Goal: Task Accomplishment & Management: Complete application form

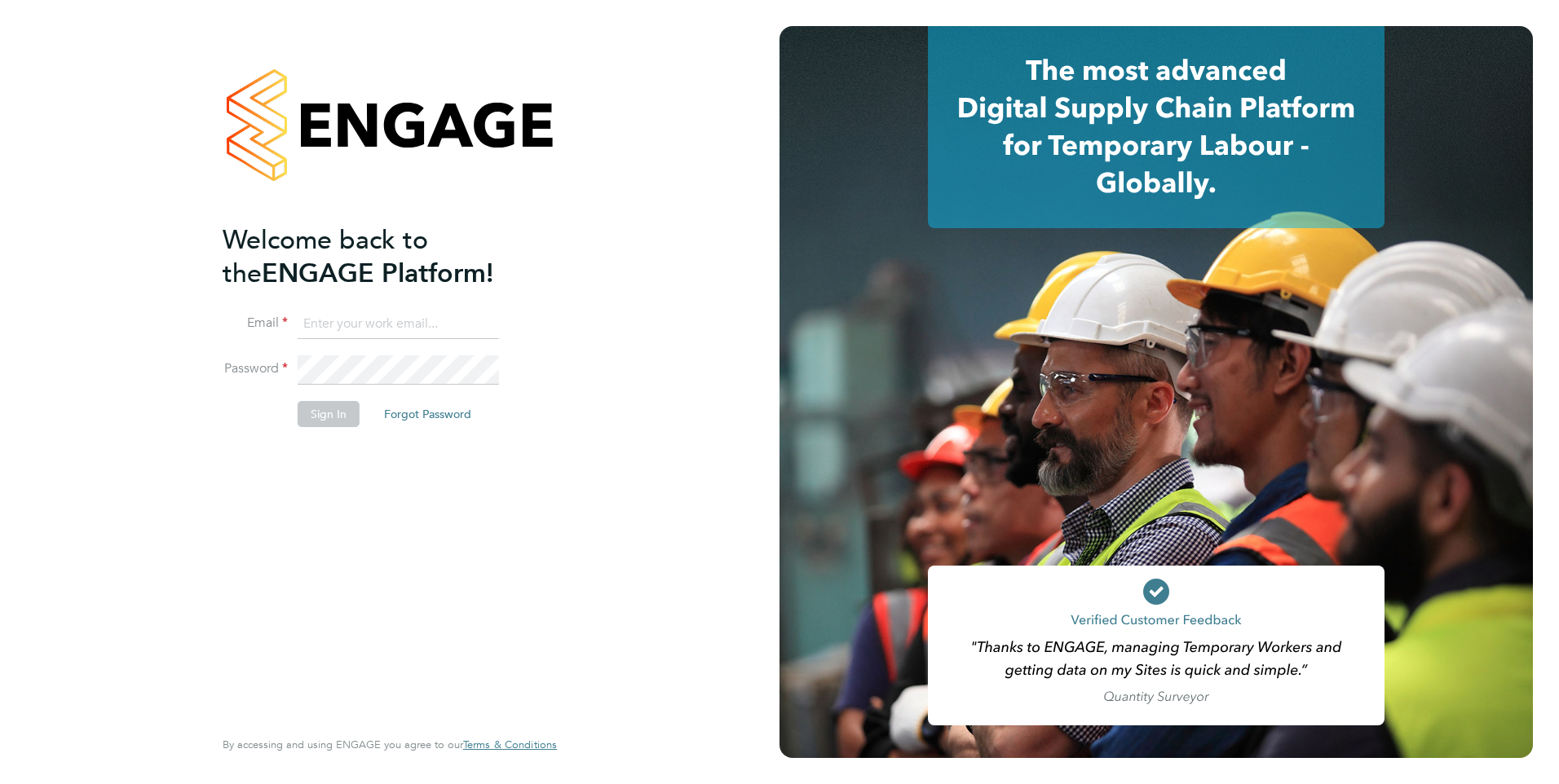
click at [448, 312] on input at bounding box center [399, 324] width 201 height 30
type input "yazmin.cole@prsjobs.com"
click at [328, 412] on button "Sign In" at bounding box center [328, 414] width 62 height 26
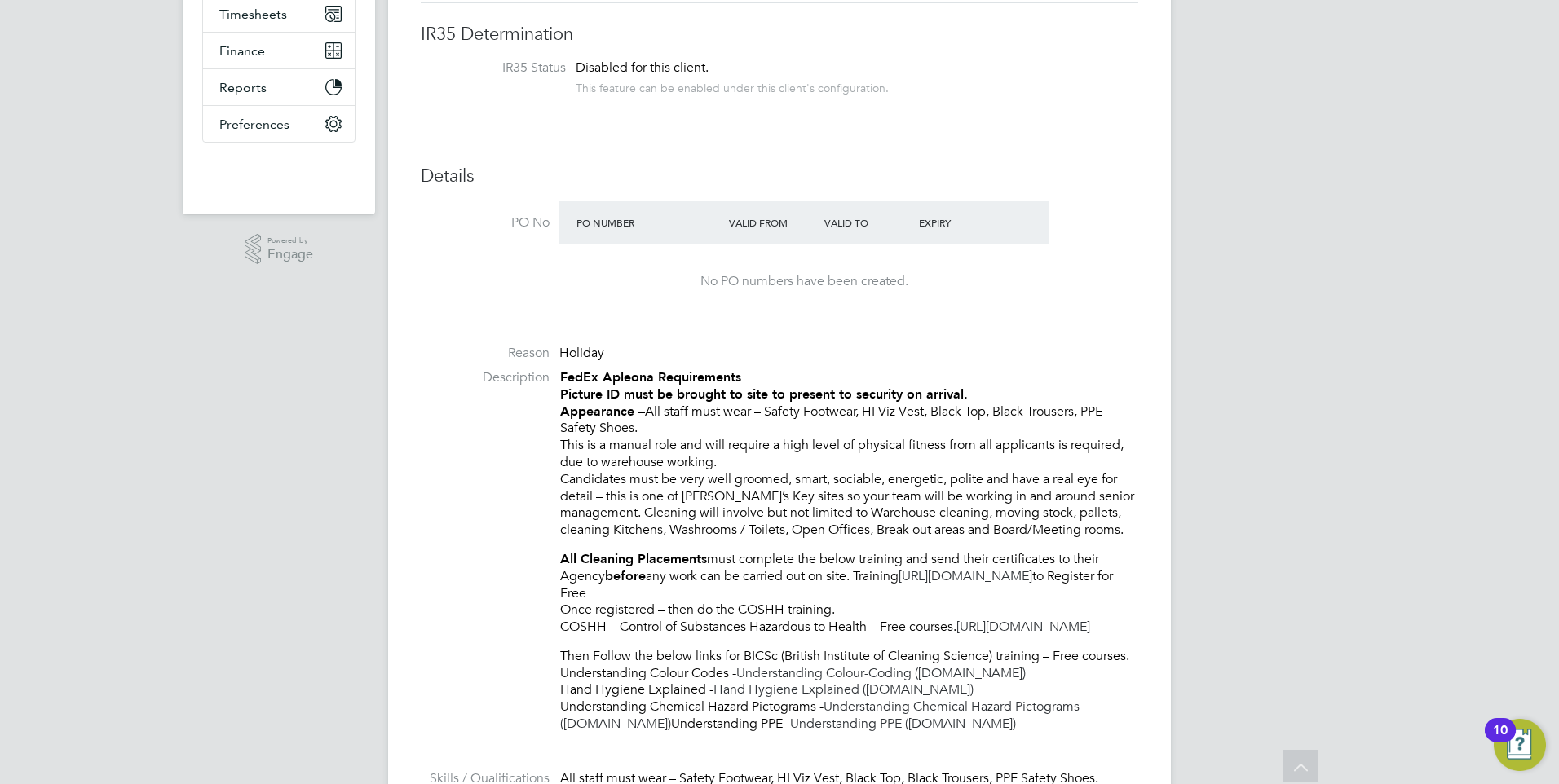
scroll to position [163, 0]
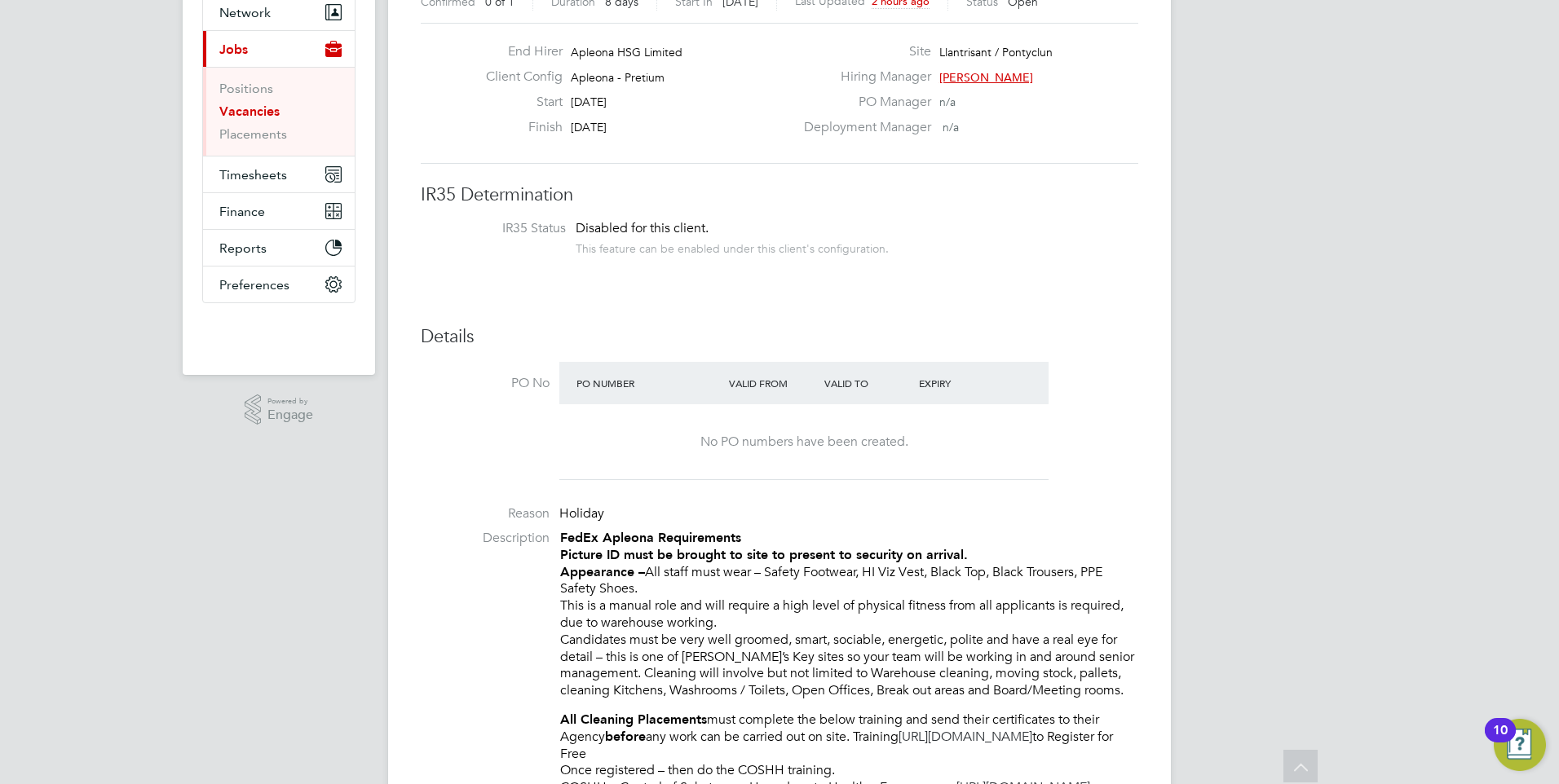
drag, startPoint x: 624, startPoint y: 146, endPoint x: 654, endPoint y: 180, distance: 45.3
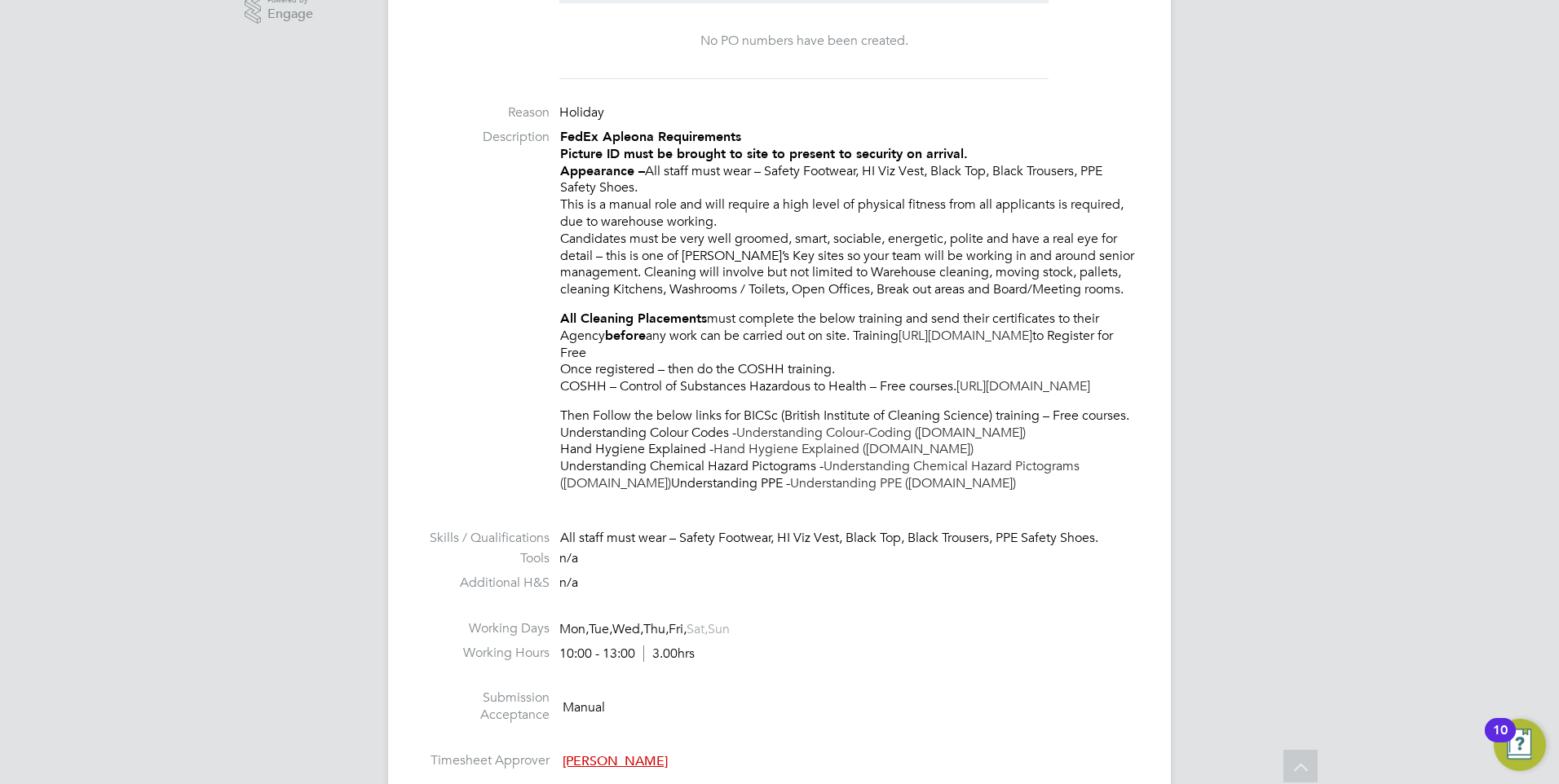
scroll to position [571, 0]
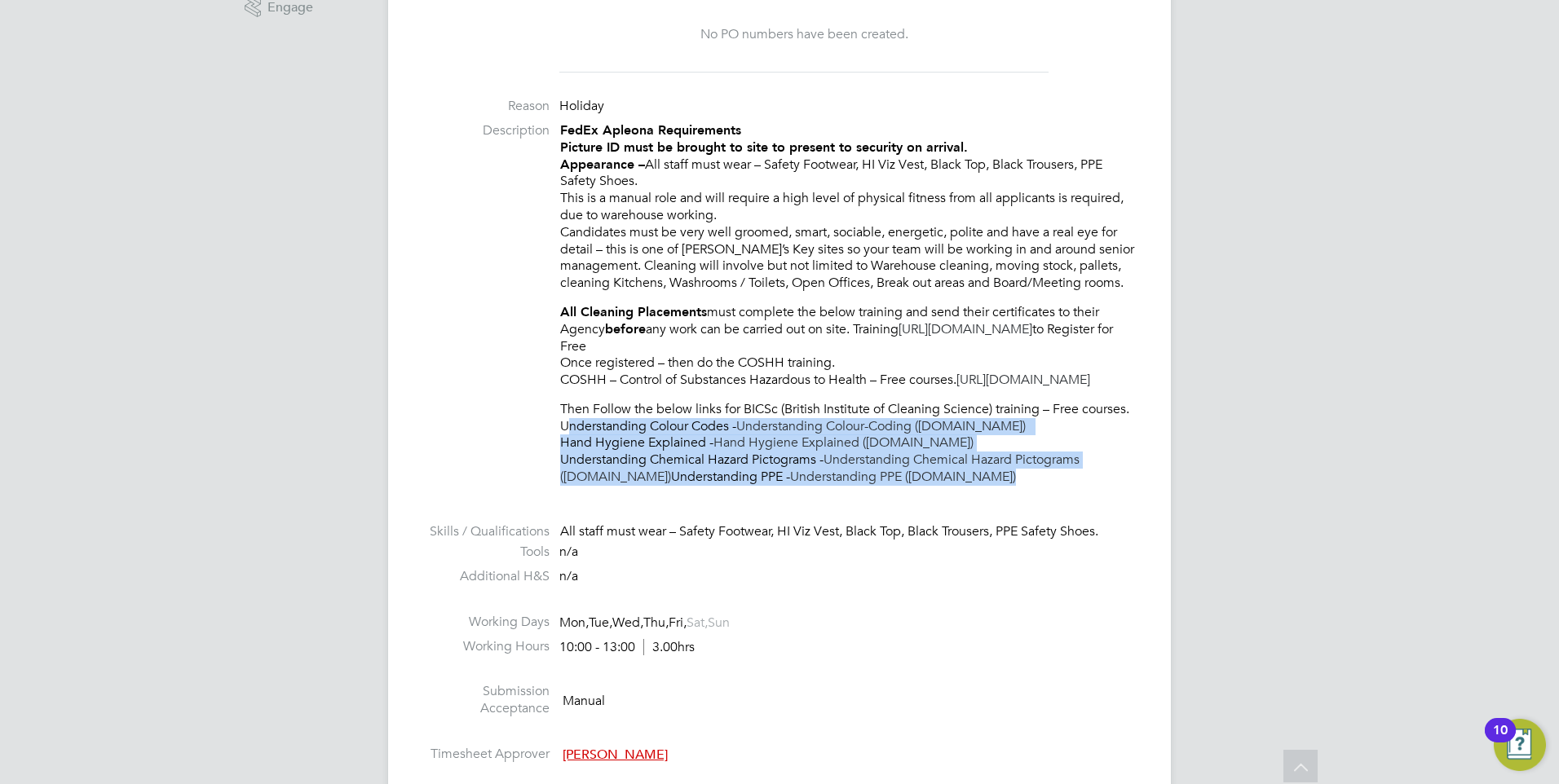
drag, startPoint x: 973, startPoint y: 493, endPoint x: 547, endPoint y: 438, distance: 429.5
click at [547, 438] on li "Description FedEx Apleona Requirements Picture ID must be brought to site to pr…" at bounding box center [779, 311] width 717 height 379
drag, startPoint x: 547, startPoint y: 438, endPoint x: 532, endPoint y: 570, distance: 132.8
click at [532, 561] on label "Tools" at bounding box center [486, 552] width 129 height 17
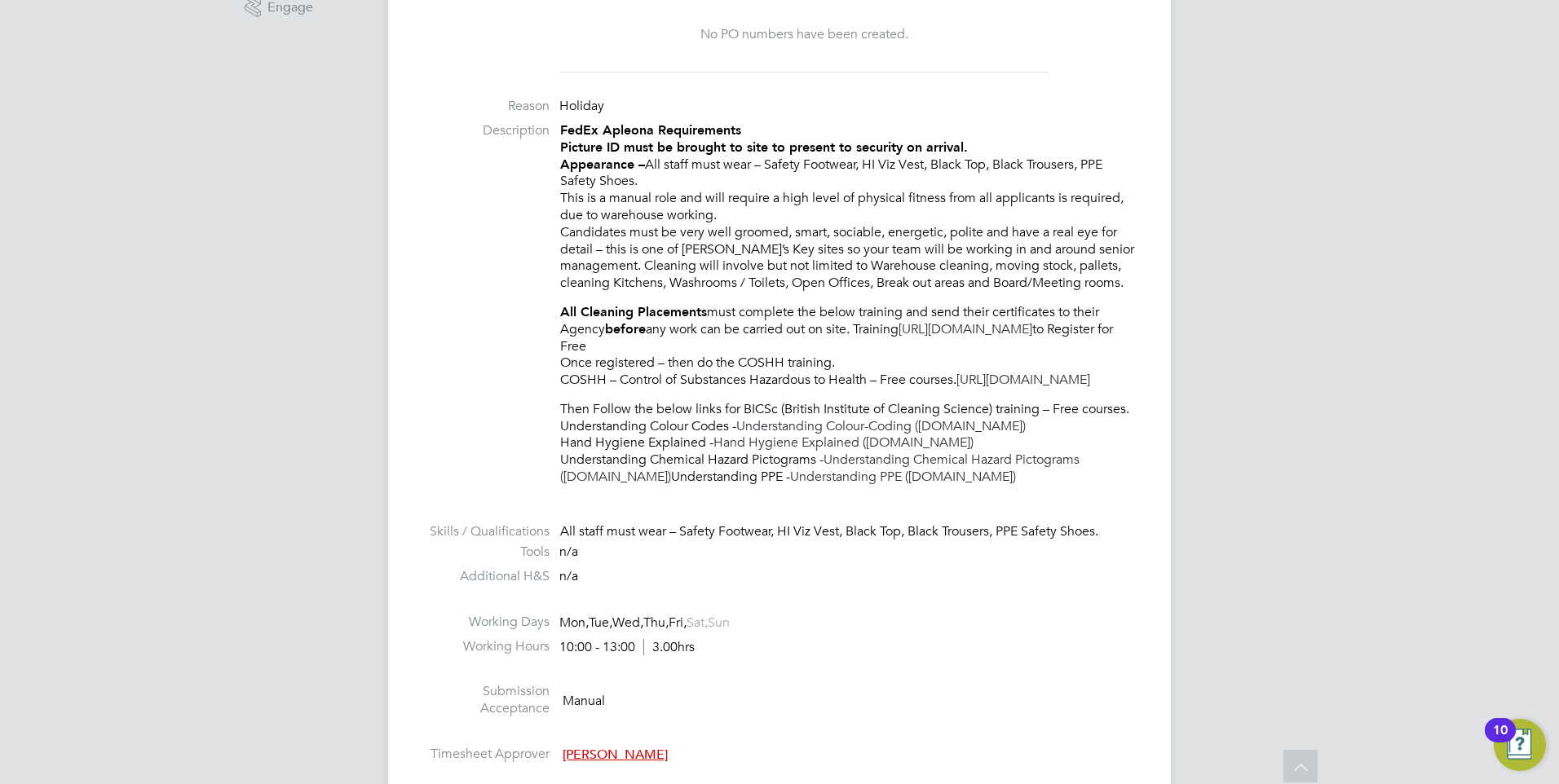
click at [770, 523] on li at bounding box center [779, 513] width 717 height 22
click at [961, 484] on link "Understanding PPE (thinkific.com)" at bounding box center [903, 476] width 226 height 16
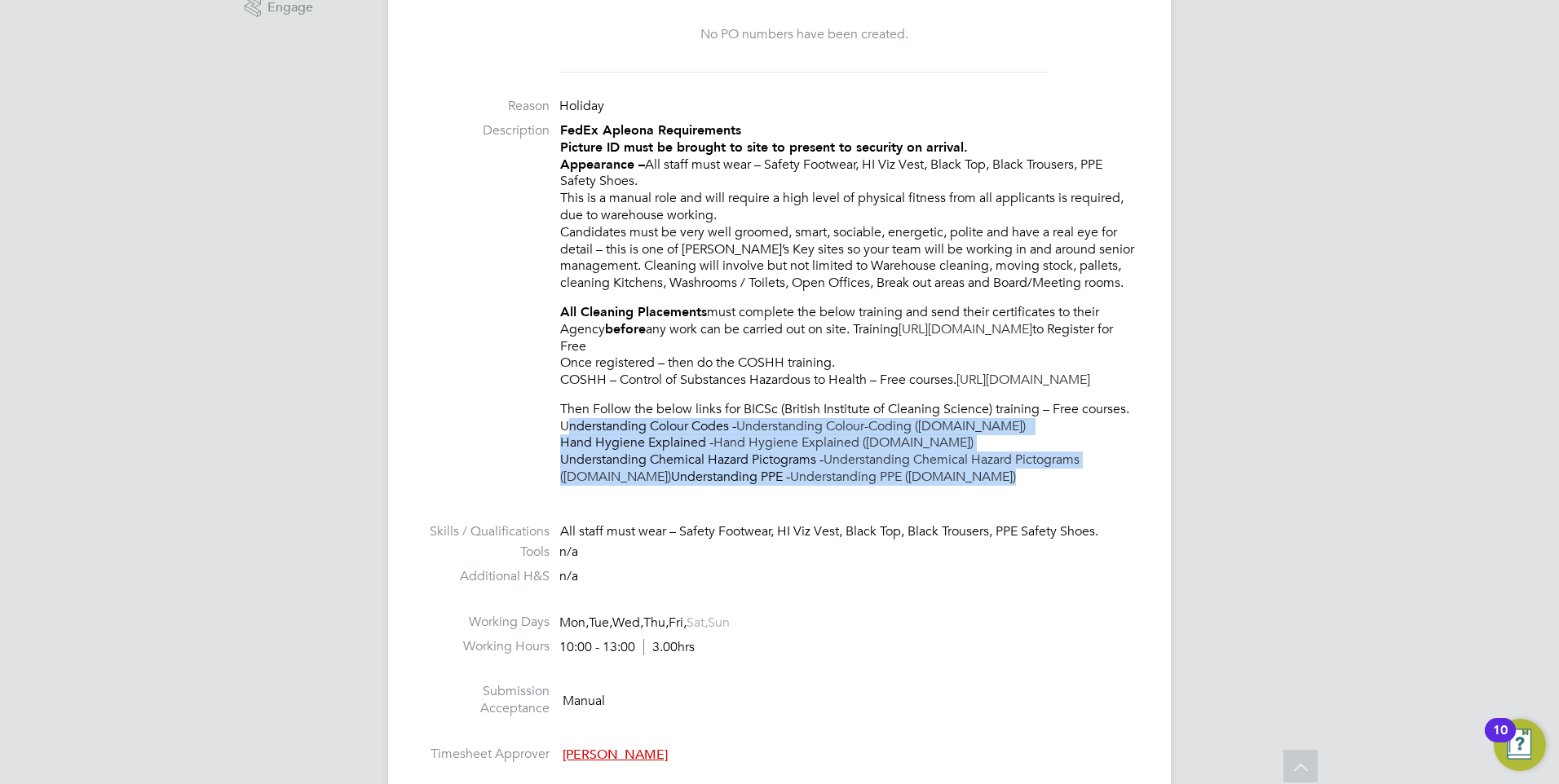
drag, startPoint x: 942, startPoint y: 492, endPoint x: 541, endPoint y: 449, distance: 403.3
click at [541, 449] on li "Description FedEx Apleona Requirements Picture ID must be brought to site to pr…" at bounding box center [779, 311] width 717 height 379
drag, startPoint x: 541, startPoint y: 449, endPoint x: 611, endPoint y: 465, distance: 71.8
copy p "Understanding Colour Codes - Understanding Colour-Coding (thinkific.com) Hand H…"
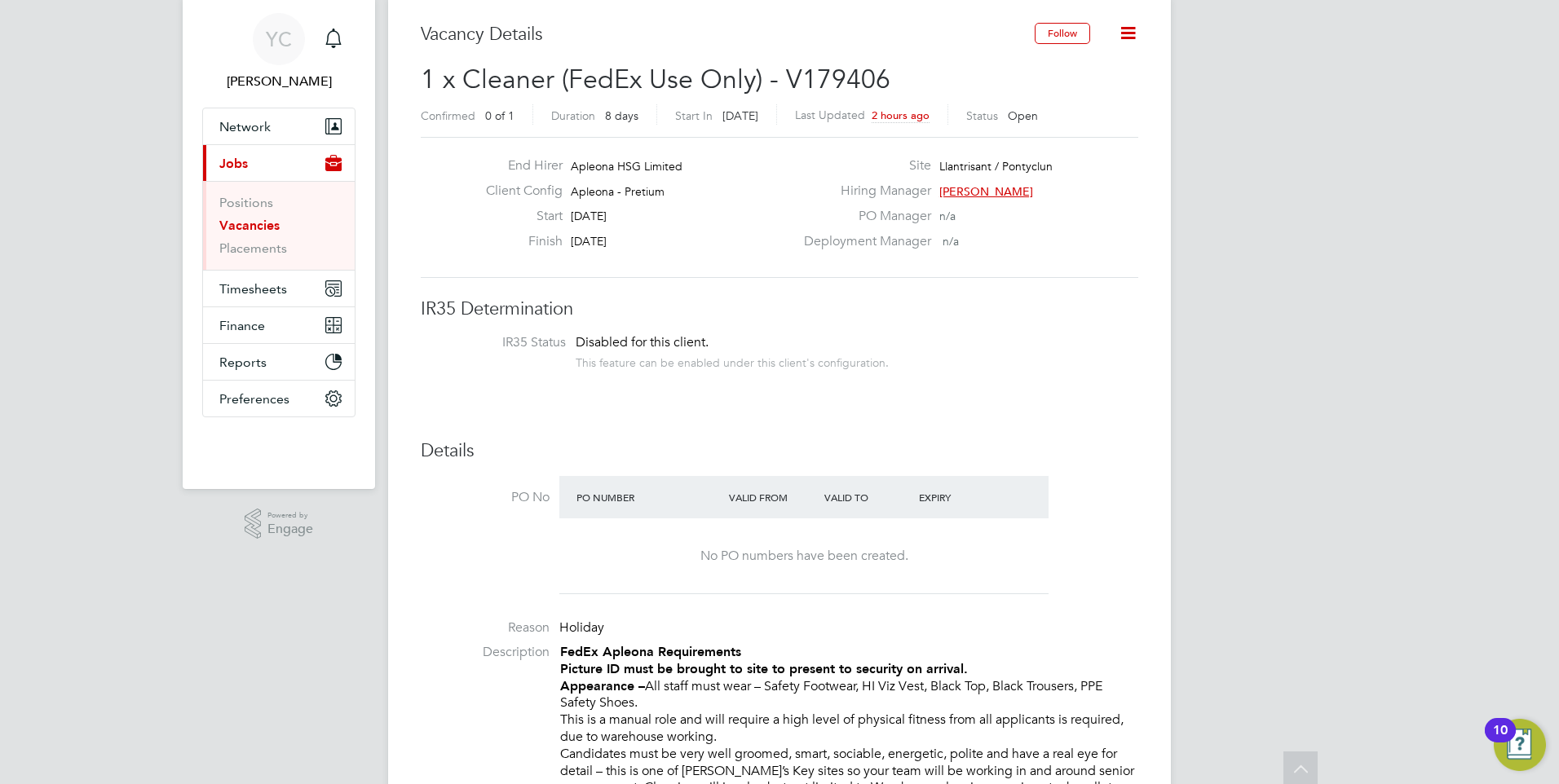
scroll to position [0, 0]
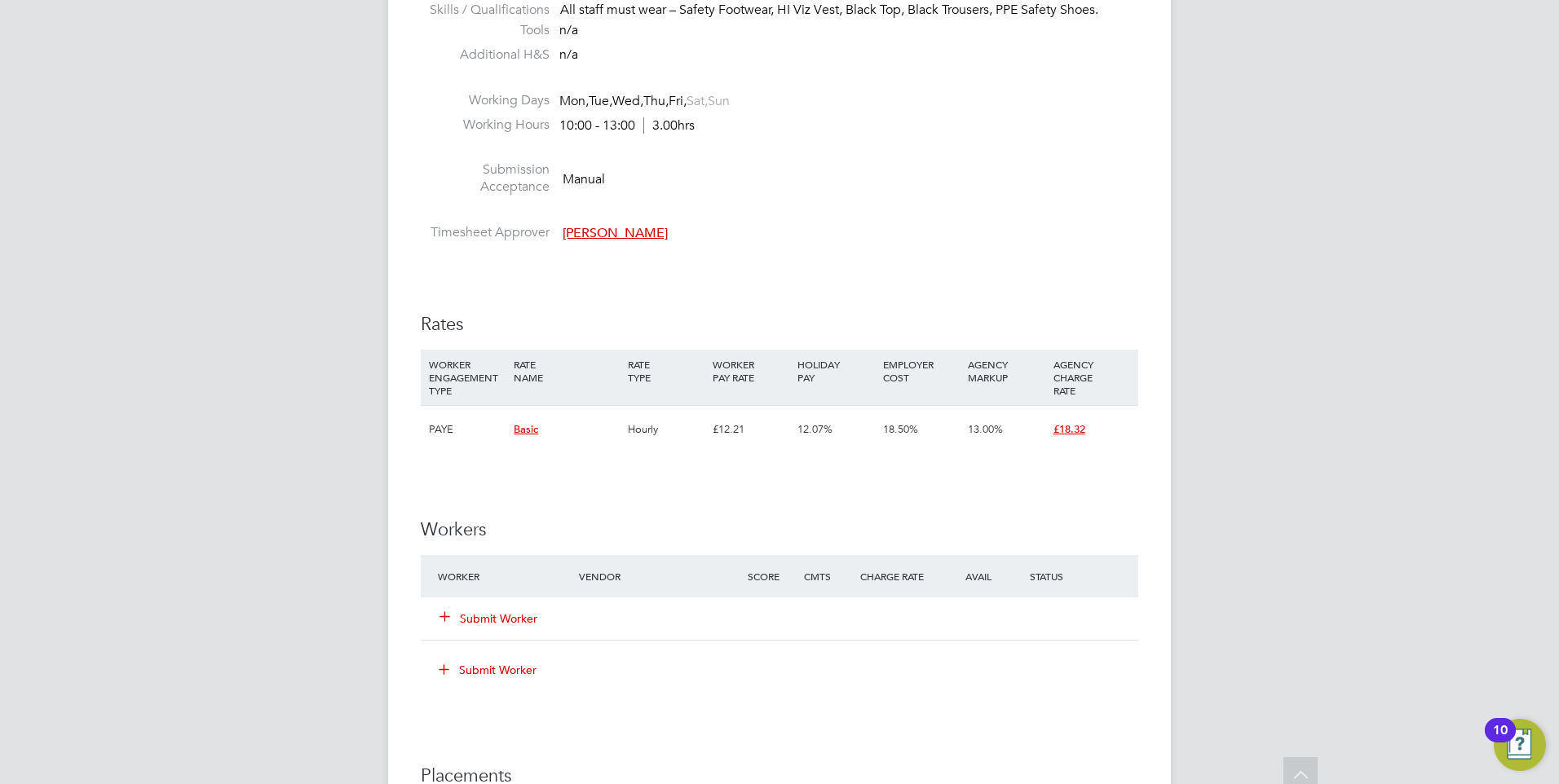
scroll to position [1222, 0]
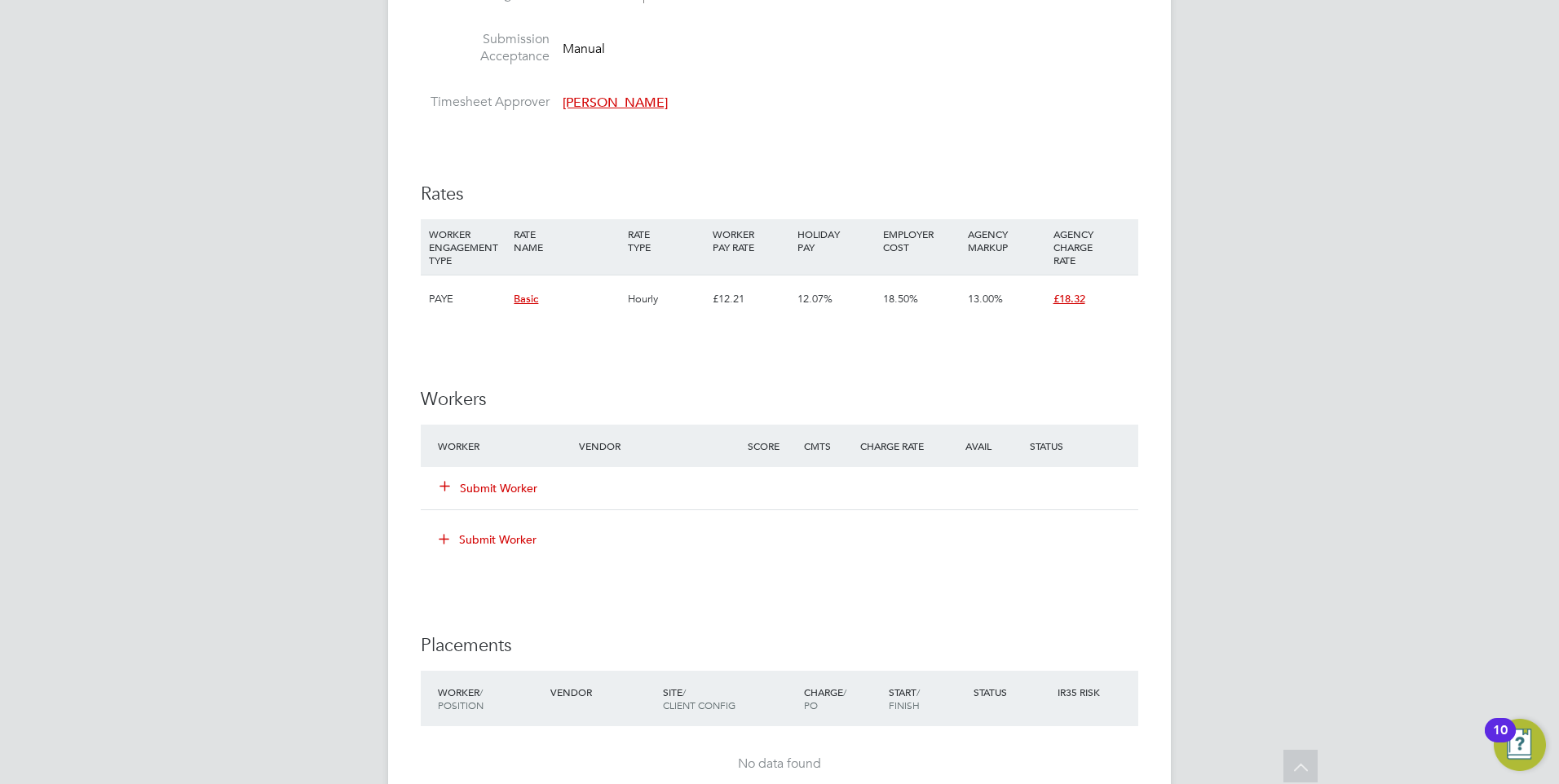
click at [497, 492] on div "Submit Worker" at bounding box center [518, 488] width 169 height 30
click at [487, 496] on button "Submit Worker" at bounding box center [488, 488] width 98 height 16
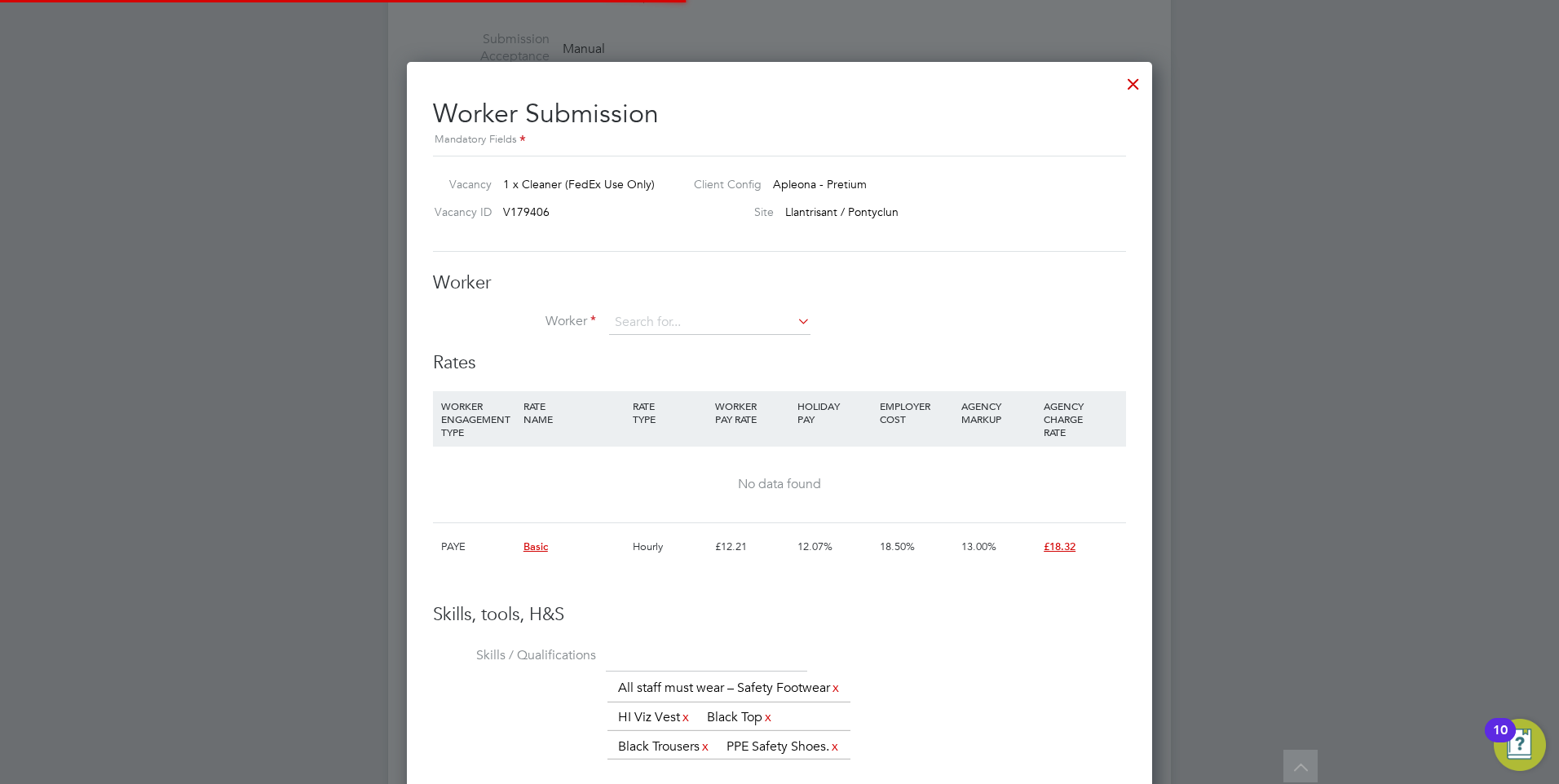
scroll to position [48, 111]
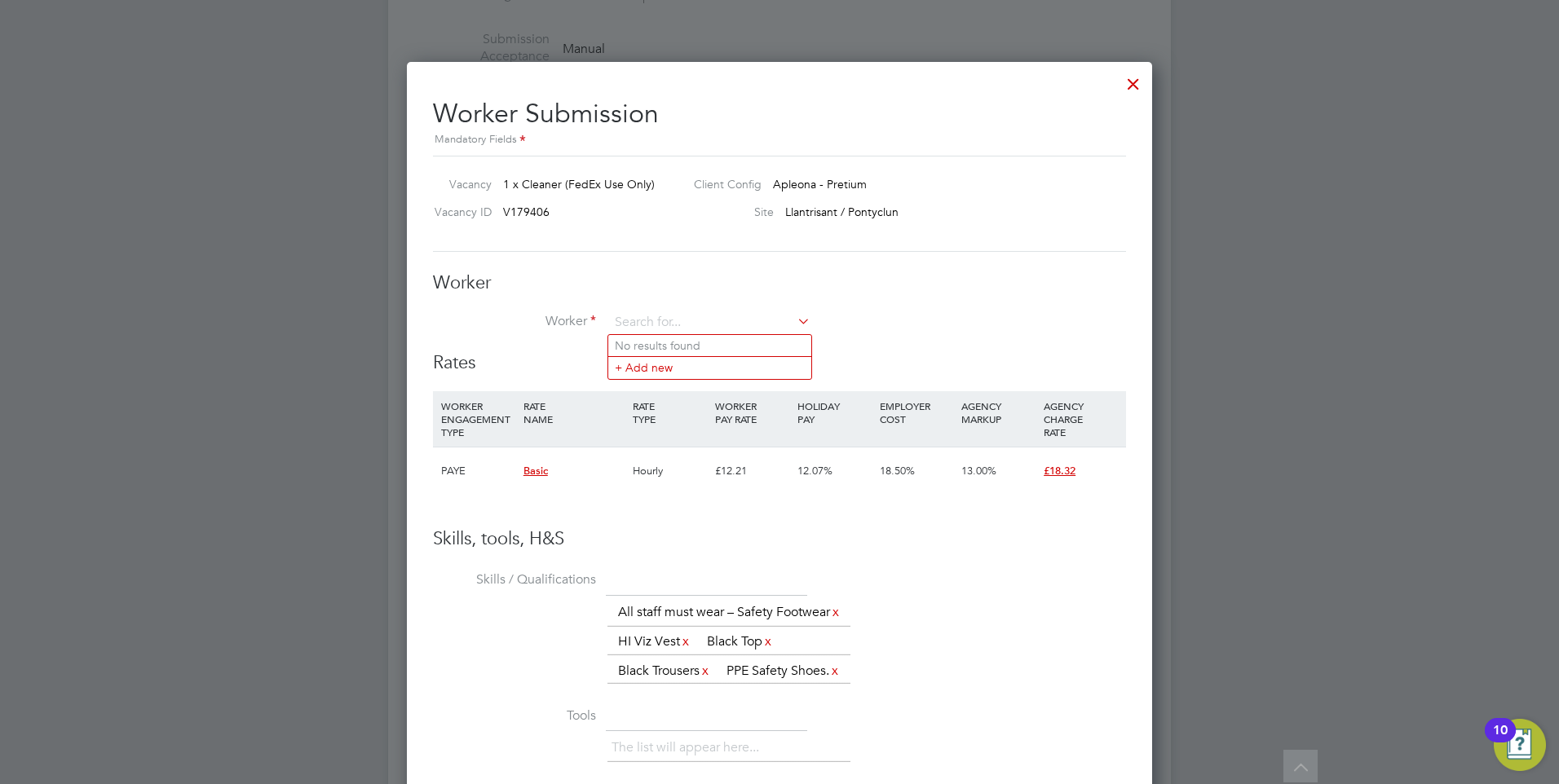
click at [666, 309] on div "Worker Worker Worker Engagement Type" at bounding box center [779, 311] width 693 height 81
click at [659, 322] on input at bounding box center [709, 322] width 201 height 24
click at [685, 364] on li "+ Add new" at bounding box center [710, 367] width 203 height 22
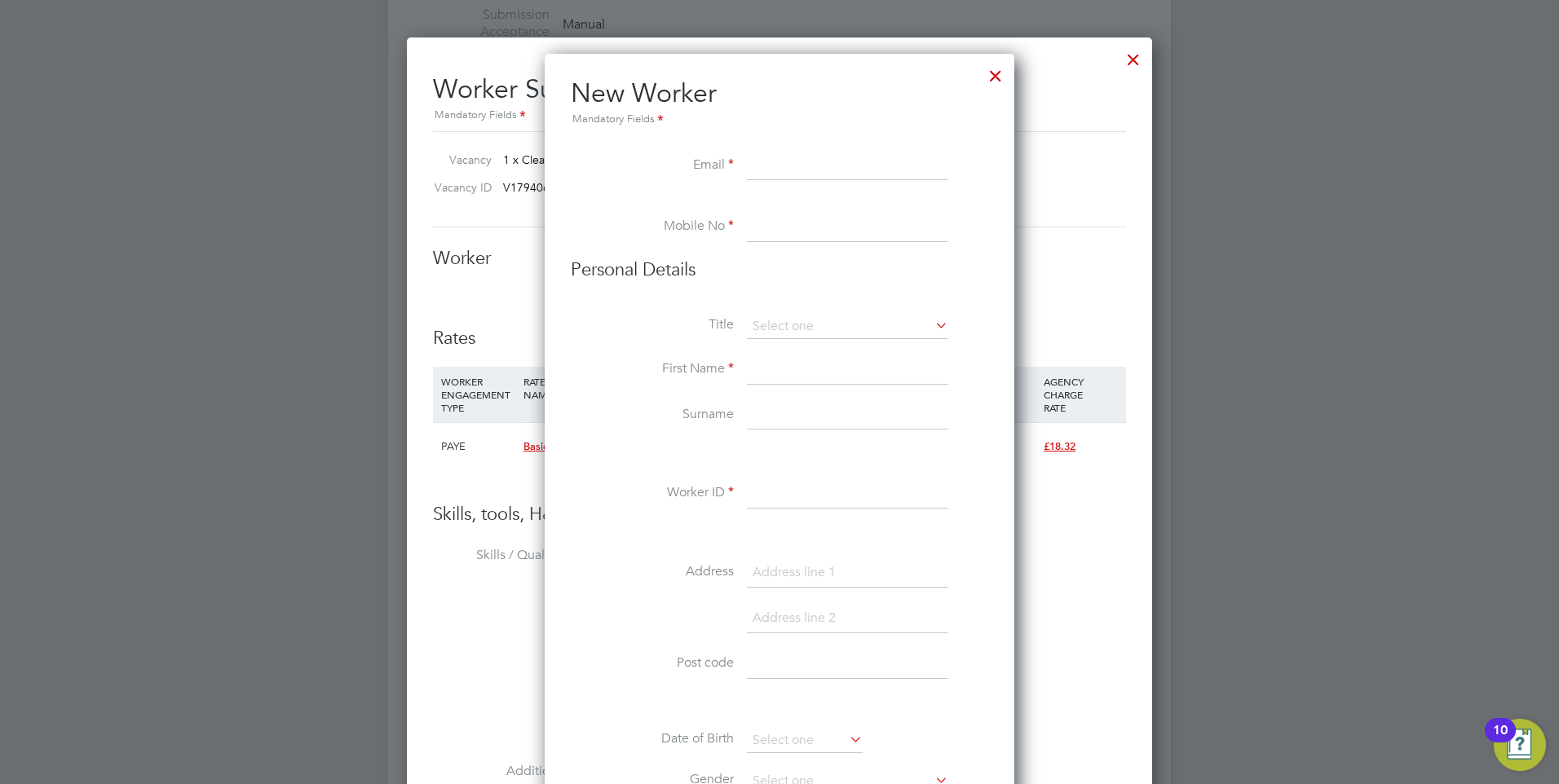
scroll to position [919, 0]
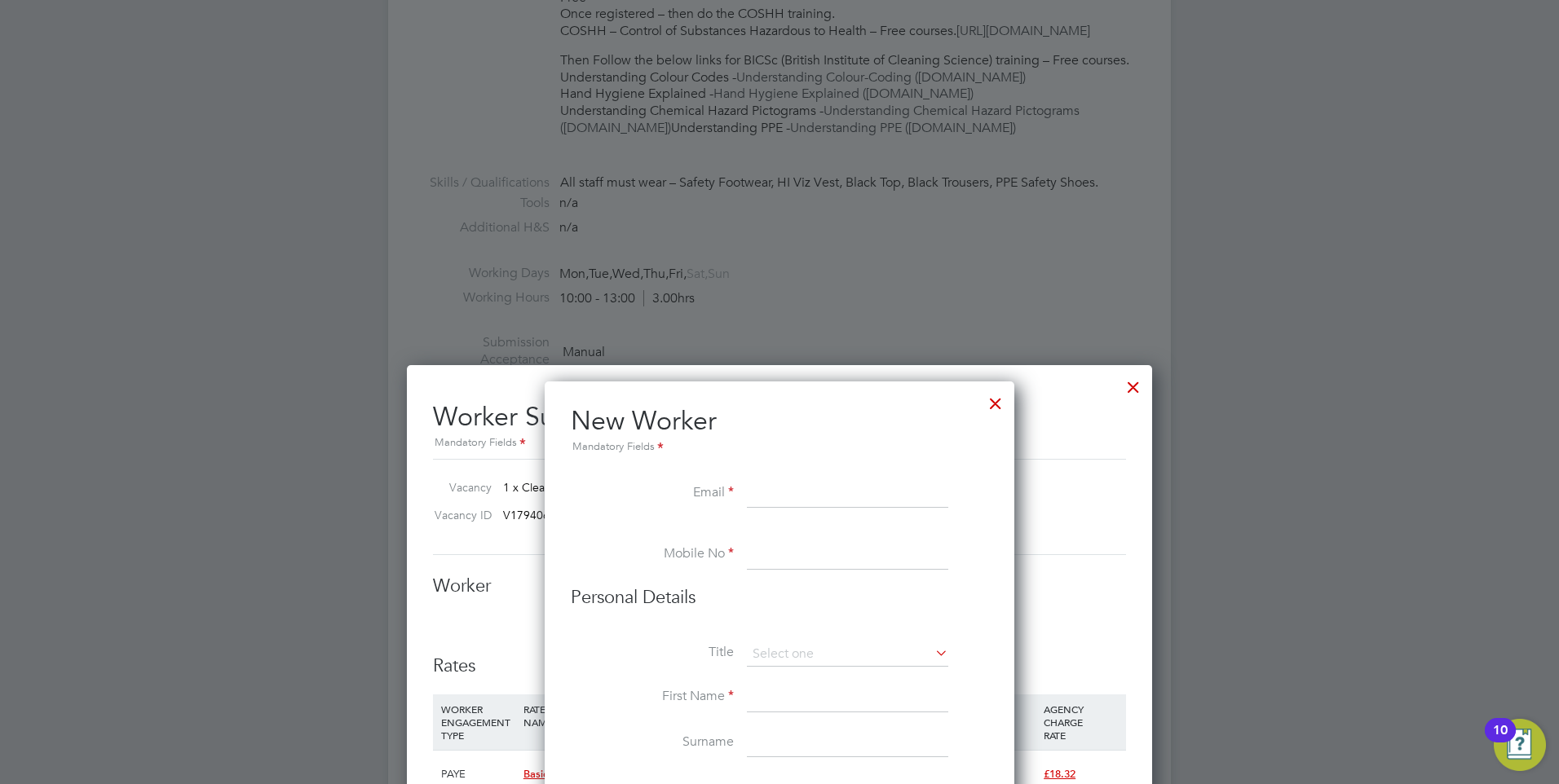
click at [987, 405] on div at bounding box center [995, 399] width 30 height 30
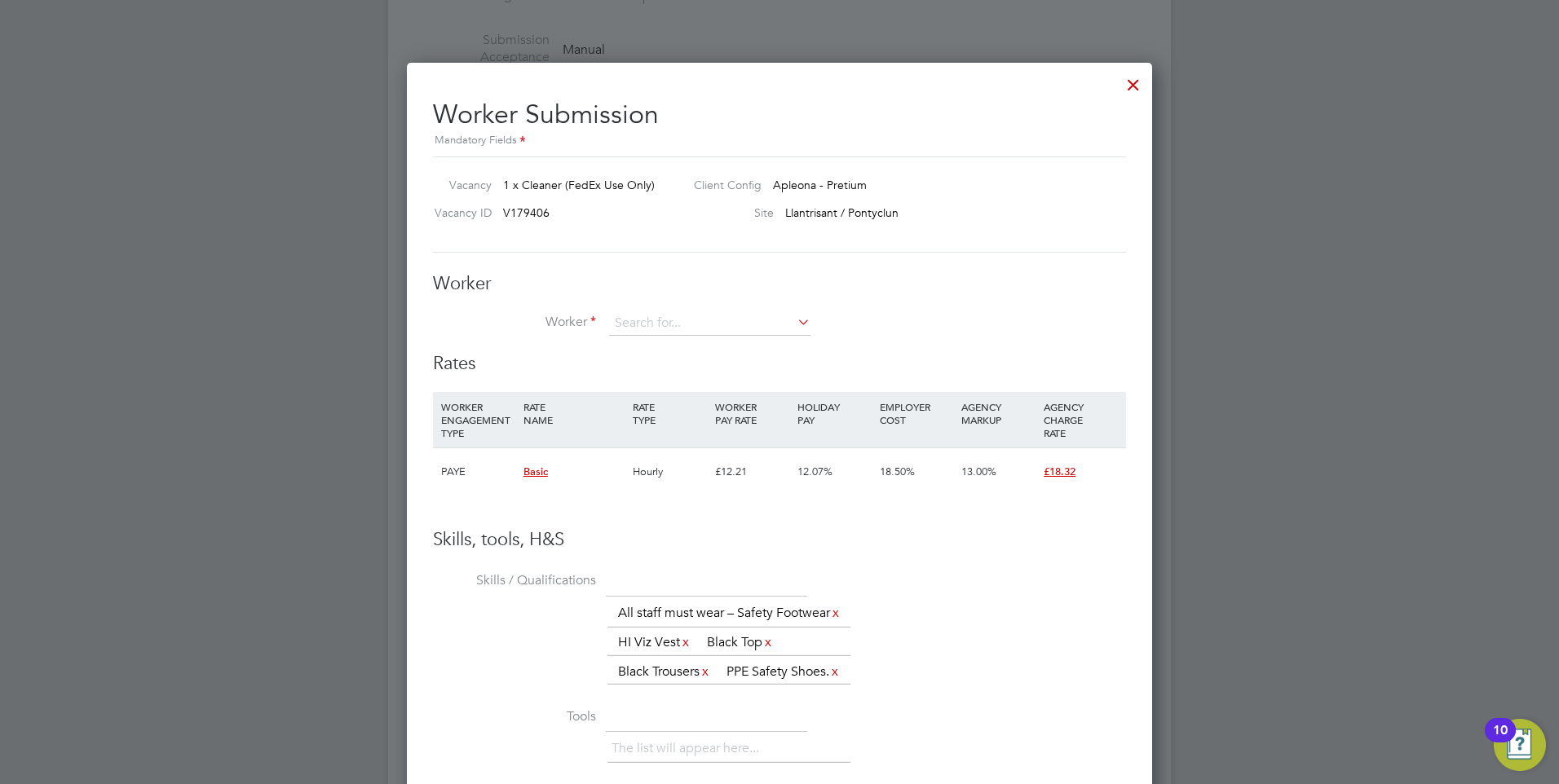
scroll to position [1222, 0]
click at [214, 337] on div at bounding box center [779, 392] width 1559 height 784
drag, startPoint x: 208, startPoint y: 369, endPoint x: 208, endPoint y: 388, distance: 19.0
click at [208, 366] on div at bounding box center [779, 392] width 1559 height 784
click at [1138, 88] on div at bounding box center [1133, 80] width 30 height 30
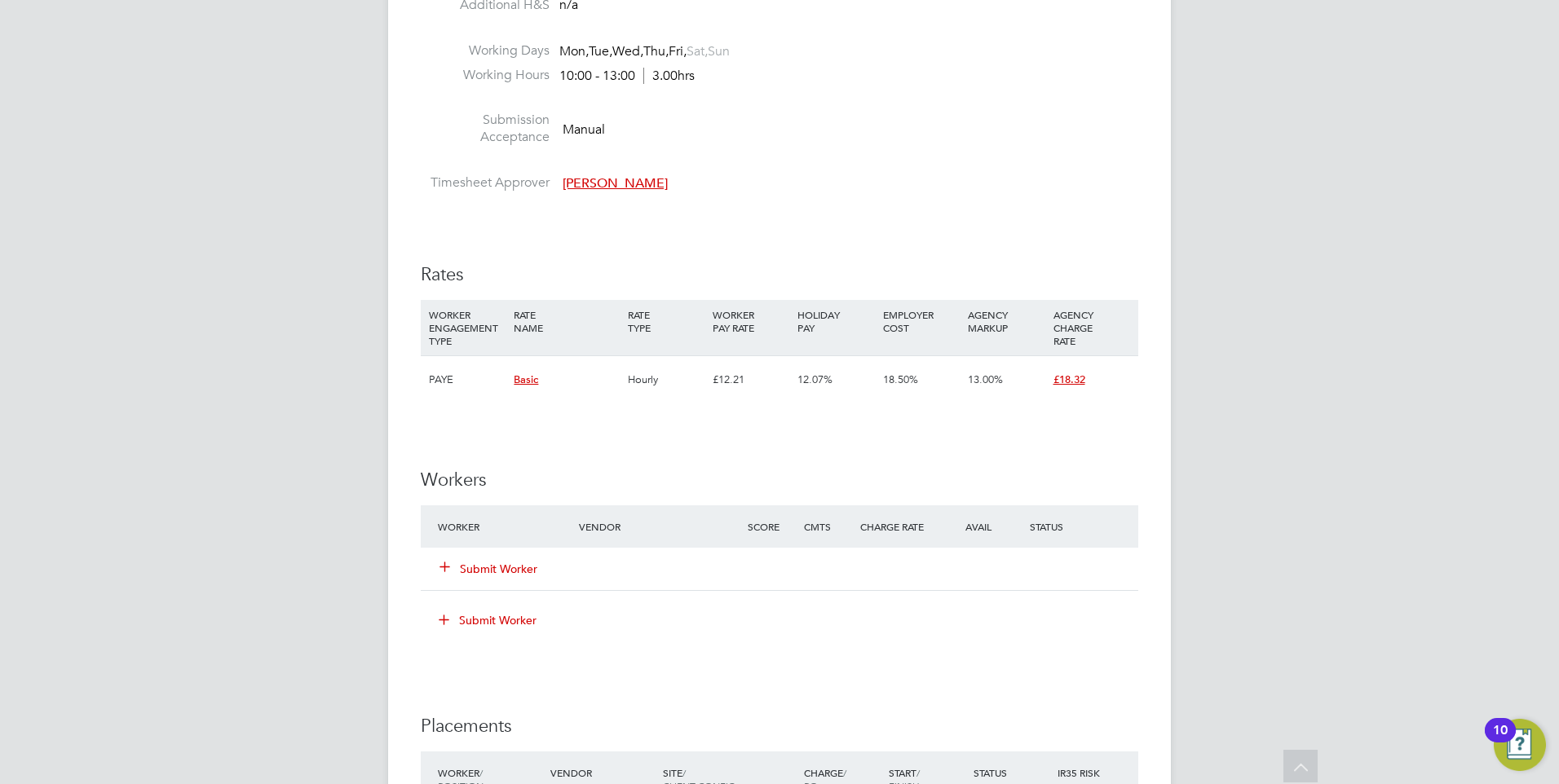
click at [364, 318] on div "YC Yazmin Cole Notifications Applications: Network Team Members Businesses Site…" at bounding box center [779, 86] width 1559 height 2456
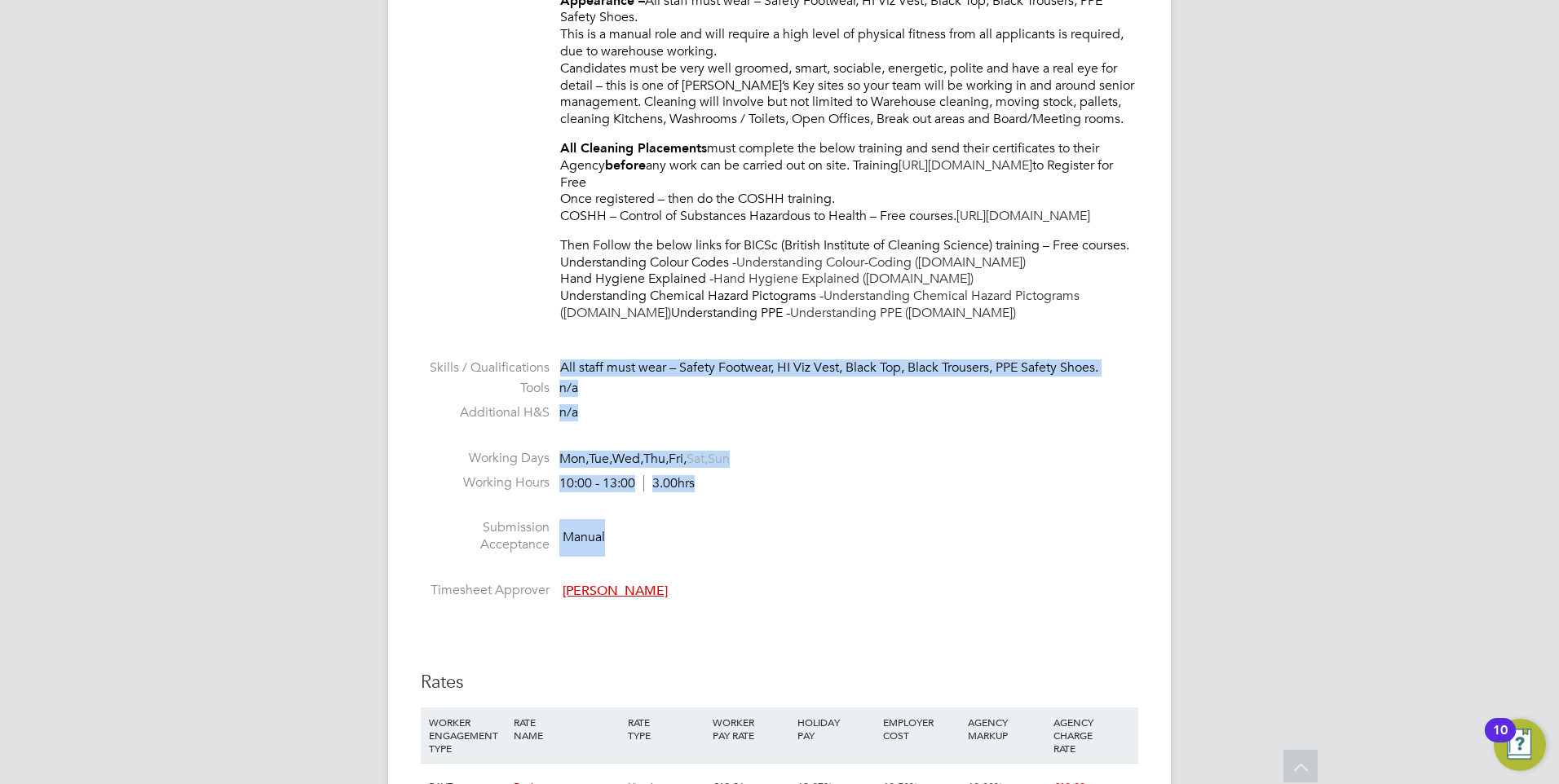
drag, startPoint x: 558, startPoint y: 386, endPoint x: 958, endPoint y: 546, distance: 430.8
click at [958, 546] on ul "PO No PO Number Valid From Valid To Expiry No PO numbers have been created. Rea…" at bounding box center [779, 198] width 717 height 815
click at [958, 546] on li "Submission Acceptance Manual" at bounding box center [779, 540] width 717 height 41
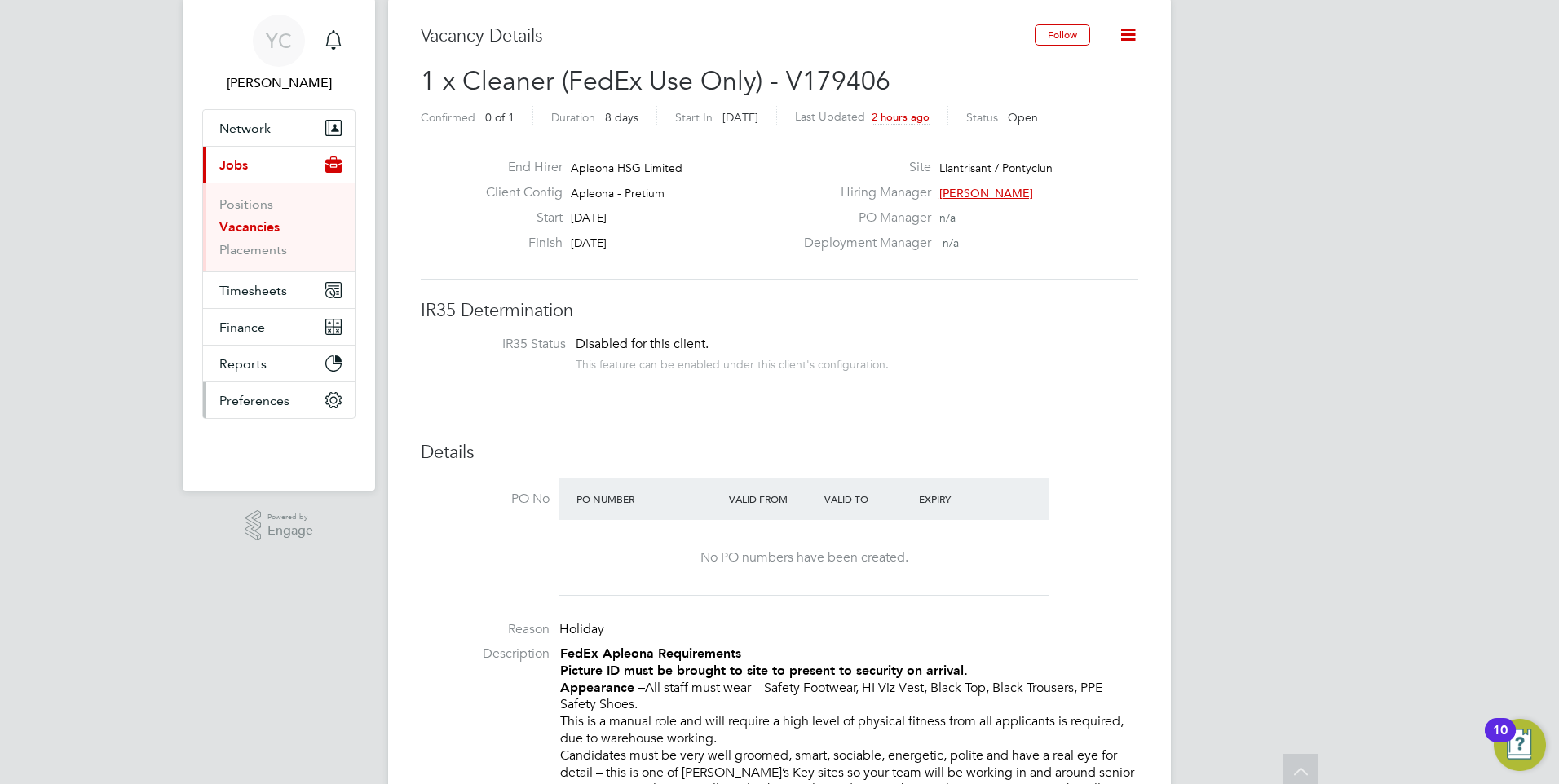
scroll to position [1, 0]
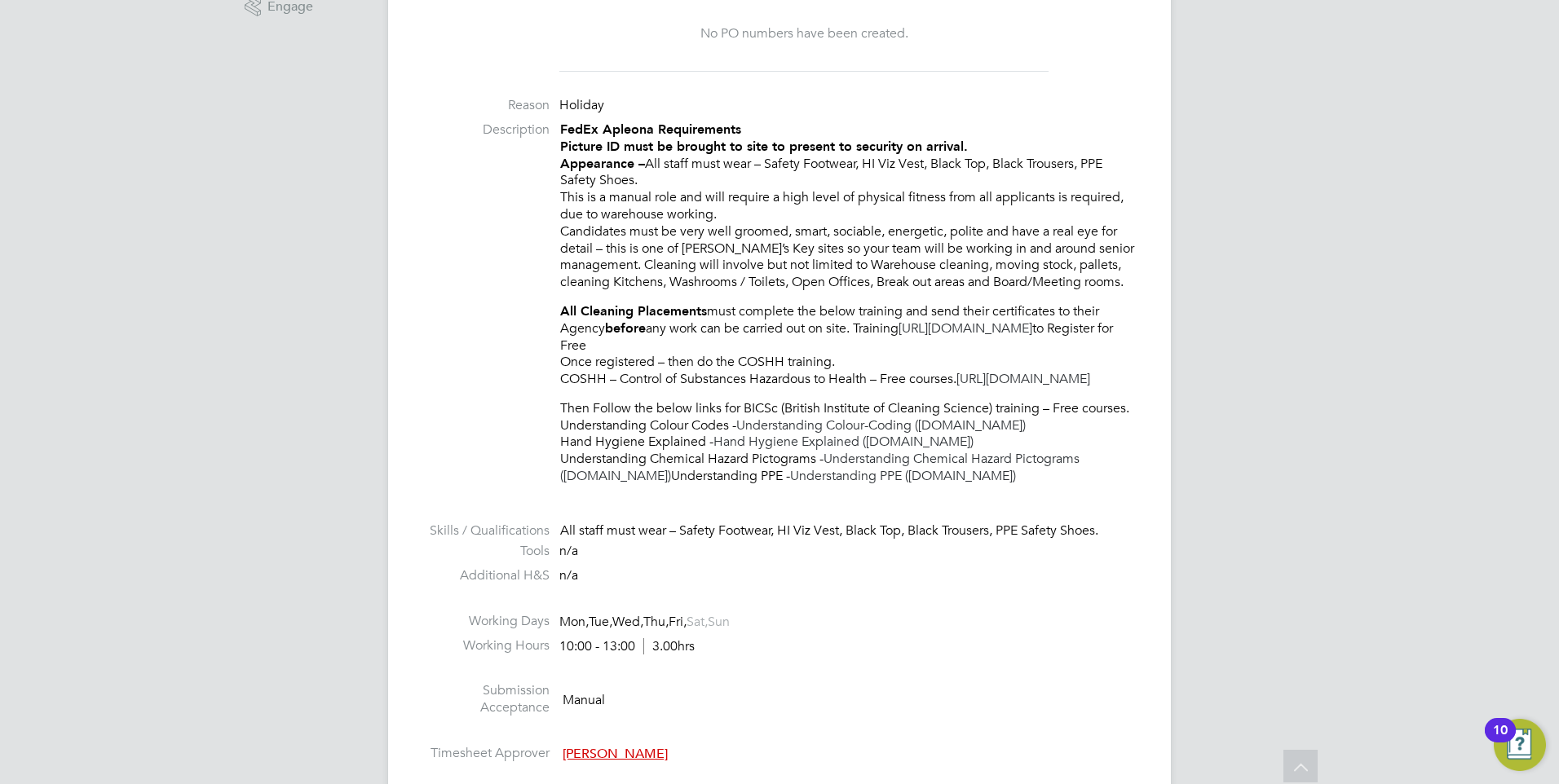
click at [775, 539] on div "All staff must wear – Safety Footwear, HI Viz Vest, Black Top, Black Trousers, …" at bounding box center [849, 530] width 578 height 17
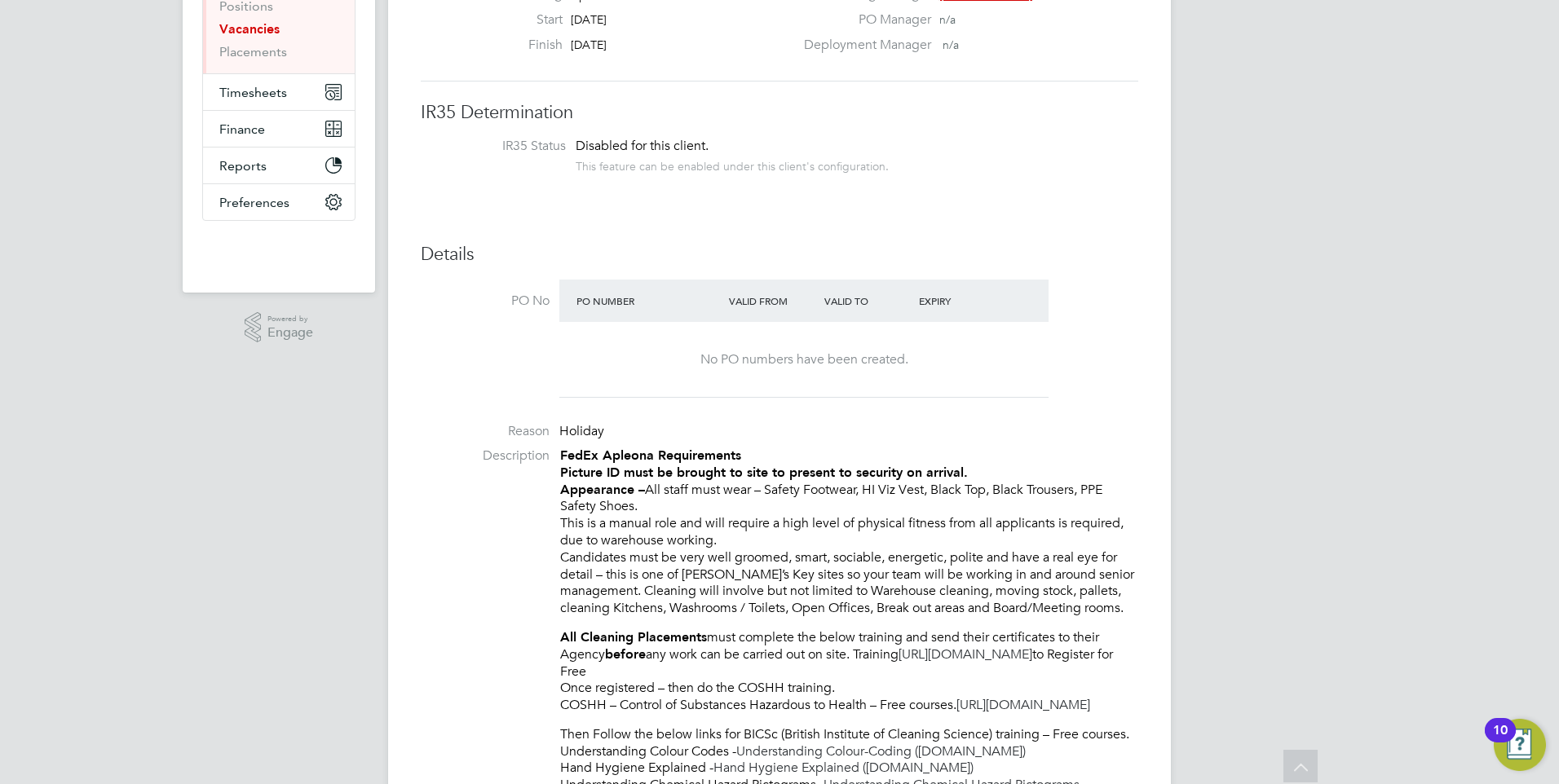
scroll to position [0, 0]
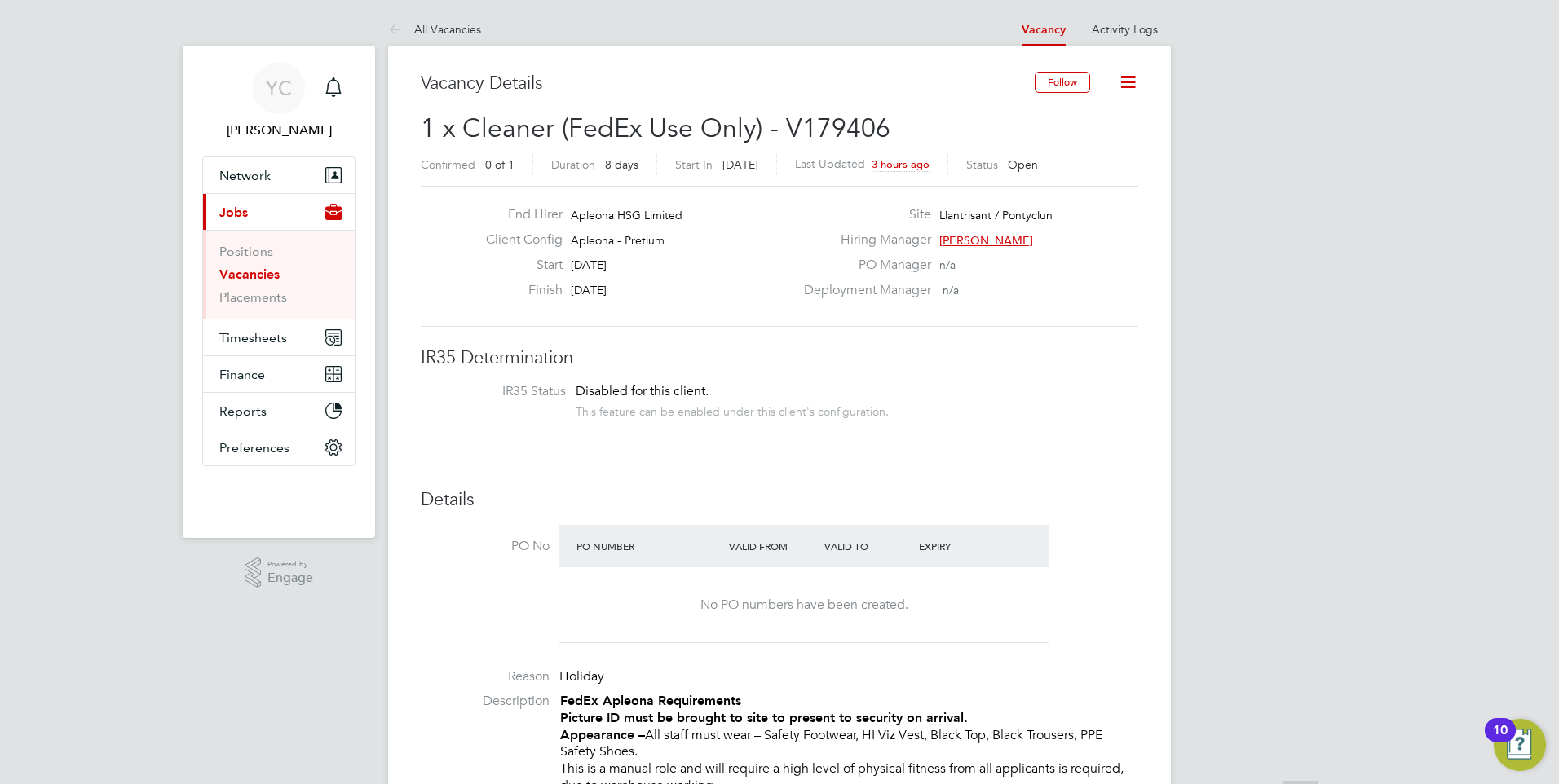
click at [559, 414] on li "IR35 Status Disabled for this client. This feature can be enabled under this cl…" at bounding box center [779, 403] width 685 height 40
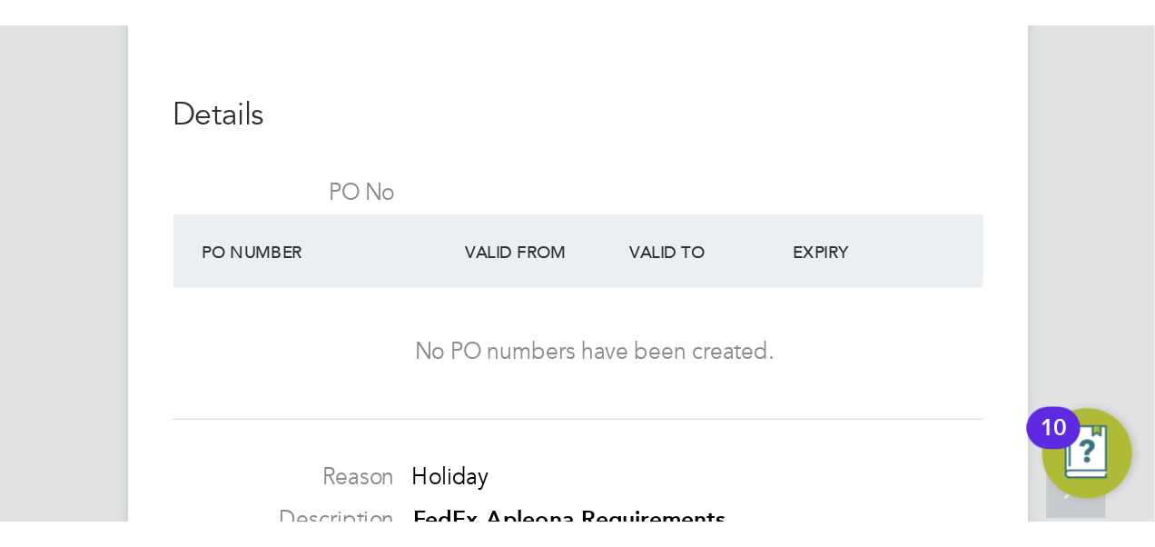
scroll to position [54, 127]
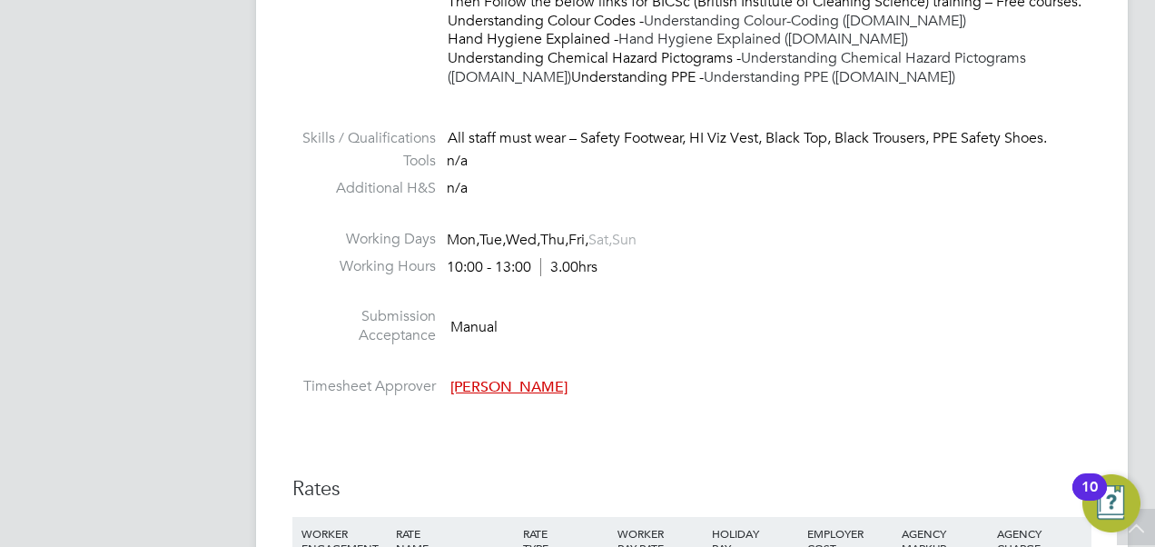
click at [571, 276] on span "3.00hrs" at bounding box center [568, 267] width 57 height 18
drag, startPoint x: 614, startPoint y: 282, endPoint x: 750, endPoint y: 354, distance: 154.0
click at [750, 353] on li "Submission Acceptance Manual" at bounding box center [691, 330] width 799 height 46
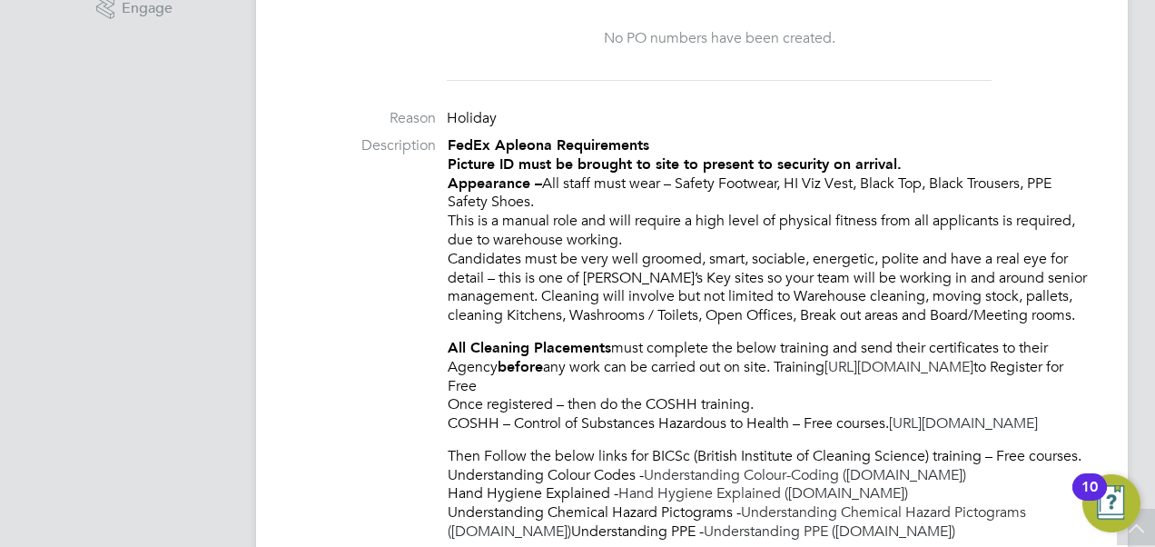
click at [423, 305] on li "Description FedEx Apleona Requirements Picture ID must be brought to site to pr…" at bounding box center [691, 347] width 799 height 423
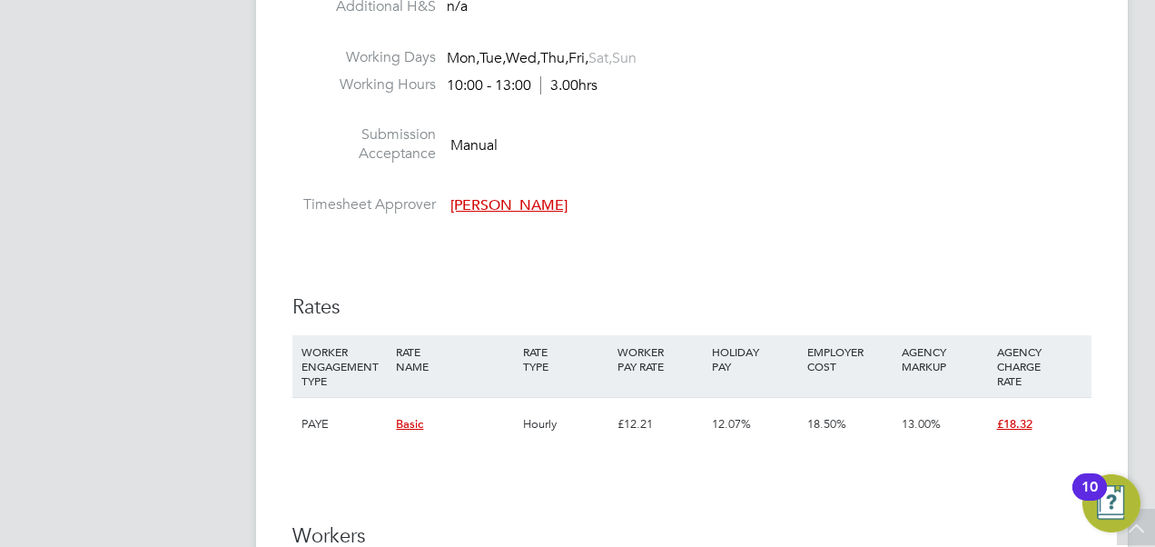
scroll to position [727, 0]
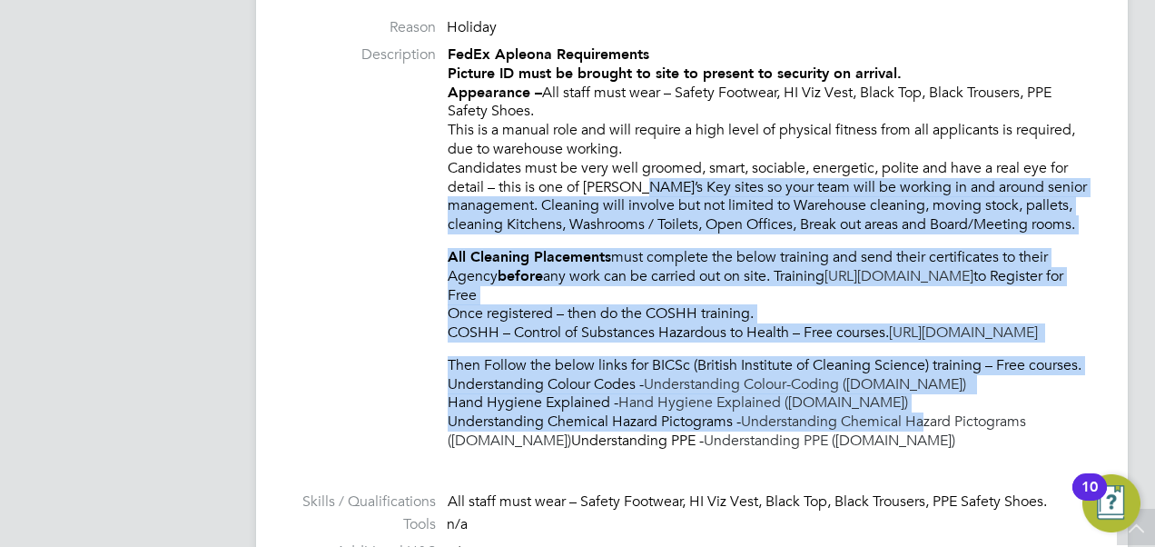
drag, startPoint x: 629, startPoint y: 185, endPoint x: 929, endPoint y: 449, distance: 399.0
click at [929, 449] on div "FedEx Apleona Requirements Picture ID must be brought to site to present to sec…" at bounding box center [770, 247] width 644 height 405
drag, startPoint x: 929, startPoint y: 449, endPoint x: 819, endPoint y: 220, distance: 253.9
click at [819, 220] on p "FedEx Apleona Requirements Picture ID must be brought to site to present to sec…" at bounding box center [770, 139] width 644 height 189
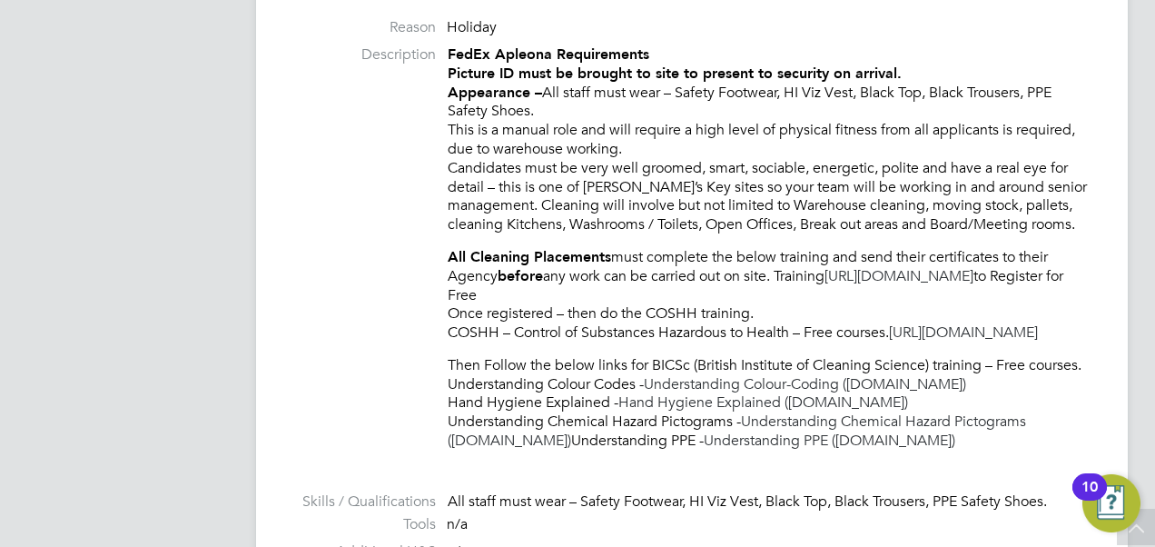
click at [454, 159] on p "FedEx Apleona Requirements Picture ID must be brought to site to present to sec…" at bounding box center [770, 139] width 644 height 189
drag, startPoint x: 441, startPoint y: 159, endPoint x: 572, endPoint y: 167, distance: 131.0
click at [572, 167] on li "Description FedEx Apleona Requirements Picture ID must be brought to site to pr…" at bounding box center [691, 256] width 799 height 423
drag, startPoint x: 572, startPoint y: 167, endPoint x: 540, endPoint y: 150, distance: 36.2
click at [540, 150] on p "FedEx Apleona Requirements Picture ID must be brought to site to present to sec…" at bounding box center [770, 139] width 644 height 189
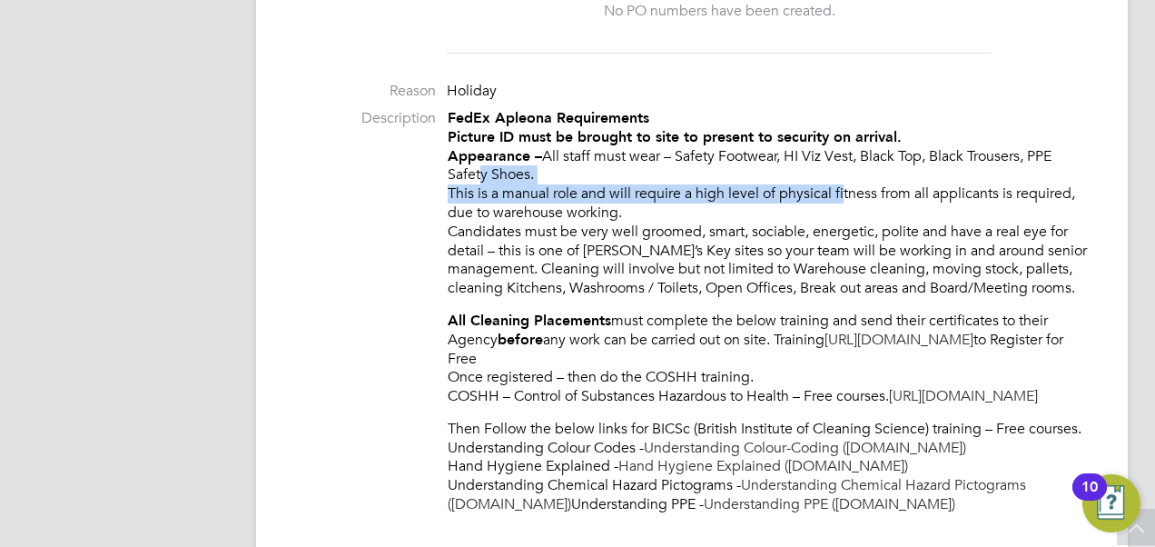
scroll to position [636, 0]
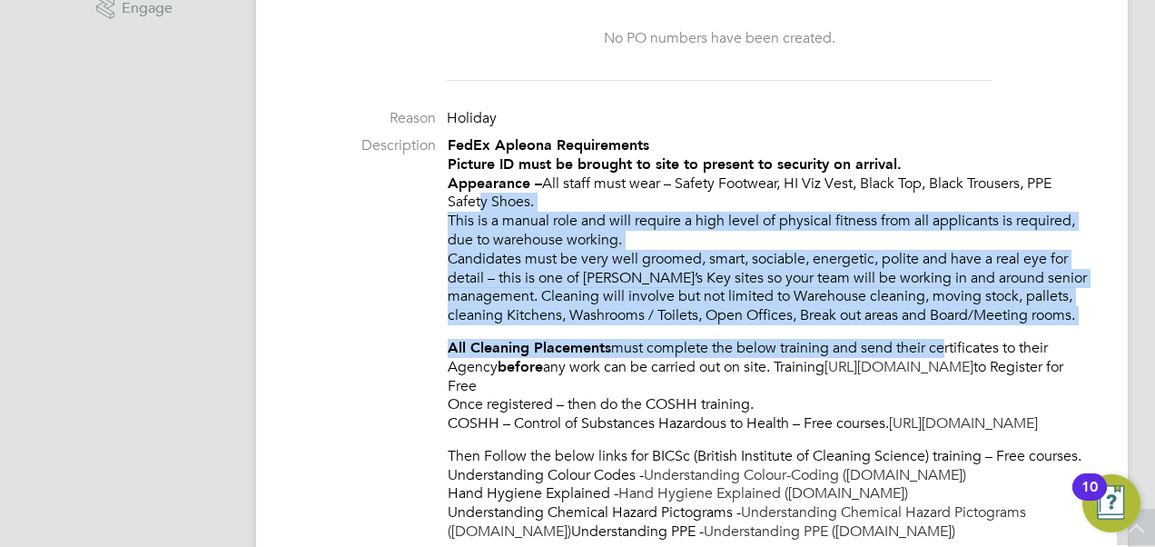
drag, startPoint x: 472, startPoint y: 121, endPoint x: 941, endPoint y: 338, distance: 516.5
click at [941, 338] on div "FedEx Apleona Requirements Picture ID must be brought to site to present to sec…" at bounding box center [770, 338] width 644 height 405
click at [941, 339] on p "All Cleaning Placements must complete the below training and send their certifi…" at bounding box center [770, 386] width 644 height 94
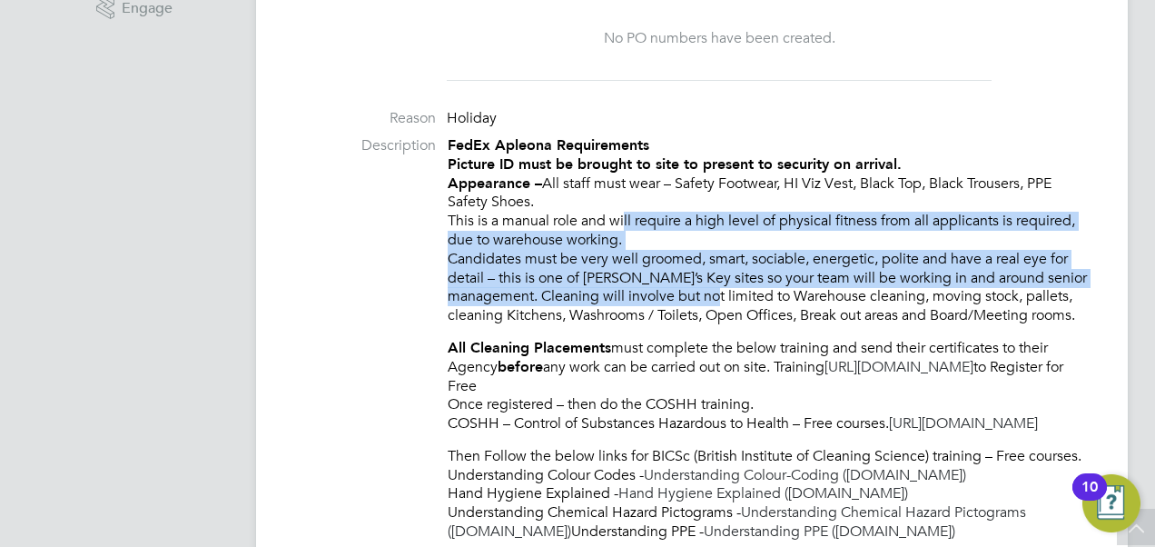
drag, startPoint x: 612, startPoint y: 228, endPoint x: 854, endPoint y: 326, distance: 260.8
click at [854, 326] on div "FedEx Apleona Requirements Picture ID must be brought to site to present to sec…" at bounding box center [770, 338] width 644 height 405
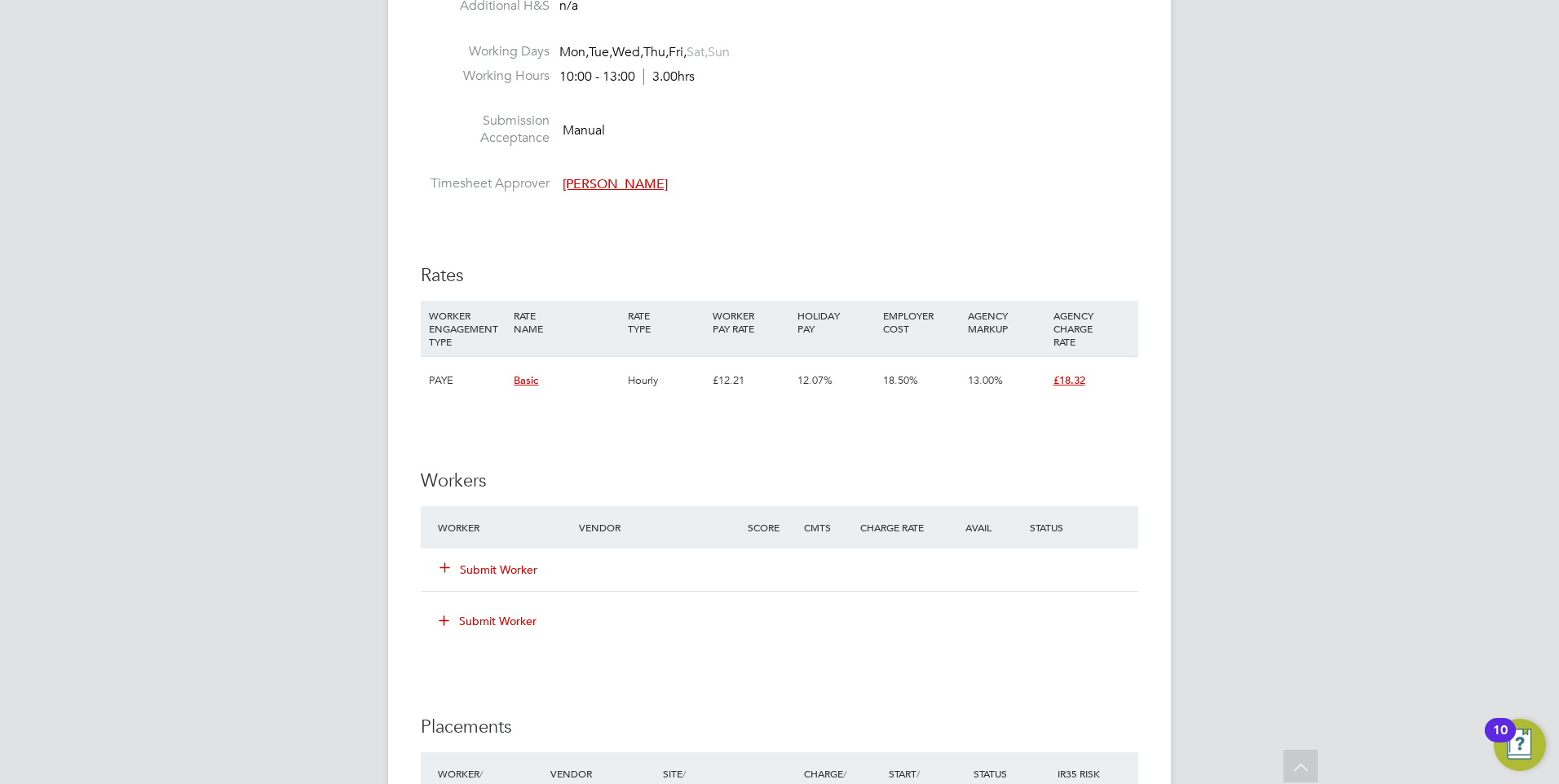
scroll to position [652, 0]
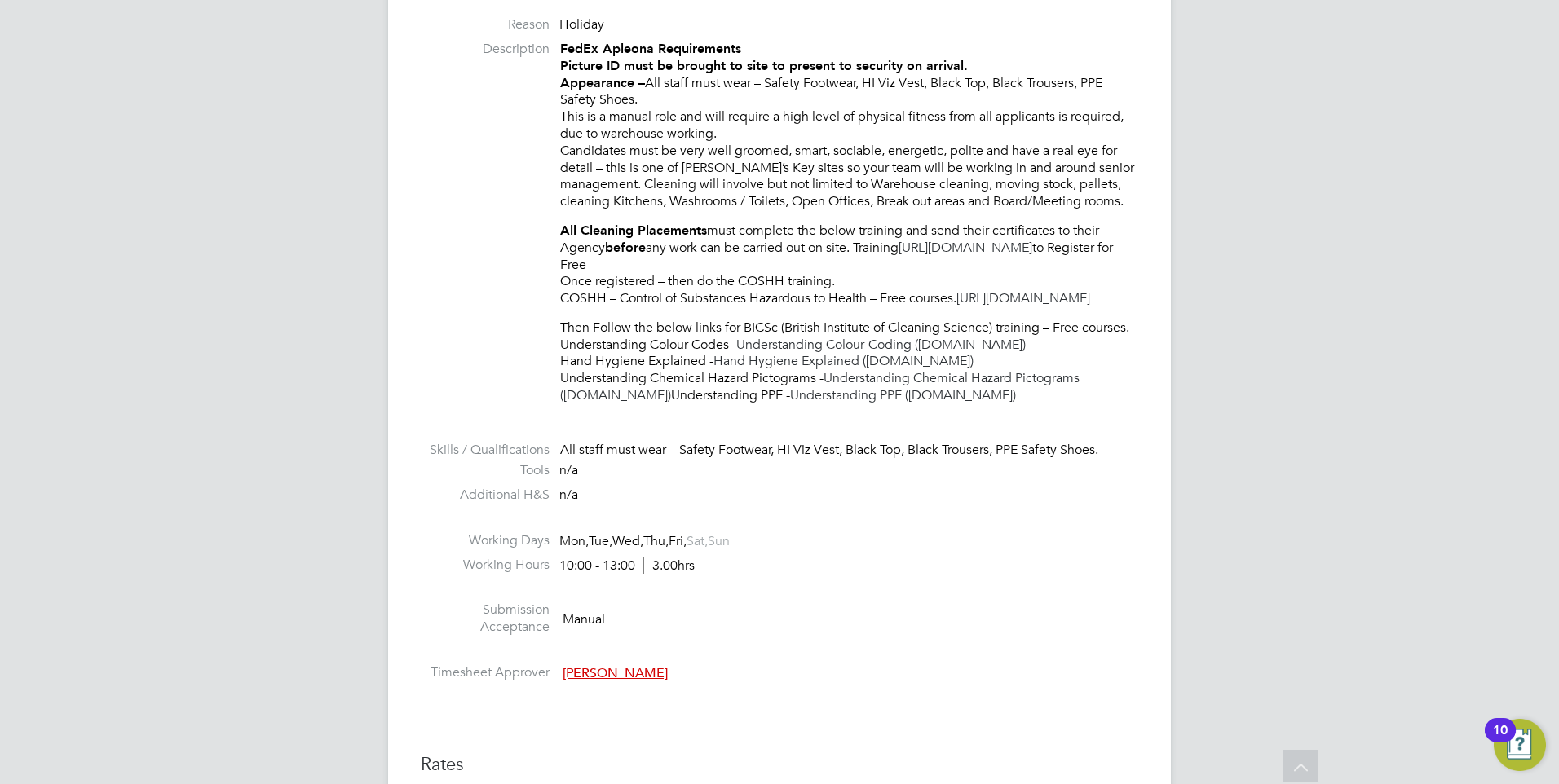
click at [831, 623] on li "Submission Acceptance Manual" at bounding box center [779, 622] width 717 height 41
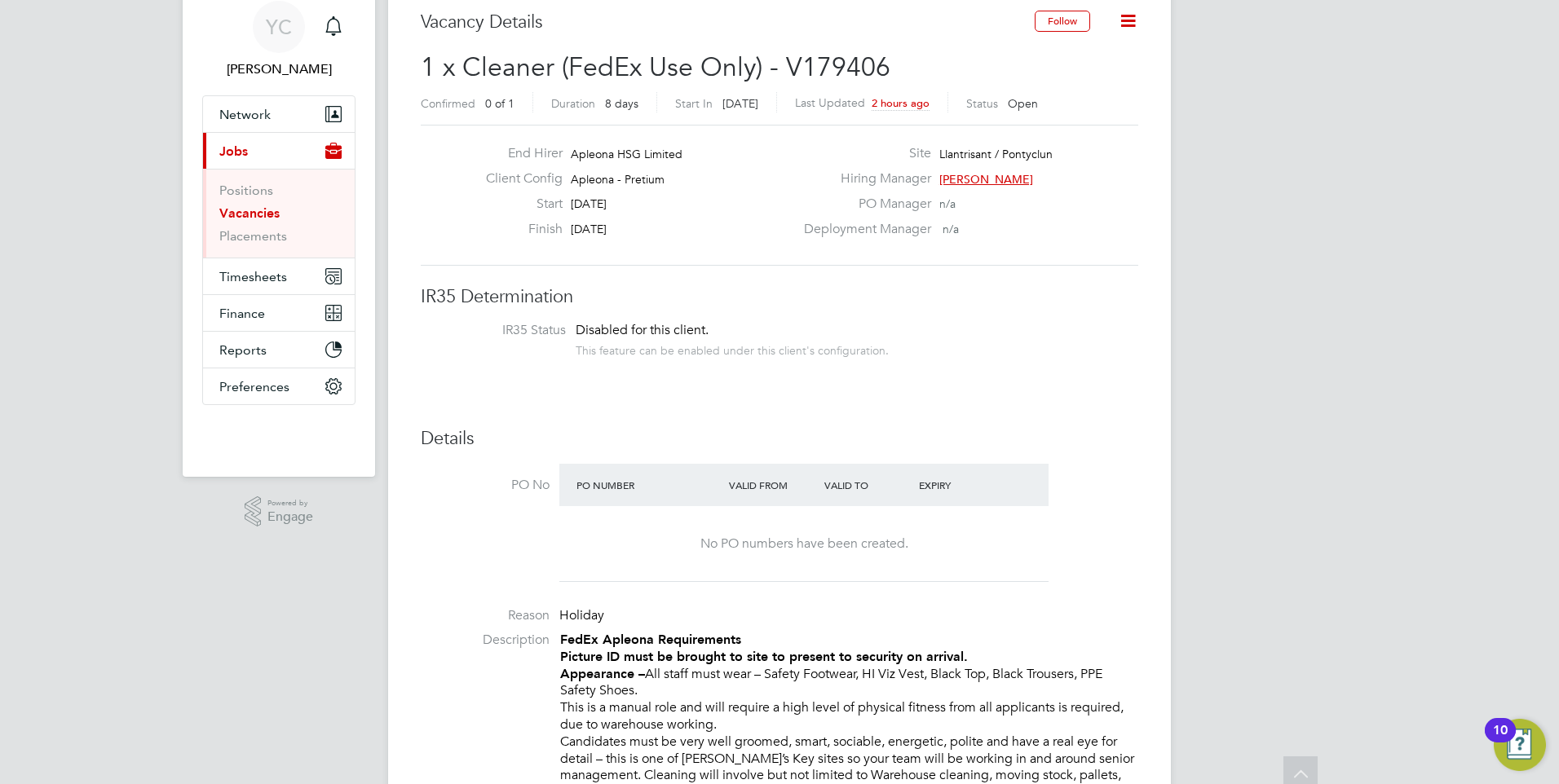
scroll to position [0, 0]
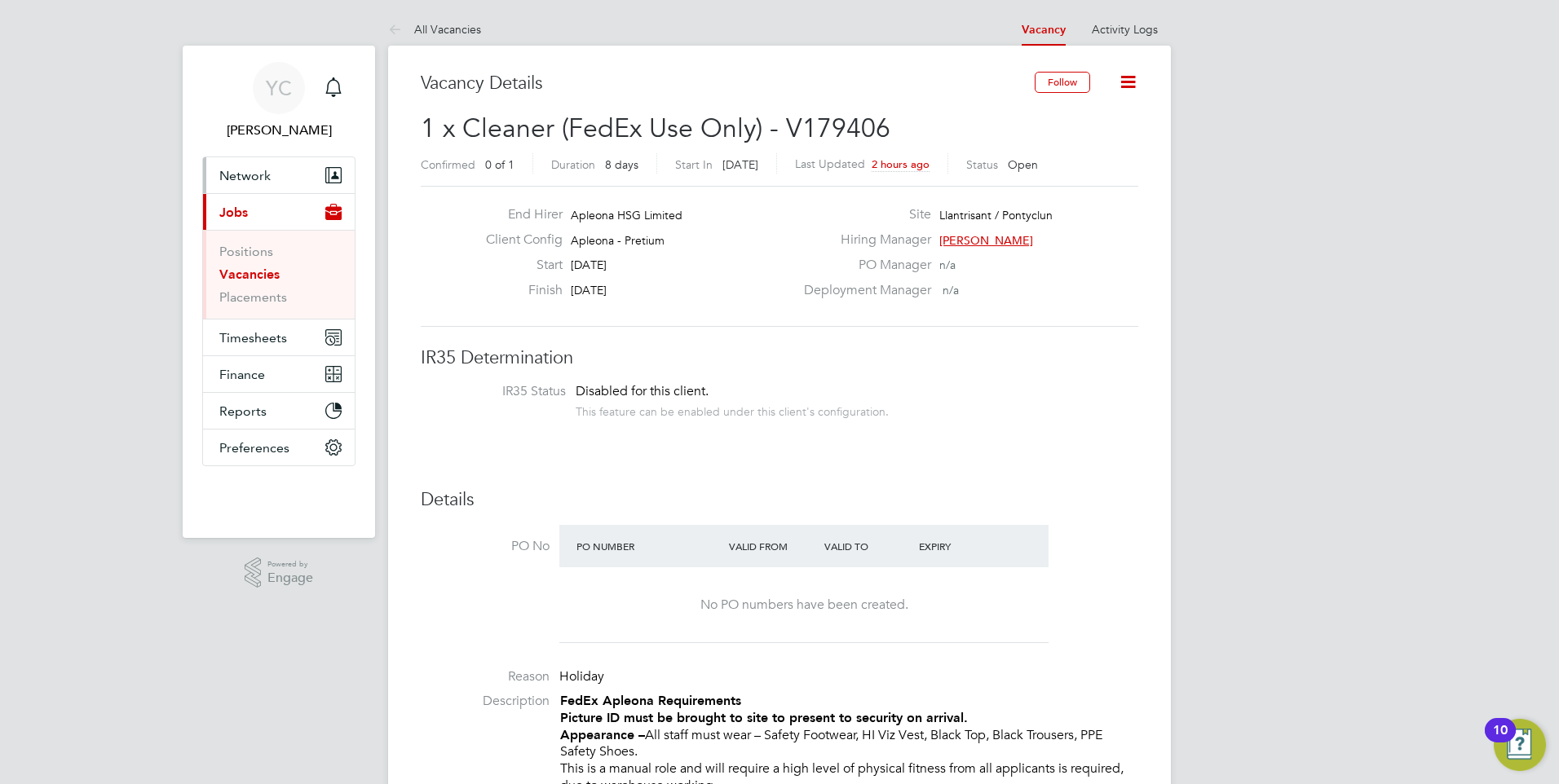
click at [251, 165] on button "Network" at bounding box center [278, 175] width 152 height 36
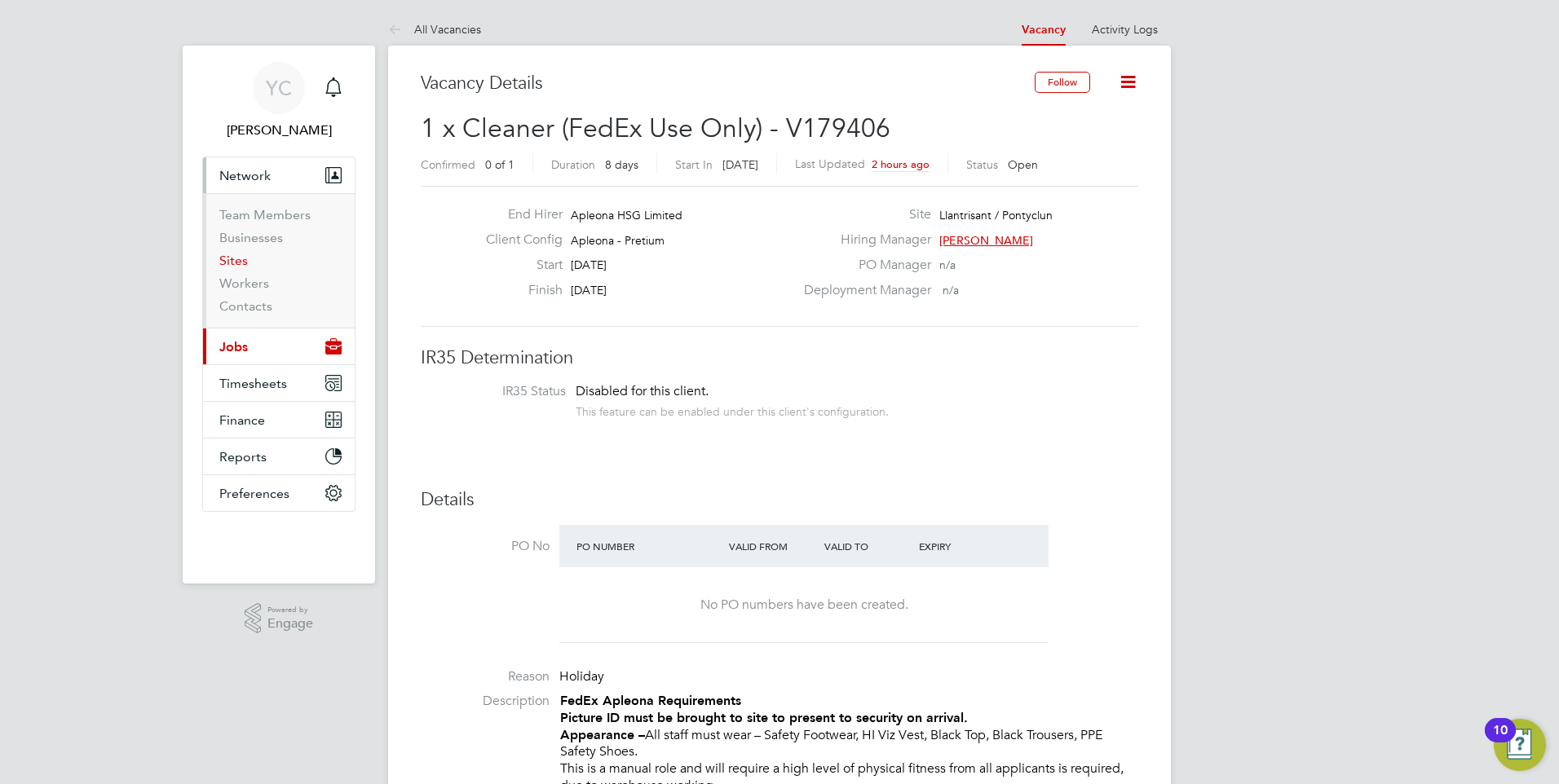
click at [232, 257] on link "Sites" at bounding box center [233, 260] width 29 height 15
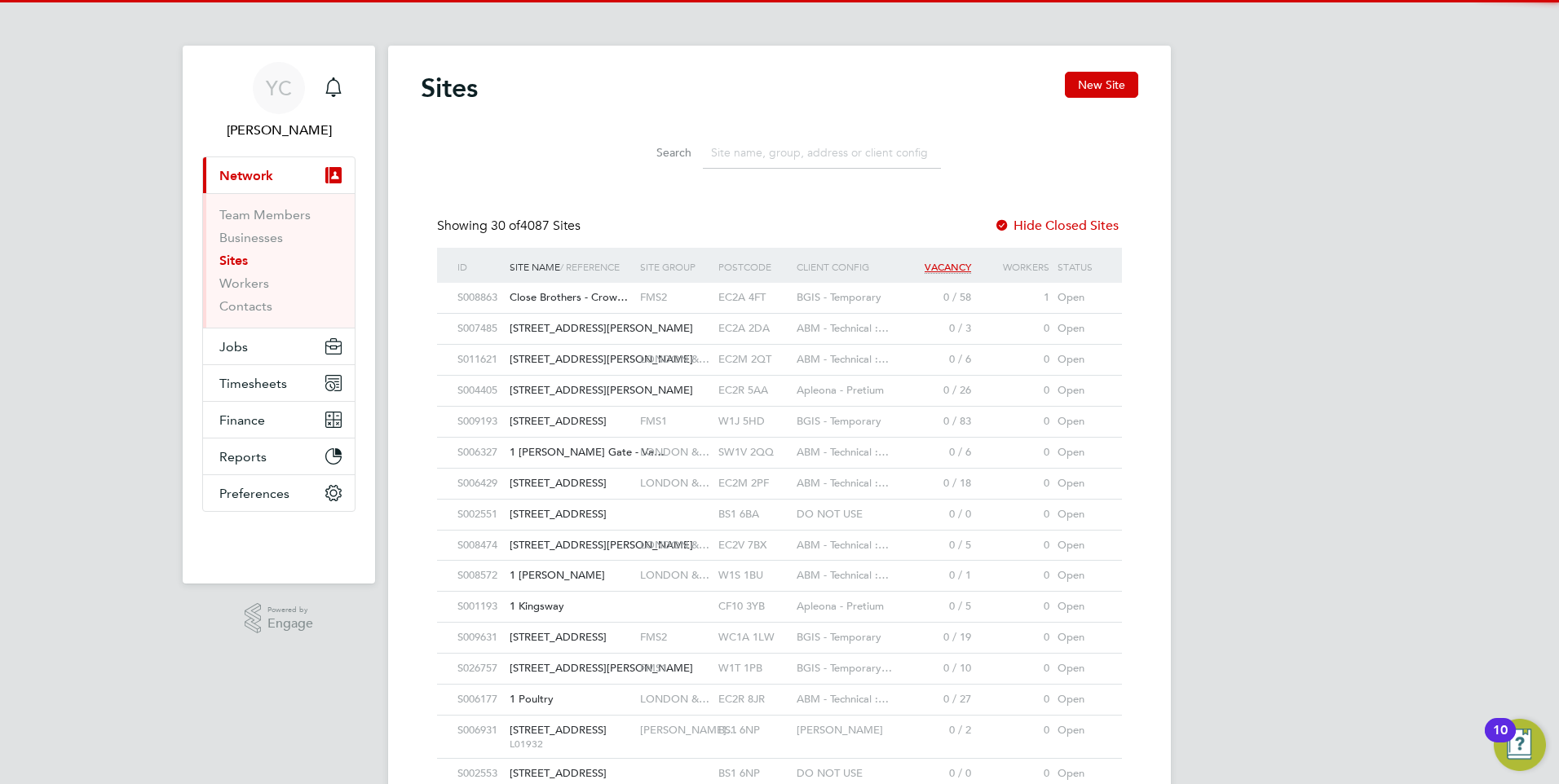
click at [800, 152] on input at bounding box center [821, 152] width 238 height 31
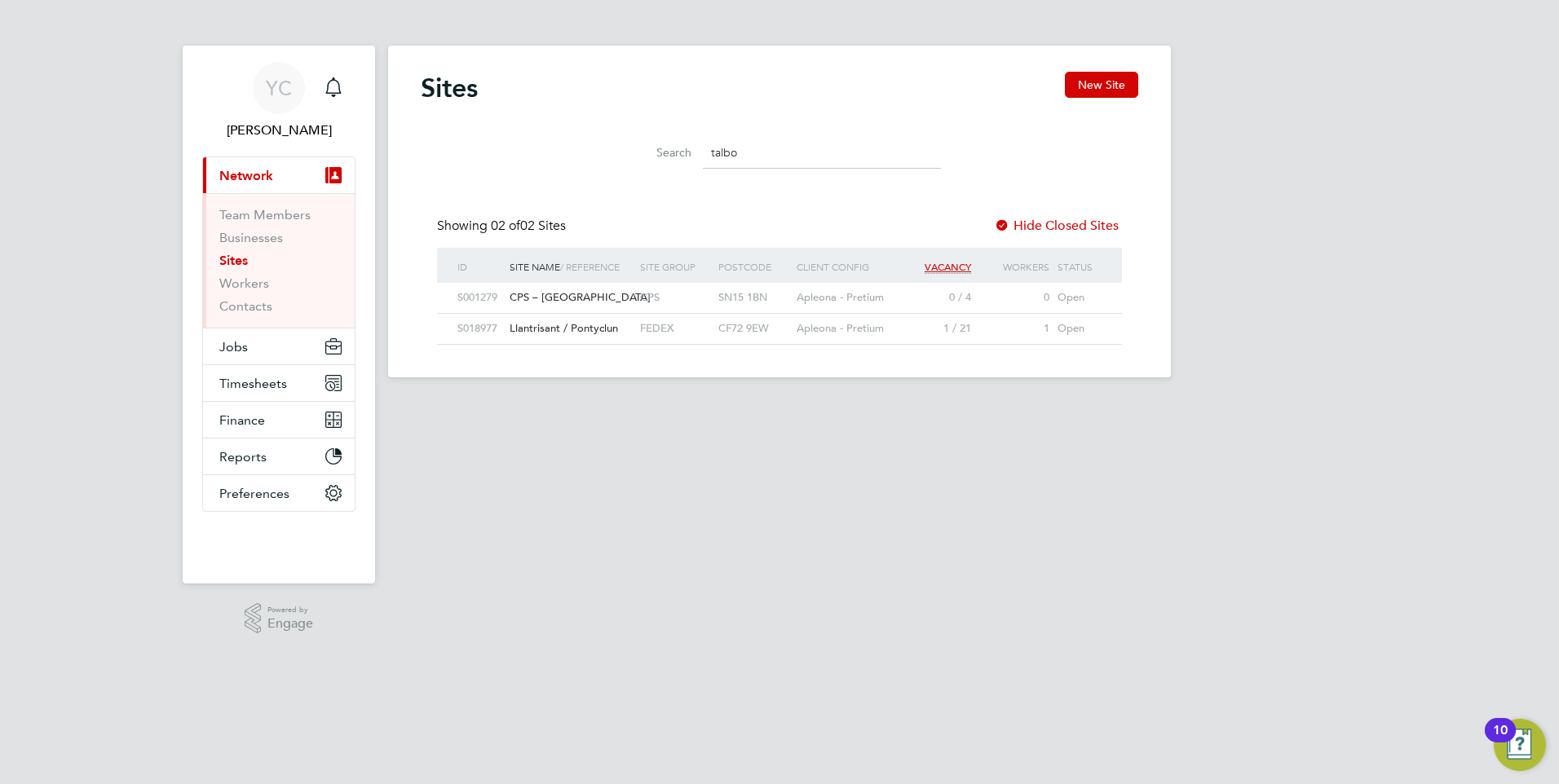
type input "talbo"
click at [576, 317] on div "Llantrisant / Pontyclun" at bounding box center [570, 329] width 130 height 30
click at [982, 404] on html "YC Yazmin Cole Notifications Applications: Current page: Network Team Members B…" at bounding box center [779, 202] width 1559 height 404
drag, startPoint x: 596, startPoint y: 602, endPoint x: 520, endPoint y: 324, distance: 288.2
click at [600, 404] on html "YC Yazmin Cole Notifications Applications: Current page: Network Team Members B…" at bounding box center [779, 202] width 1559 height 404
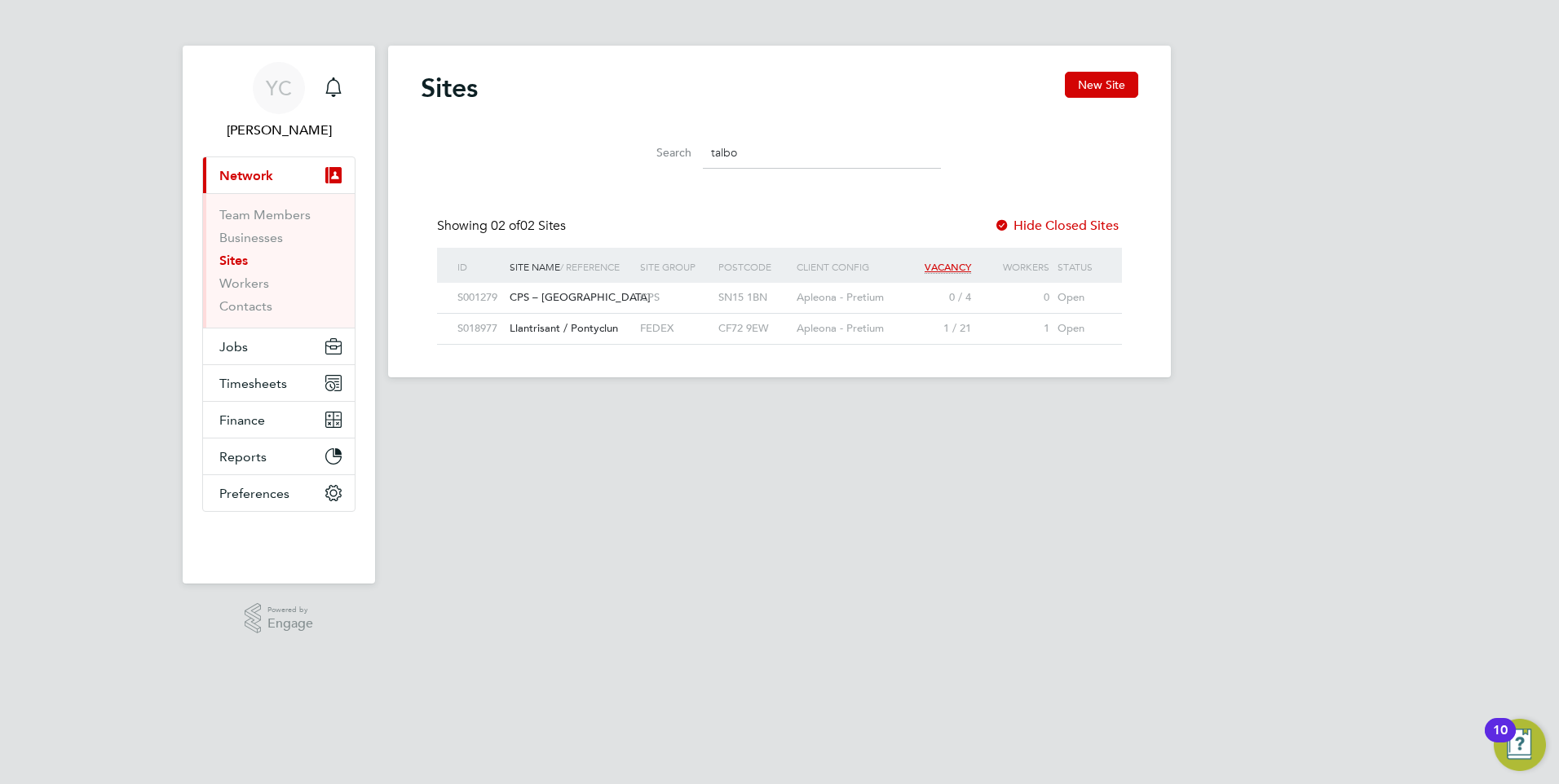
drag, startPoint x: 821, startPoint y: 475, endPoint x: 809, endPoint y: 473, distance: 12.2
click at [820, 404] on html "YC Yazmin Cole Notifications Applications: Current page: Network Team Members B…" at bounding box center [779, 202] width 1559 height 404
click at [239, 253] on link "Sites" at bounding box center [233, 260] width 29 height 15
click at [234, 262] on link "Sites" at bounding box center [233, 260] width 29 height 15
click at [249, 342] on button "Jobs" at bounding box center [278, 346] width 152 height 36
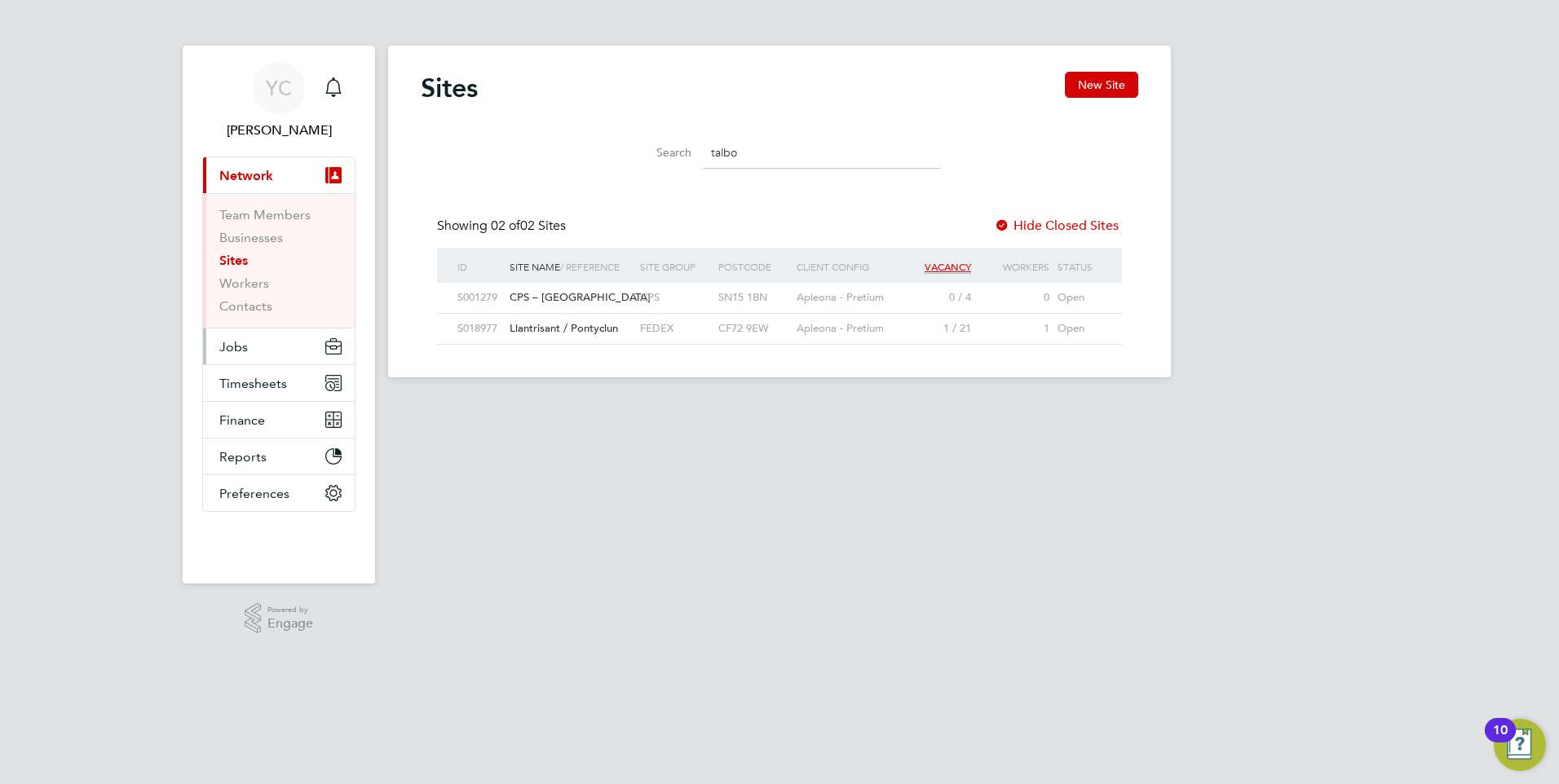
click at [244, 351] on span "Jobs" at bounding box center [233, 346] width 29 height 15
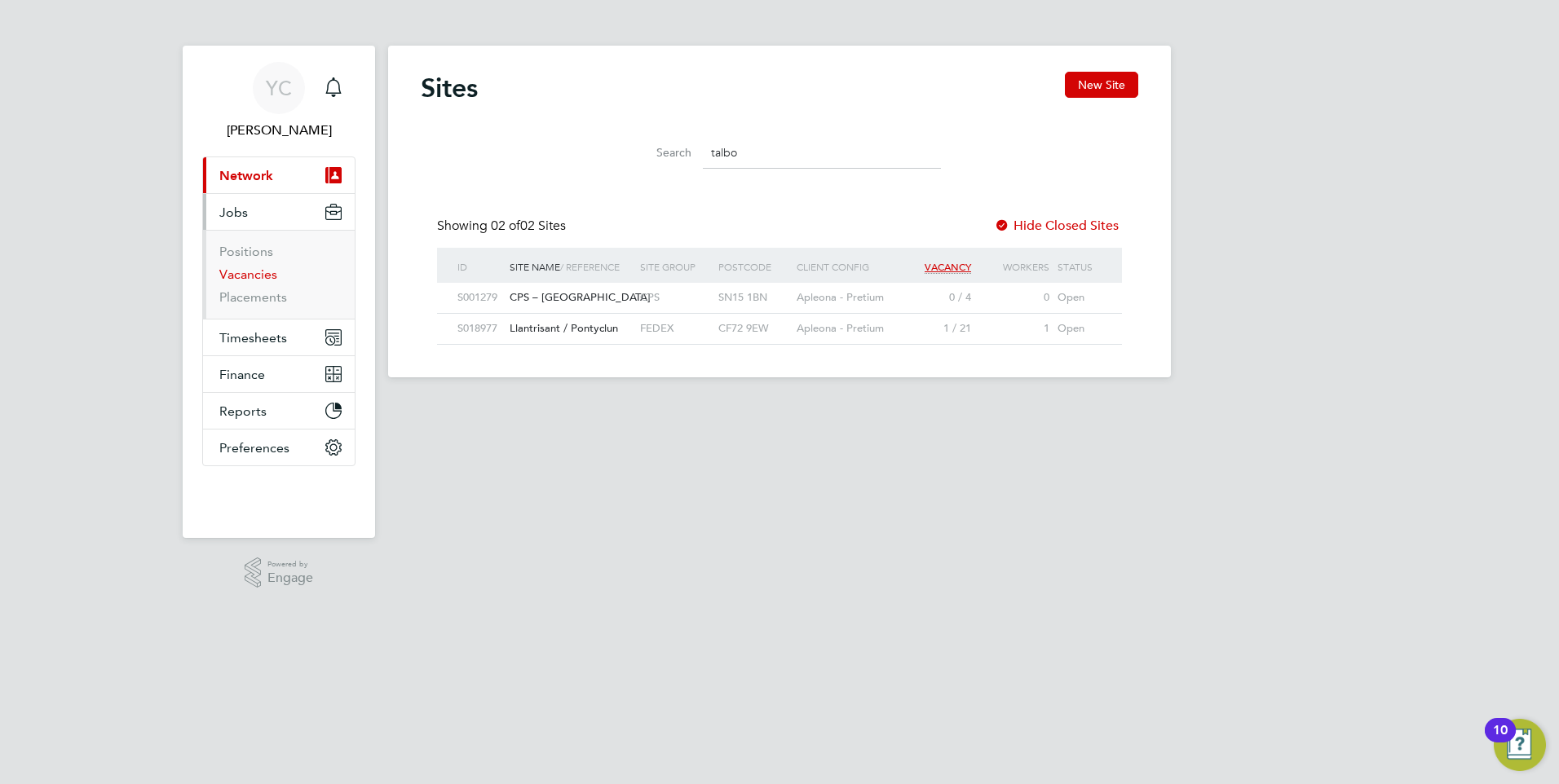
click at [241, 267] on link "Vacancies" at bounding box center [248, 274] width 57 height 15
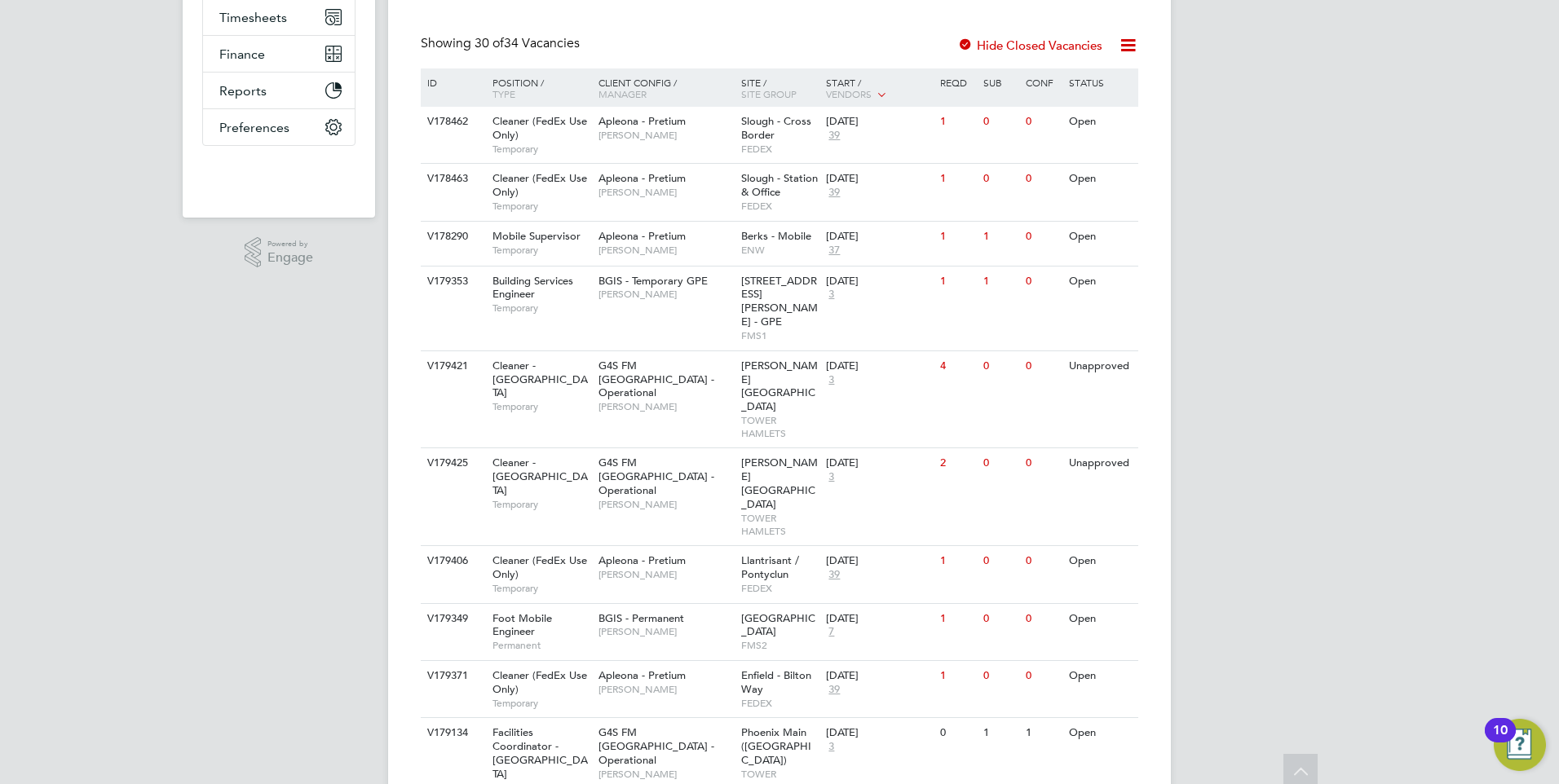
scroll to position [326, 0]
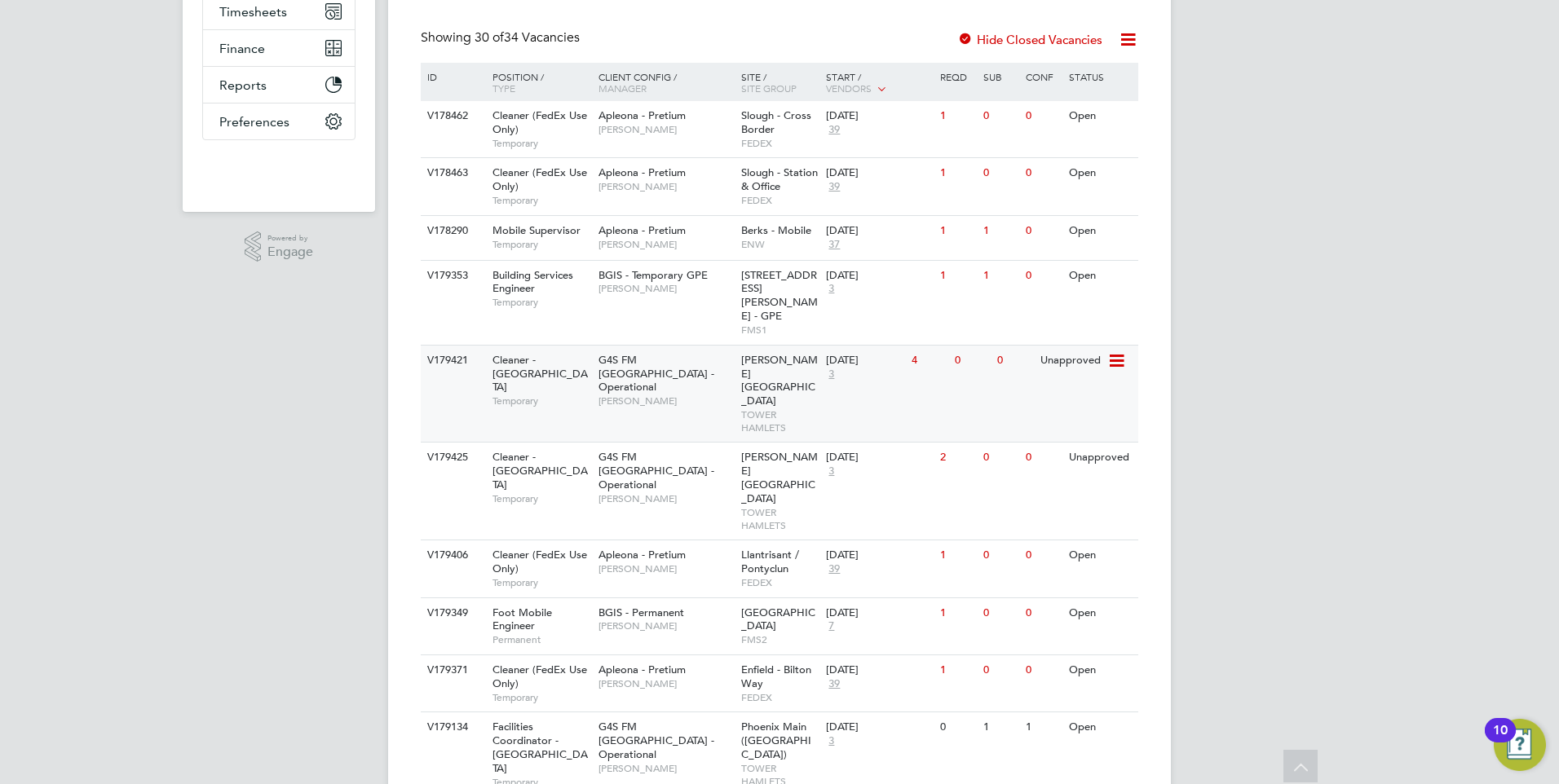
click at [755, 353] on span "[PERSON_NAME][GEOGRAPHIC_DATA]" at bounding box center [779, 380] width 76 height 56
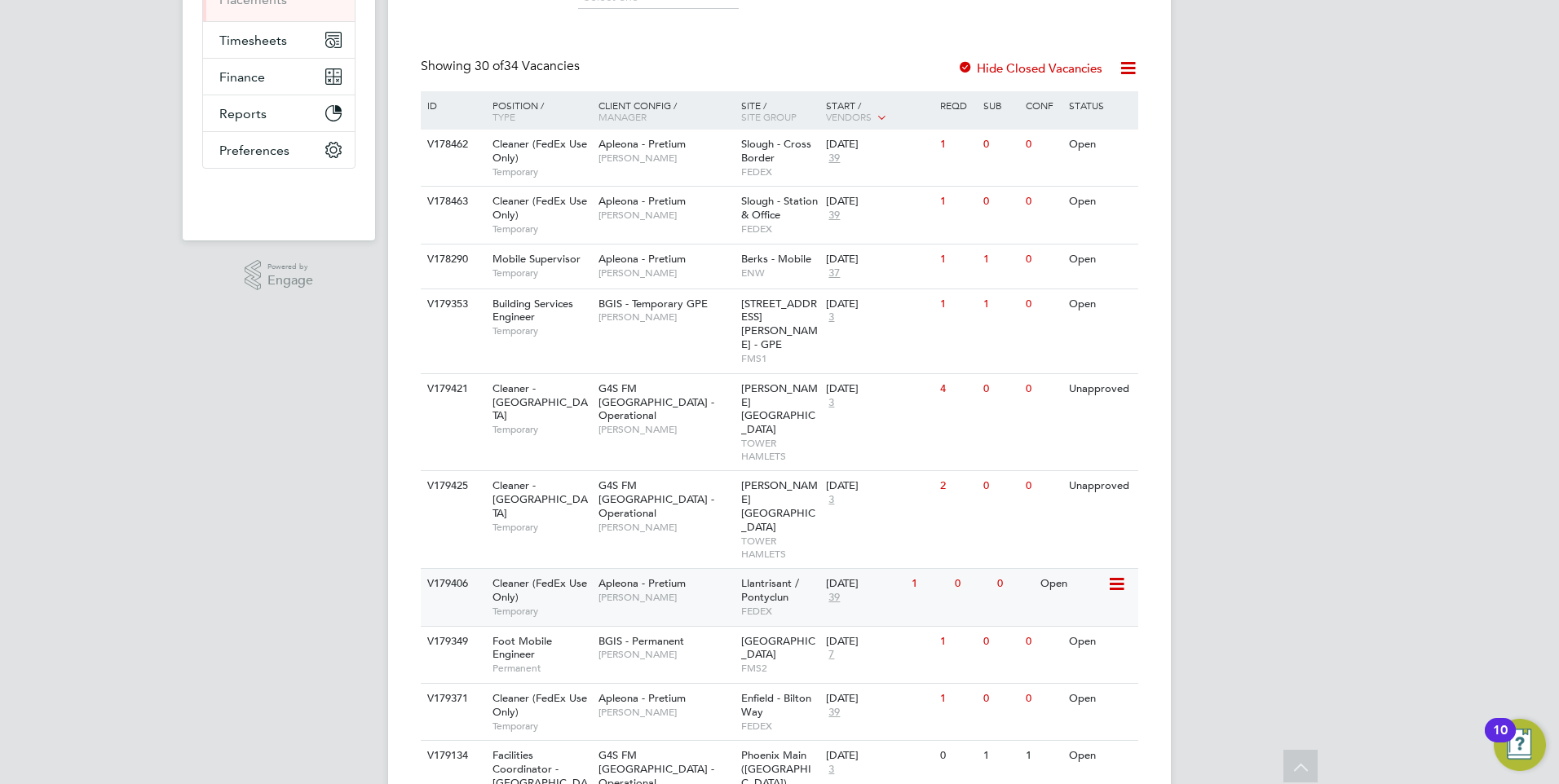
scroll to position [326, 0]
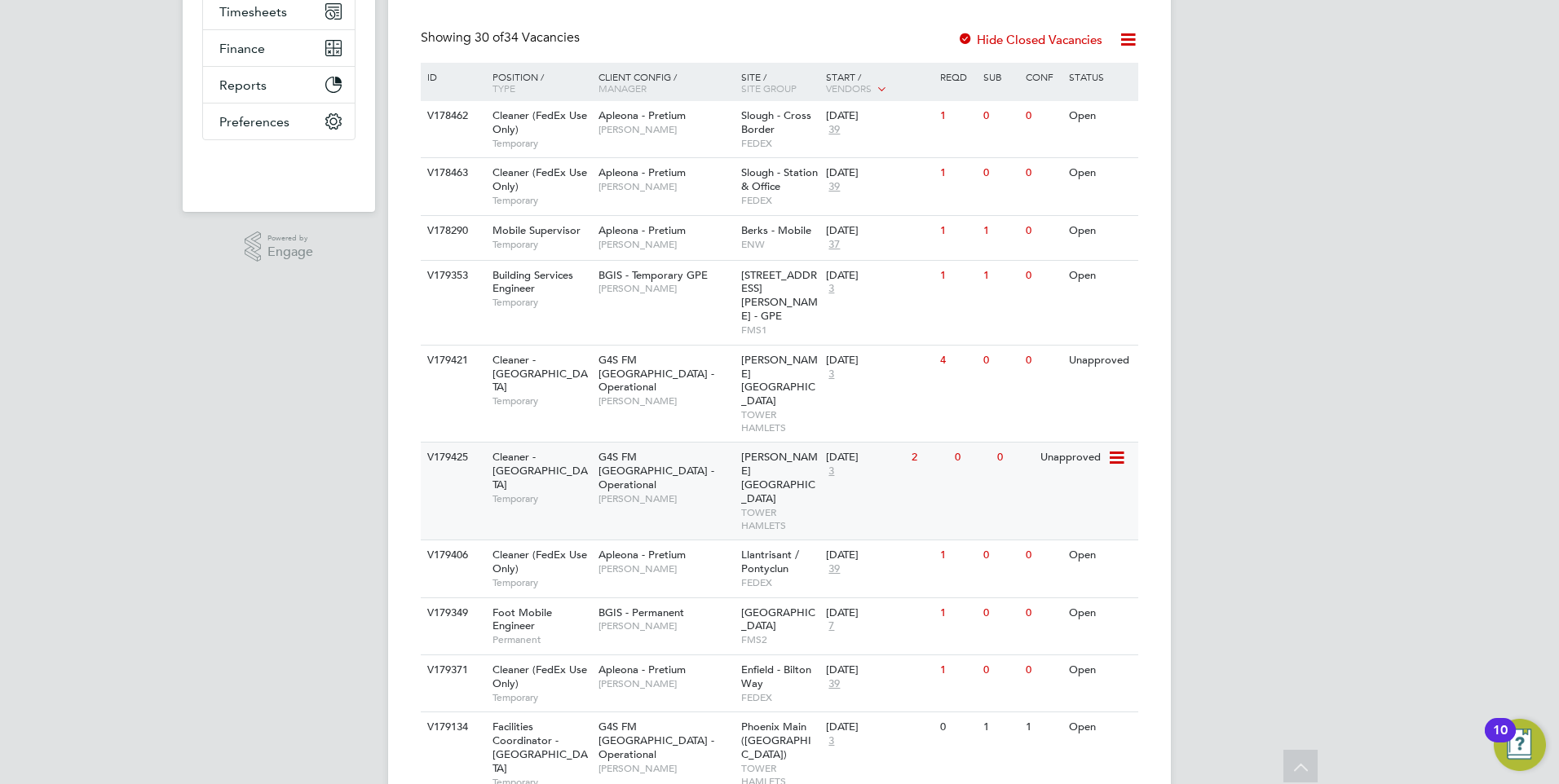
click at [659, 466] on div "V179425 Cleaner - Tower Hamlet Temporary G4S FM Tower Hamlets - Operational Ter…" at bounding box center [779, 490] width 717 height 98
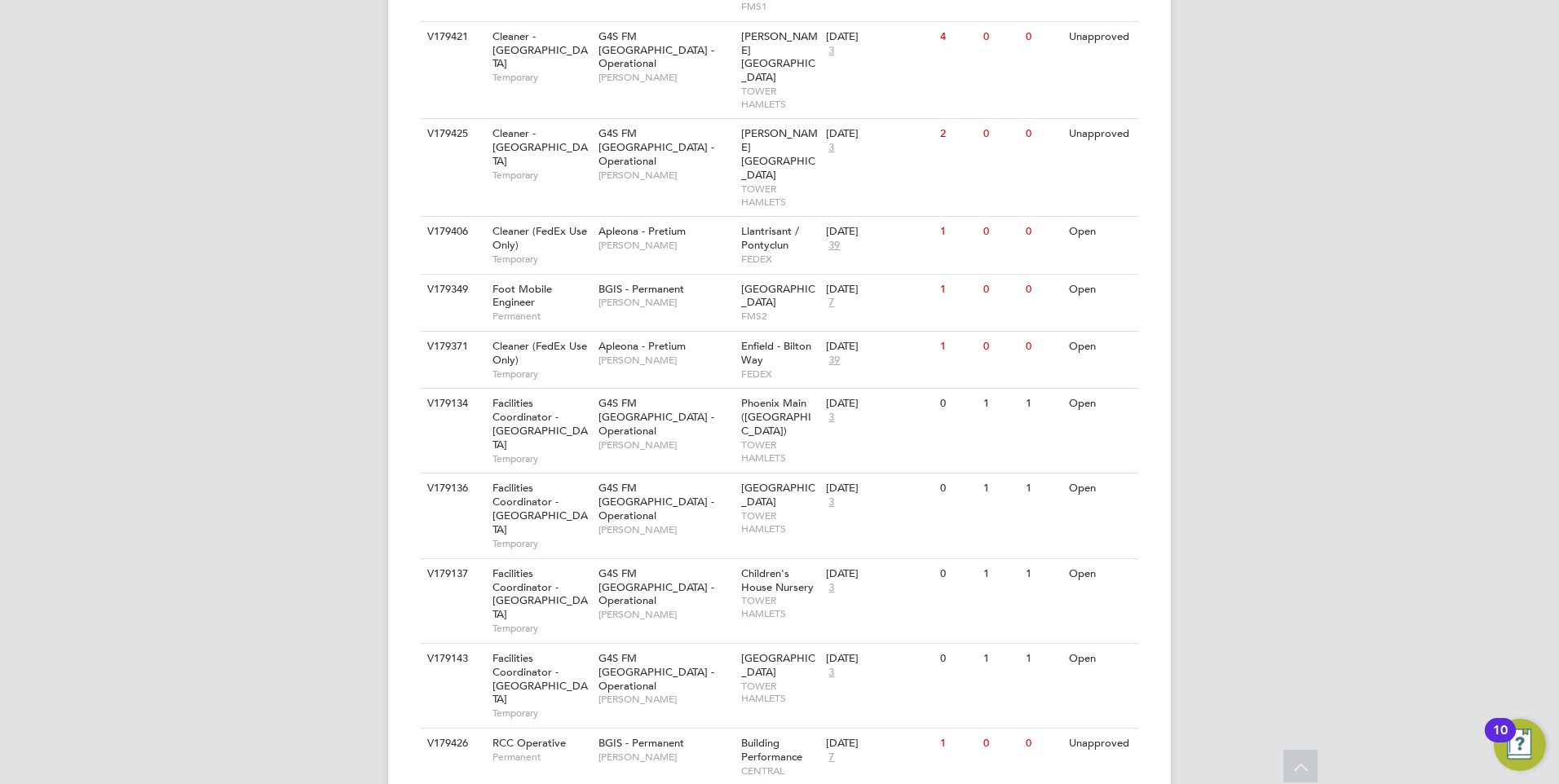
scroll to position [652, 0]
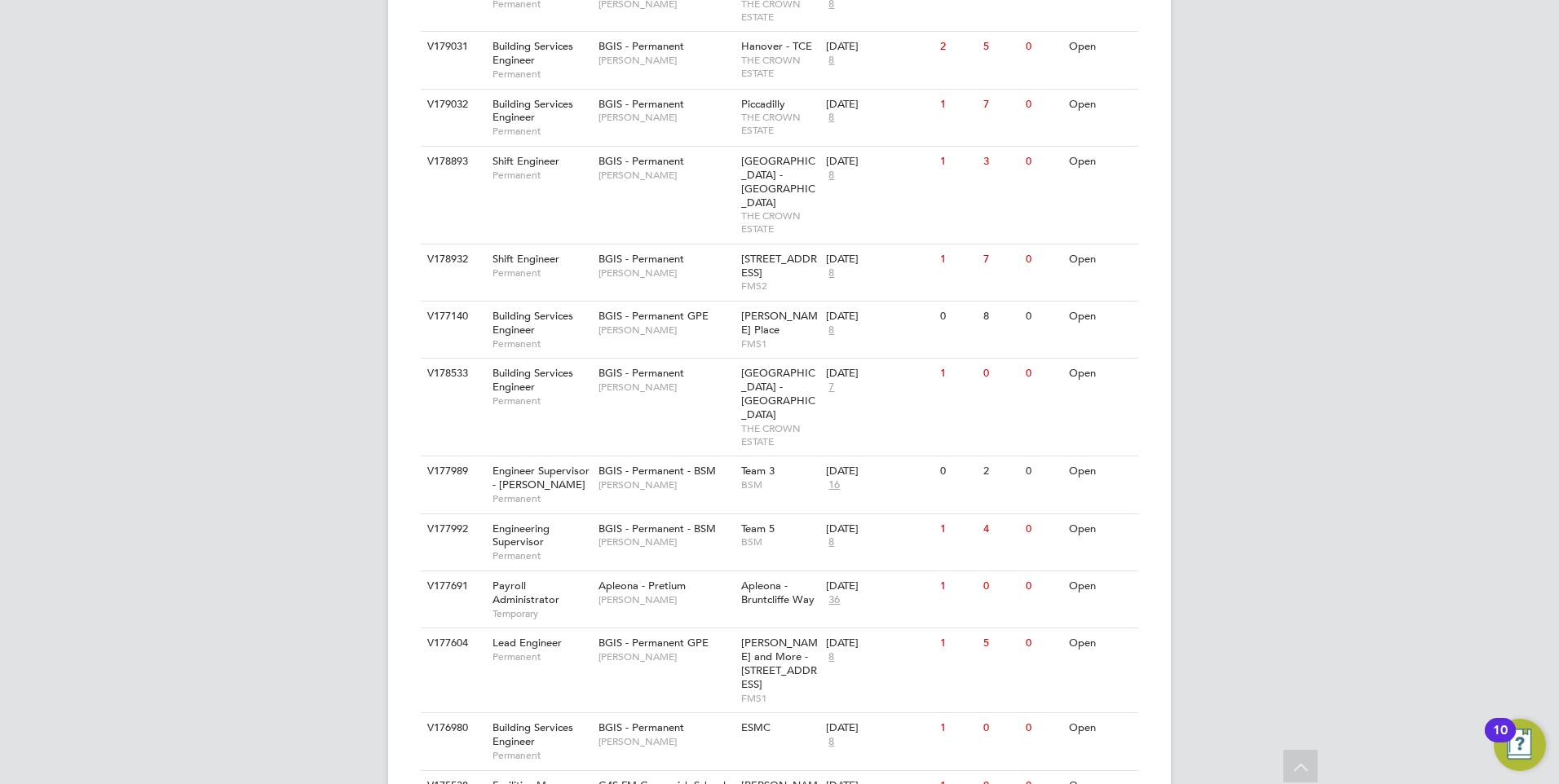
scroll to position [1644, 0]
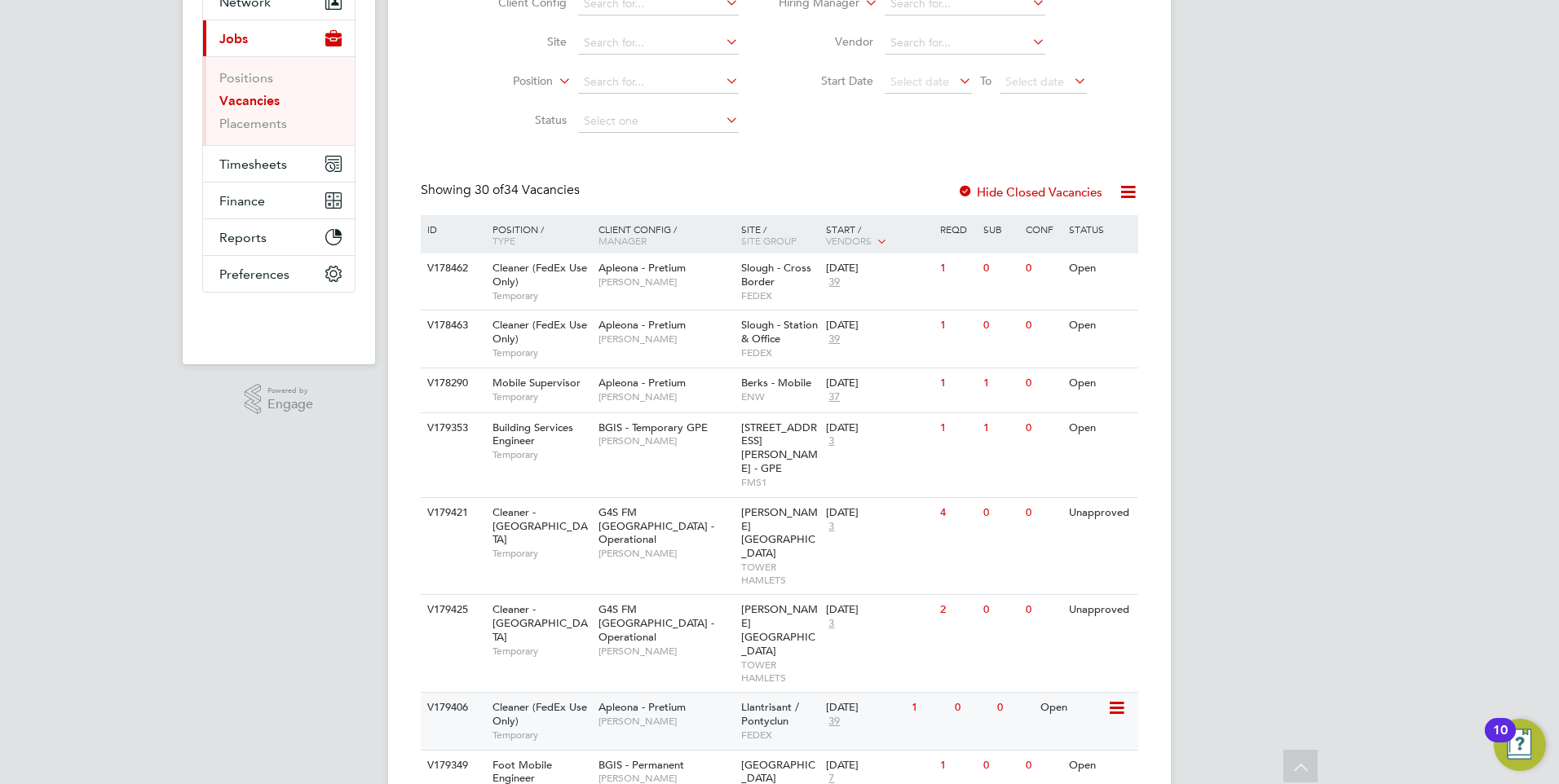
scroll to position [0, 0]
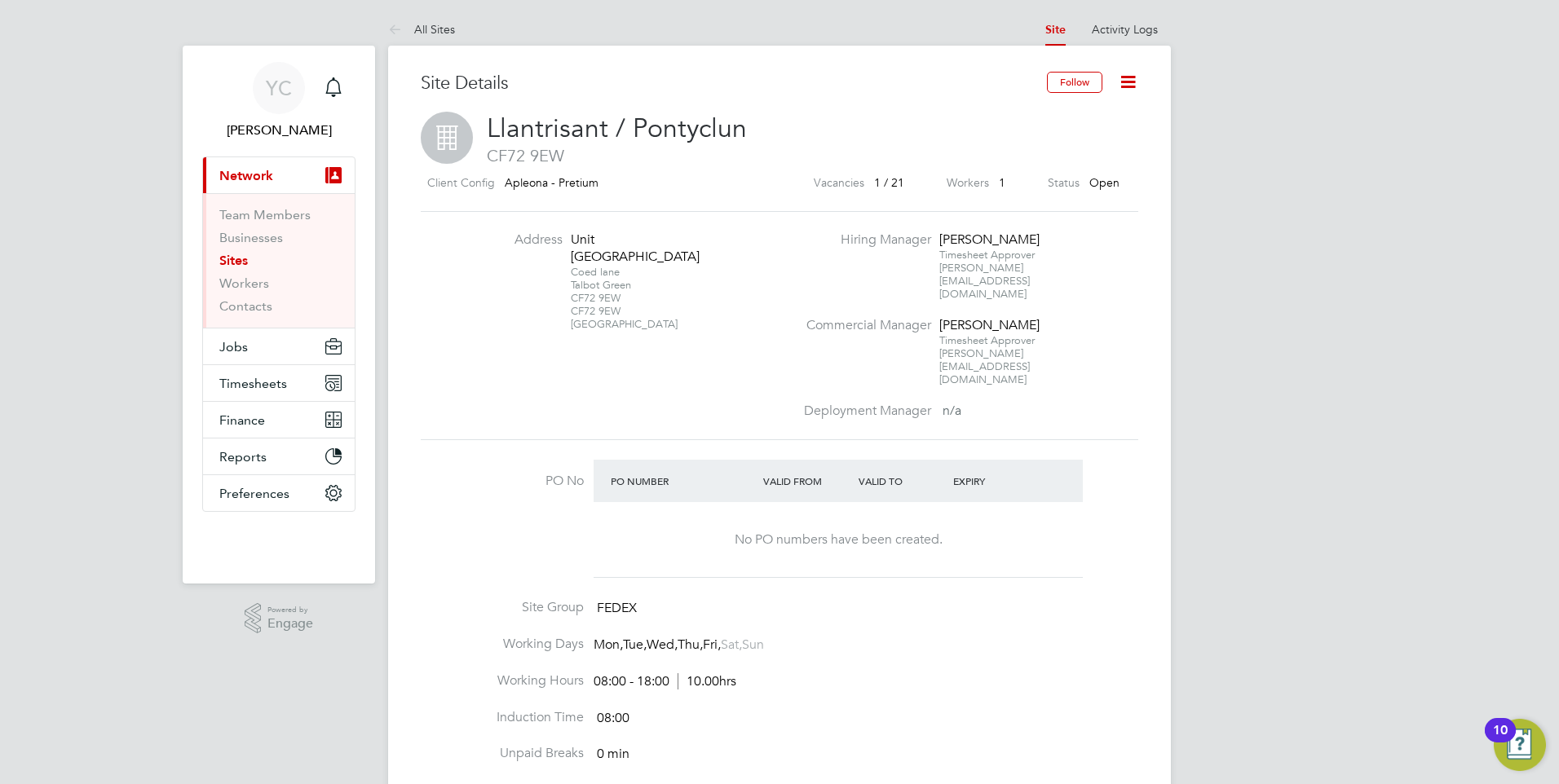
drag, startPoint x: 626, startPoint y: 312, endPoint x: 570, endPoint y: 309, distance: 56.1
click at [571, 309] on div "Coed lane Talbot Green CF72 9EW CF72 9EW United Kingdom" at bounding box center [622, 298] width 102 height 65
copy div "CF72 9EW"
drag, startPoint x: 524, startPoint y: 553, endPoint x: 652, endPoint y: 602, distance: 137.1
click at [652, 602] on ul "PO No PO Number Valid From Valid To Expiry No PO numbers have been created. Sit…" at bounding box center [779, 639] width 717 height 359
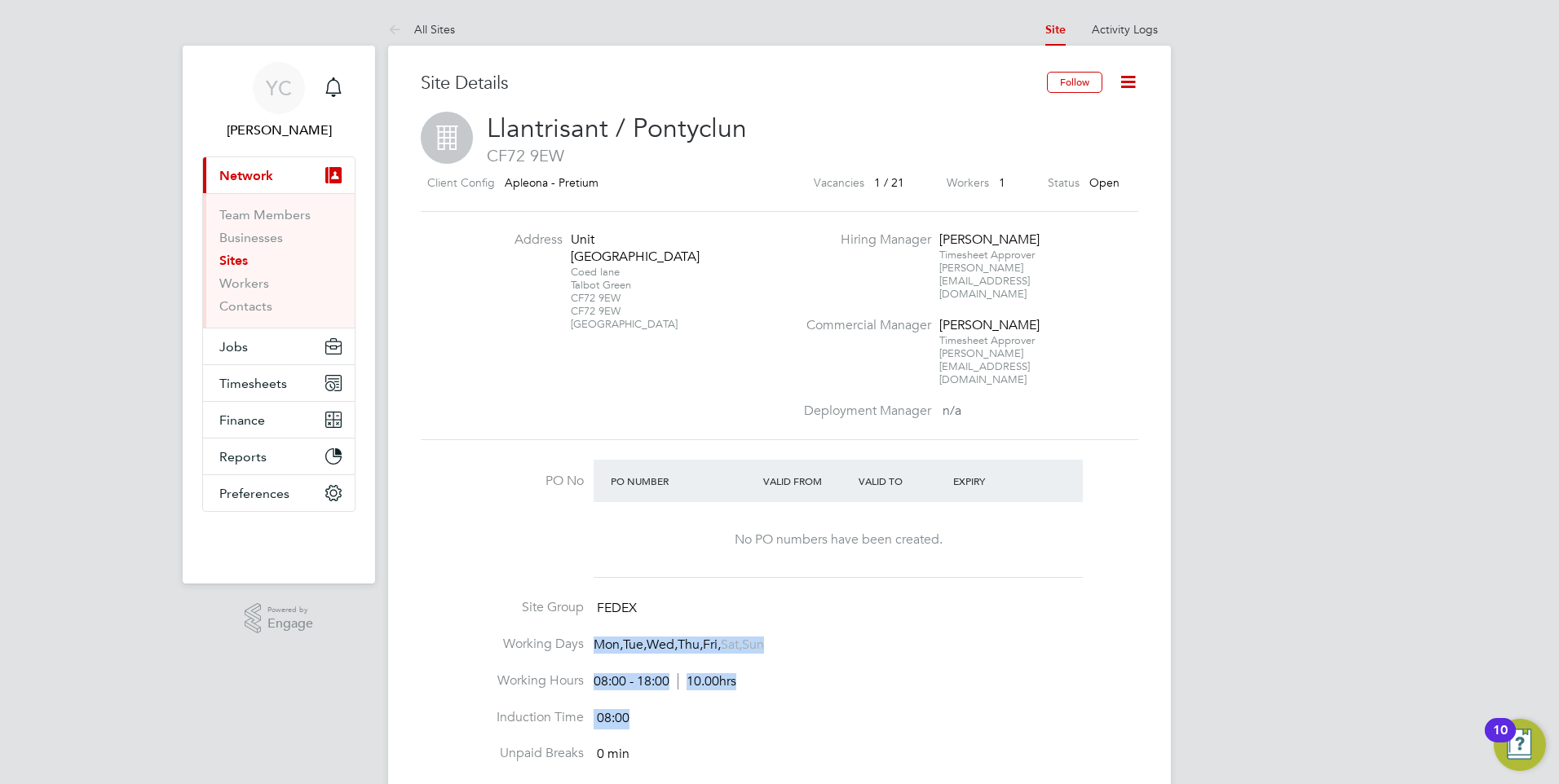
drag, startPoint x: 491, startPoint y: 602, endPoint x: 649, endPoint y: 673, distance: 173.2
click at [649, 673] on ul "PO No PO Number Valid From Valid To Expiry No PO numbers have been created. Sit…" at bounding box center [779, 639] width 717 height 359
click at [649, 709] on li "Induction Time 08:00" at bounding box center [779, 727] width 717 height 37
click at [593, 727] on ul "PO No PO Number Valid From Valid To Expiry No PO numbers have been created. Sit…" at bounding box center [779, 639] width 717 height 359
click at [139, 675] on div "YC Yazmin Cole Notifications Applications: Current page: Network Team Members B…" at bounding box center [779, 652] width 1559 height 1304
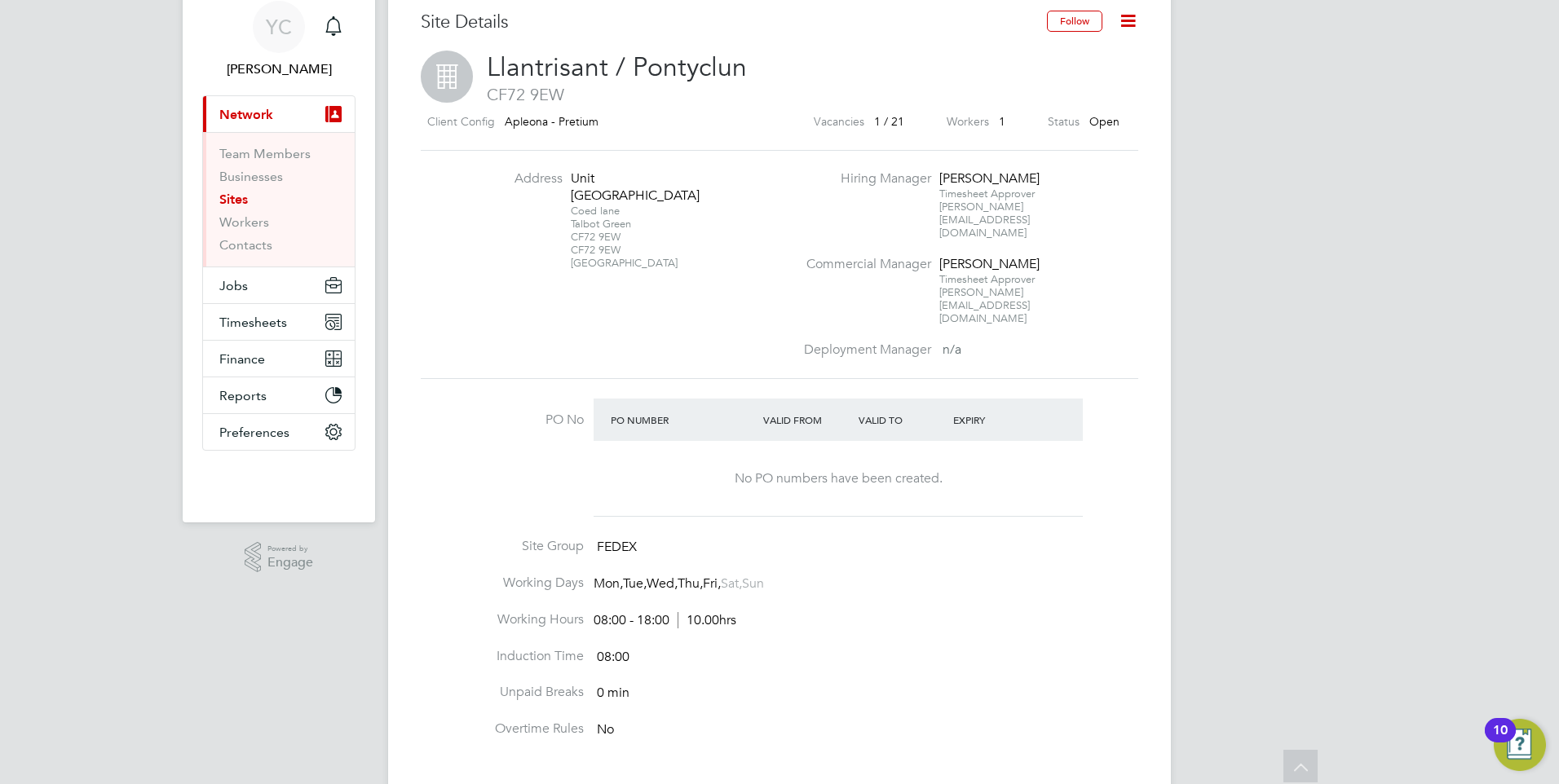
click at [1142, 441] on div "Site Details Follow Llantrisant / Pontyclun CF72 9EW Client Config Apleona - Pr…" at bounding box center [779, 601] width 783 height 1233
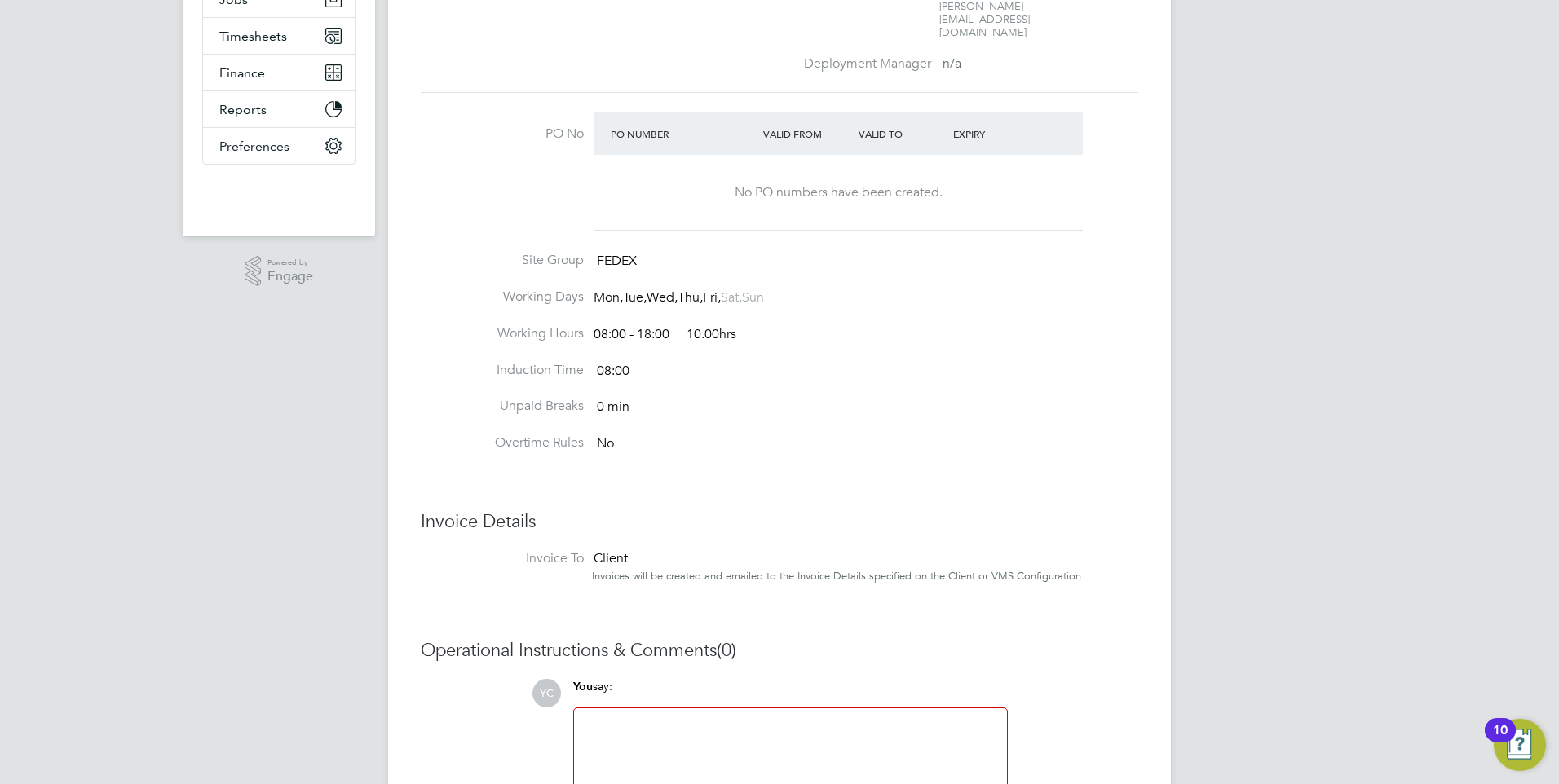
scroll to position [468, 0]
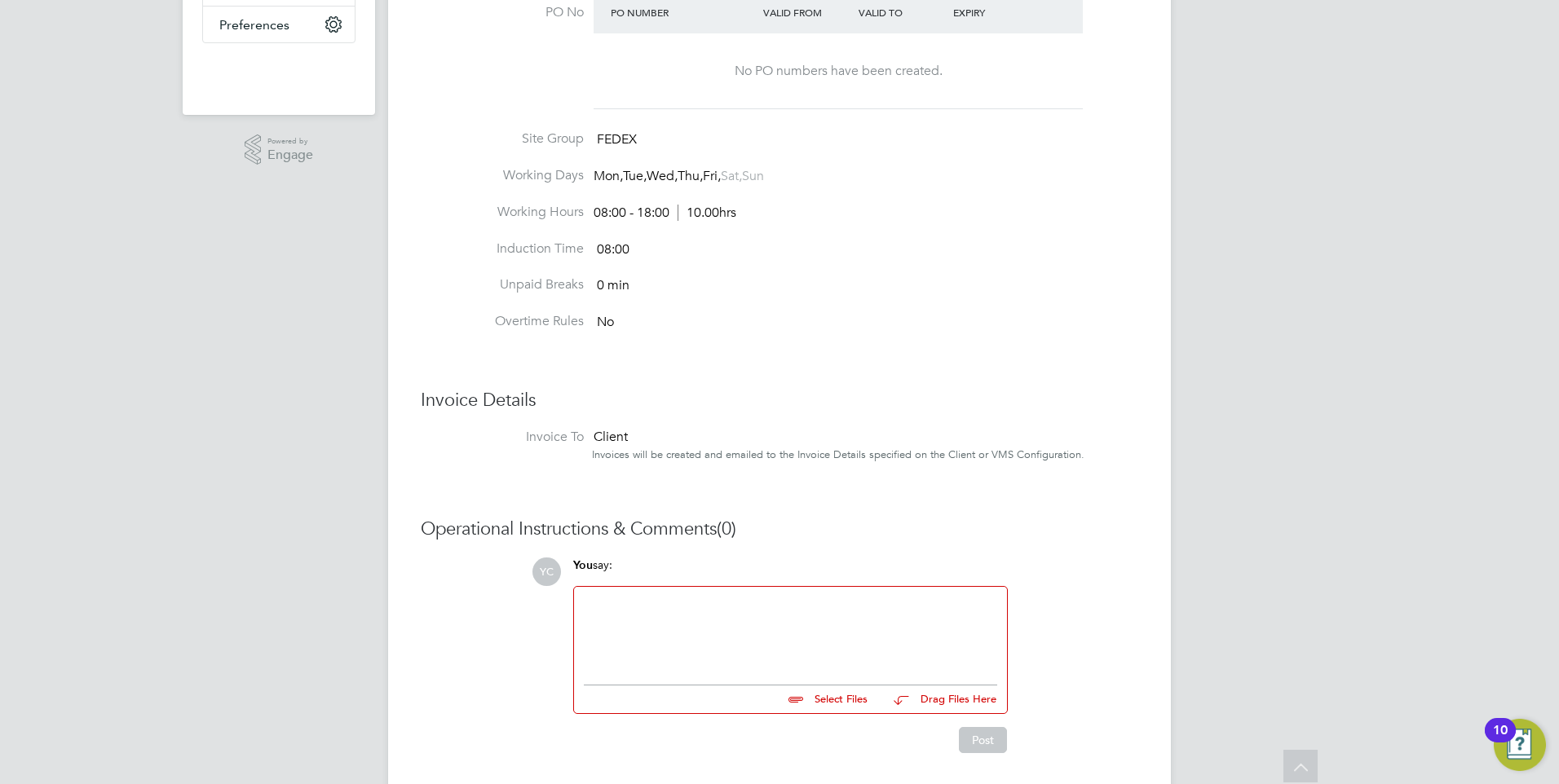
click at [789, 597] on div at bounding box center [790, 632] width 413 height 70
click at [198, 396] on div "YC Yazmin Cole Notifications Applications: Current page: Network Team Members B…" at bounding box center [779, 184] width 1559 height 1304
drag, startPoint x: 783, startPoint y: 639, endPoint x: 759, endPoint y: 599, distance: 46.6
click at [781, 676] on div "Select Files Drag Files Here" at bounding box center [790, 694] width 413 height 37
drag, startPoint x: 742, startPoint y: 581, endPoint x: 697, endPoint y: 630, distance: 66.5
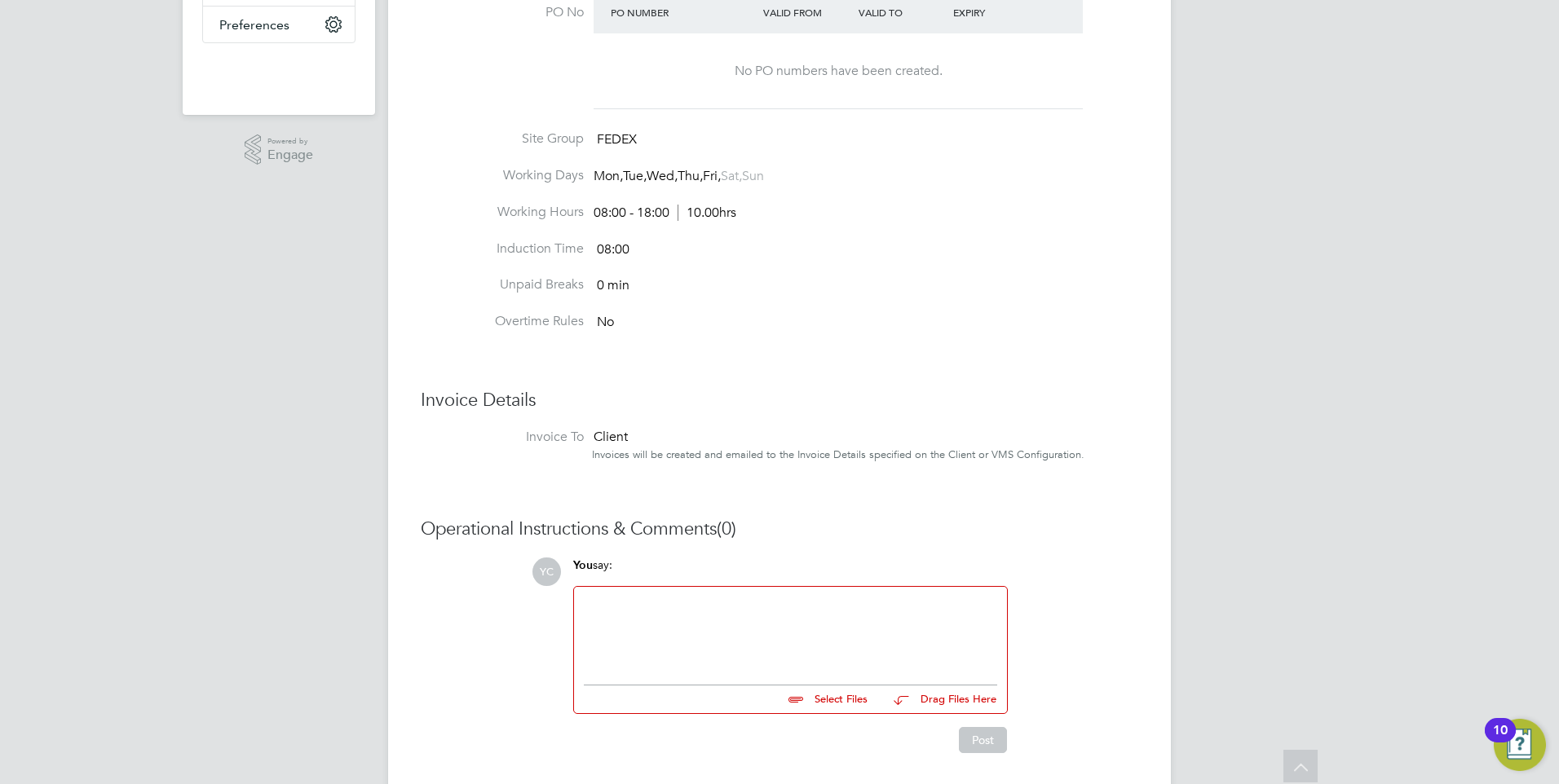
click at [741, 597] on div at bounding box center [790, 632] width 413 height 70
click at [169, 545] on div "YC Yazmin Cole Notifications Applications: Current page: Network Team Members B…" at bounding box center [779, 184] width 1559 height 1304
click at [735, 597] on div at bounding box center [790, 632] width 413 height 70
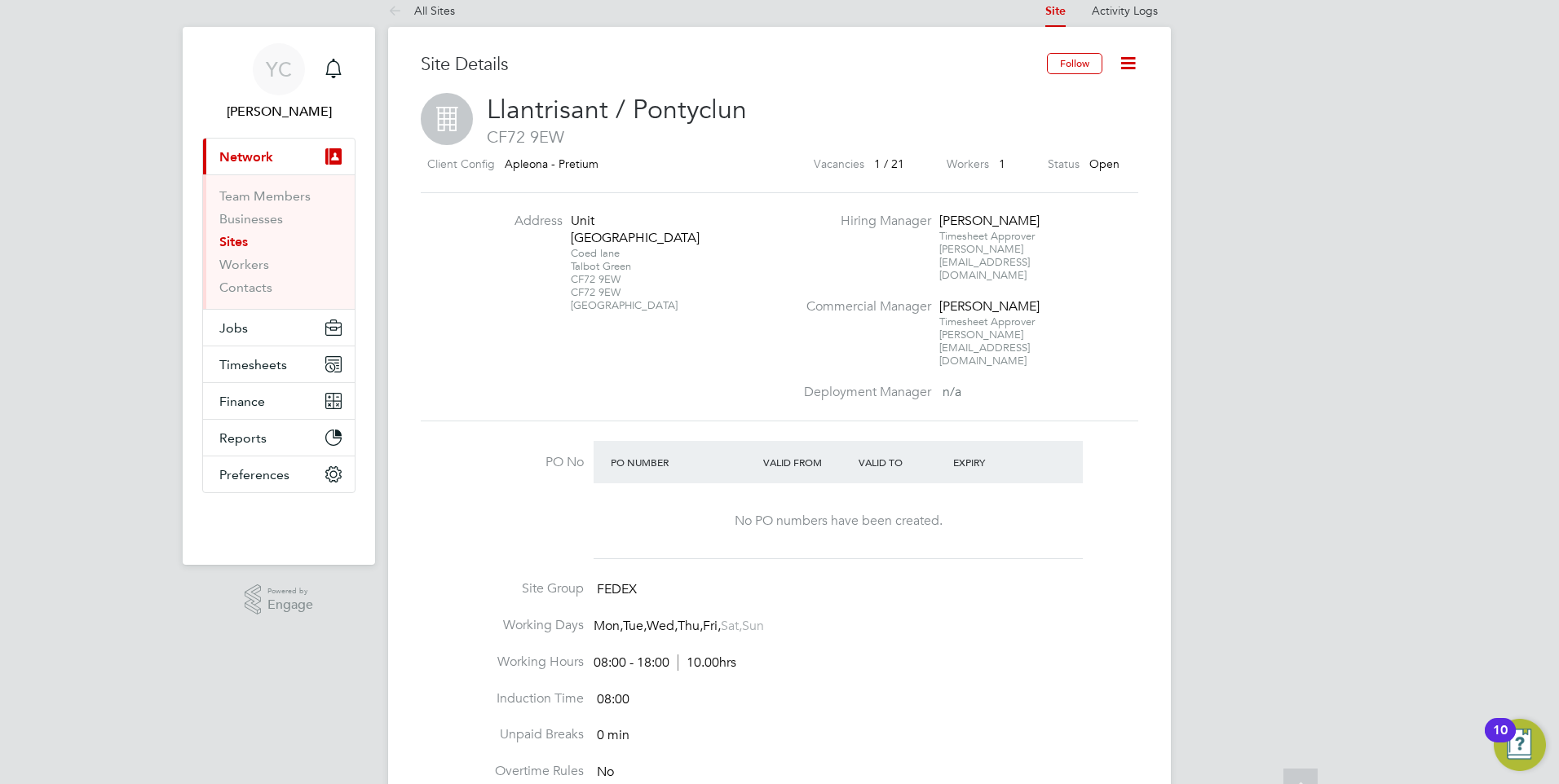
scroll to position [0, 0]
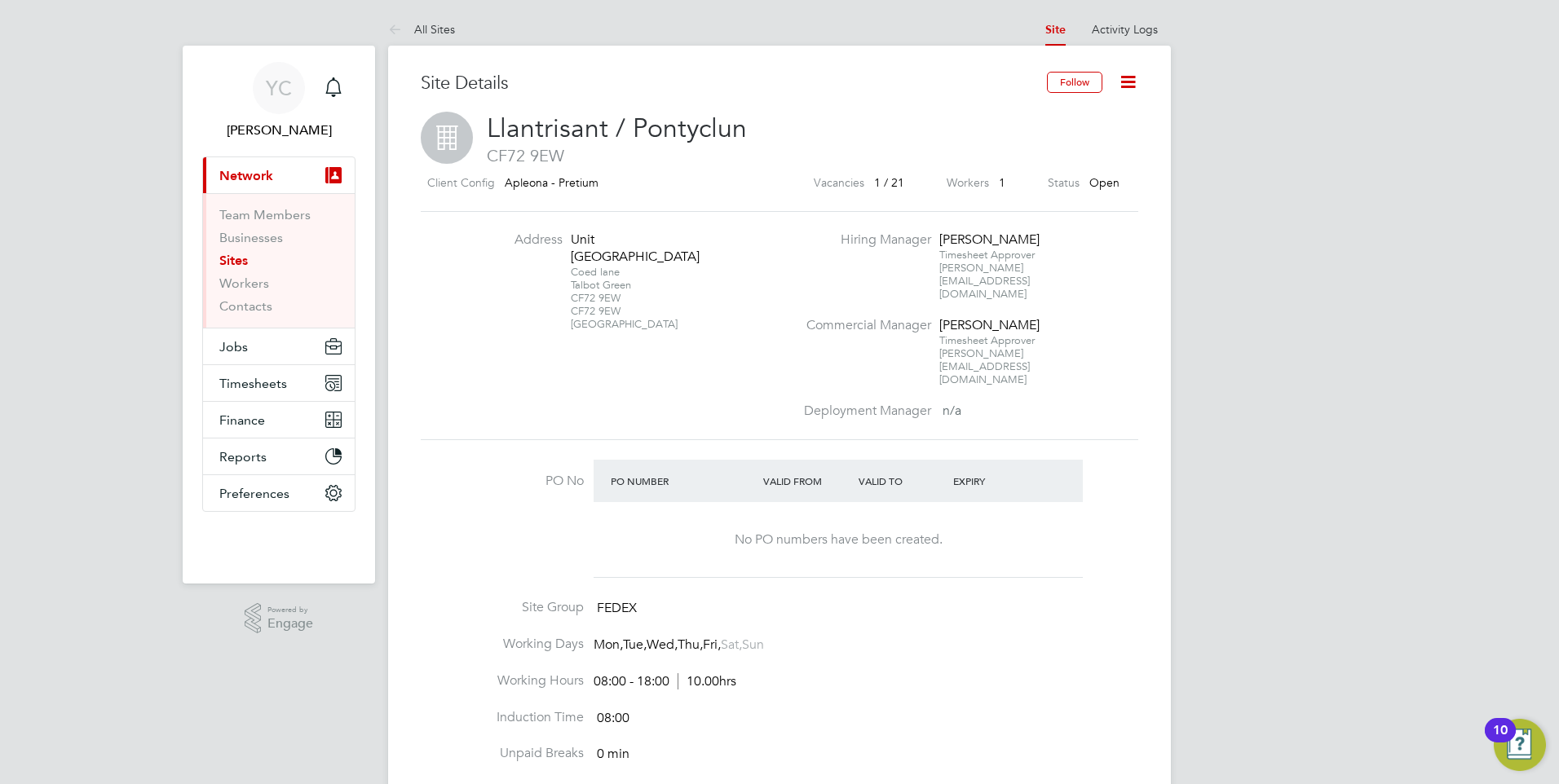
drag, startPoint x: 522, startPoint y: 547, endPoint x: 760, endPoint y: 652, distance: 260.1
click at [760, 650] on ul "PO No PO Number Valid From Valid To Expiry No PO numbers have been created. Sit…" at bounding box center [779, 639] width 717 height 359
click at [743, 672] on li "Working Hours 08:00 - 18:00 10.00hrs" at bounding box center [779, 690] width 717 height 37
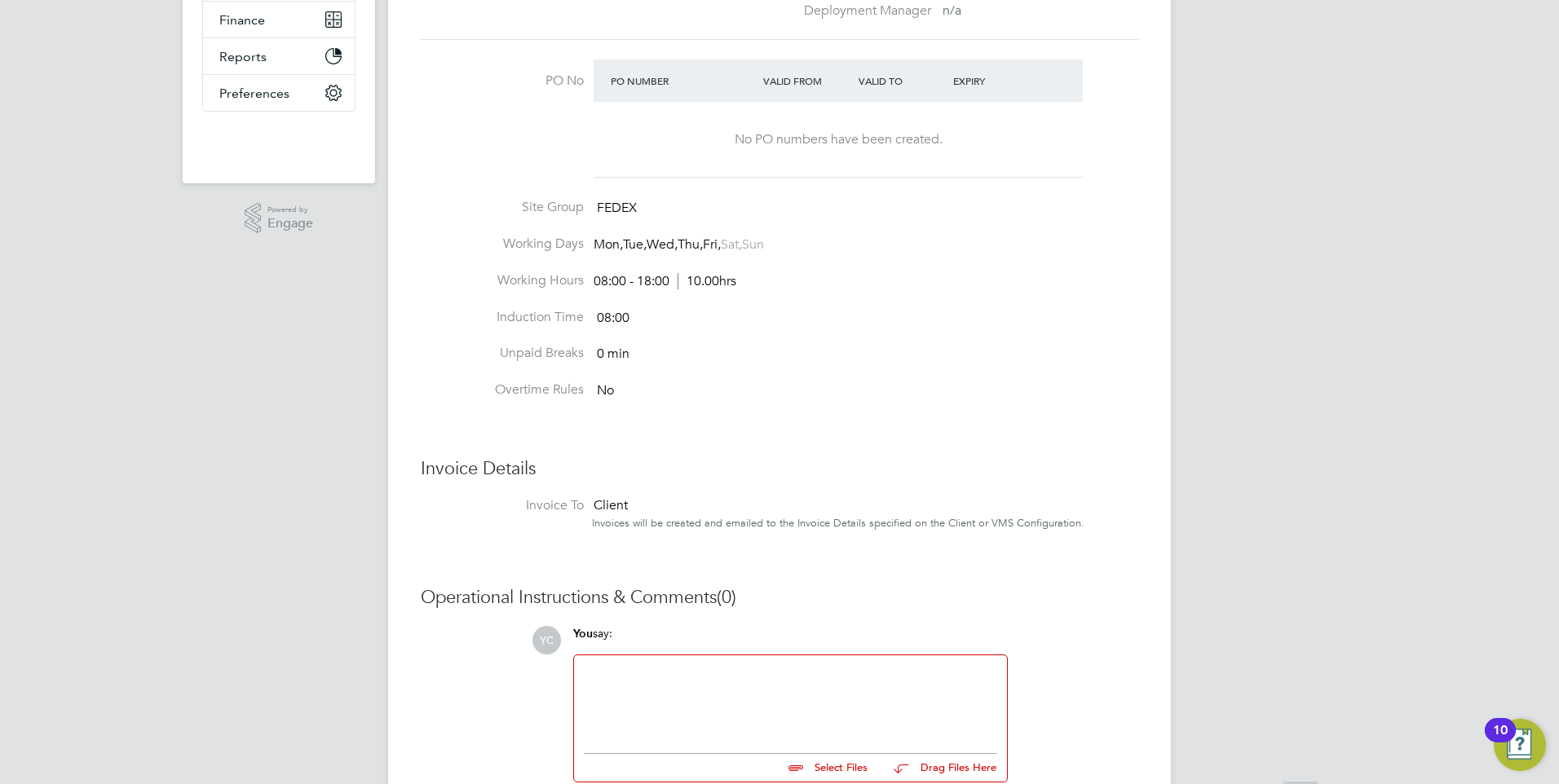
scroll to position [468, 0]
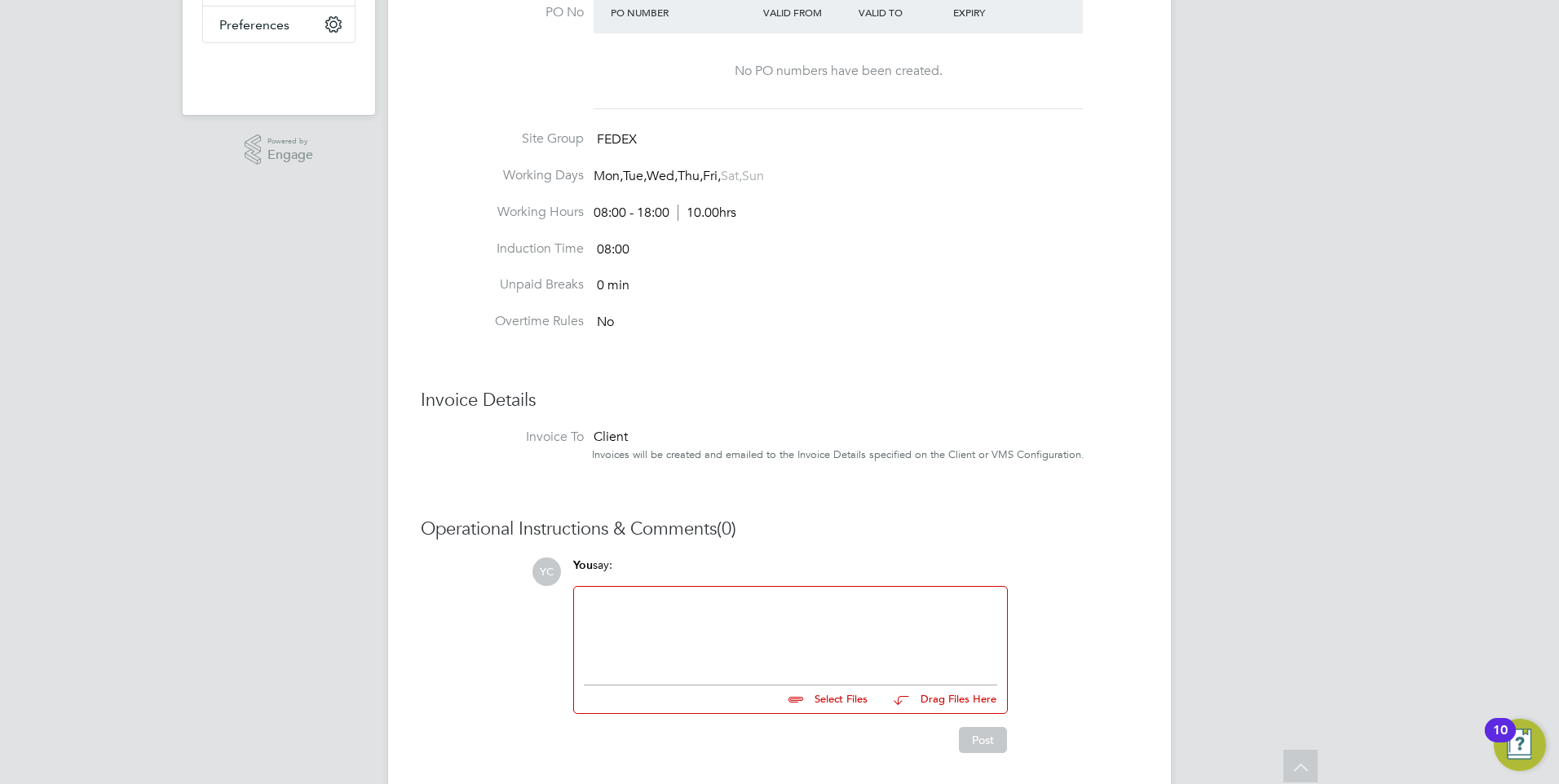
click at [206, 449] on div "YC Yazmin Cole Notifications Applications: Current page: Network Team Members B…" at bounding box center [779, 184] width 1559 height 1304
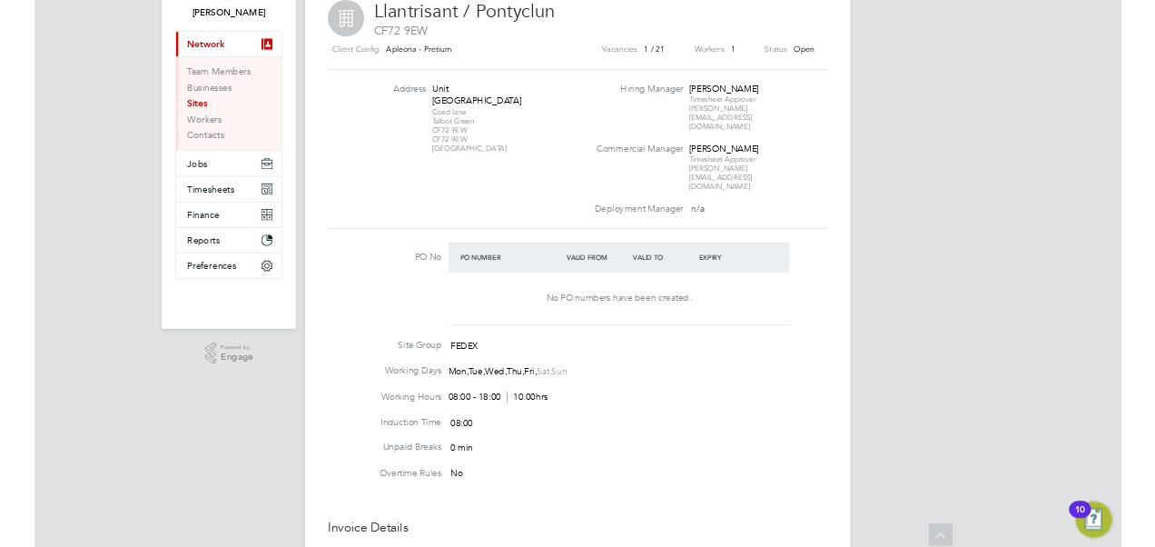
scroll to position [0, 0]
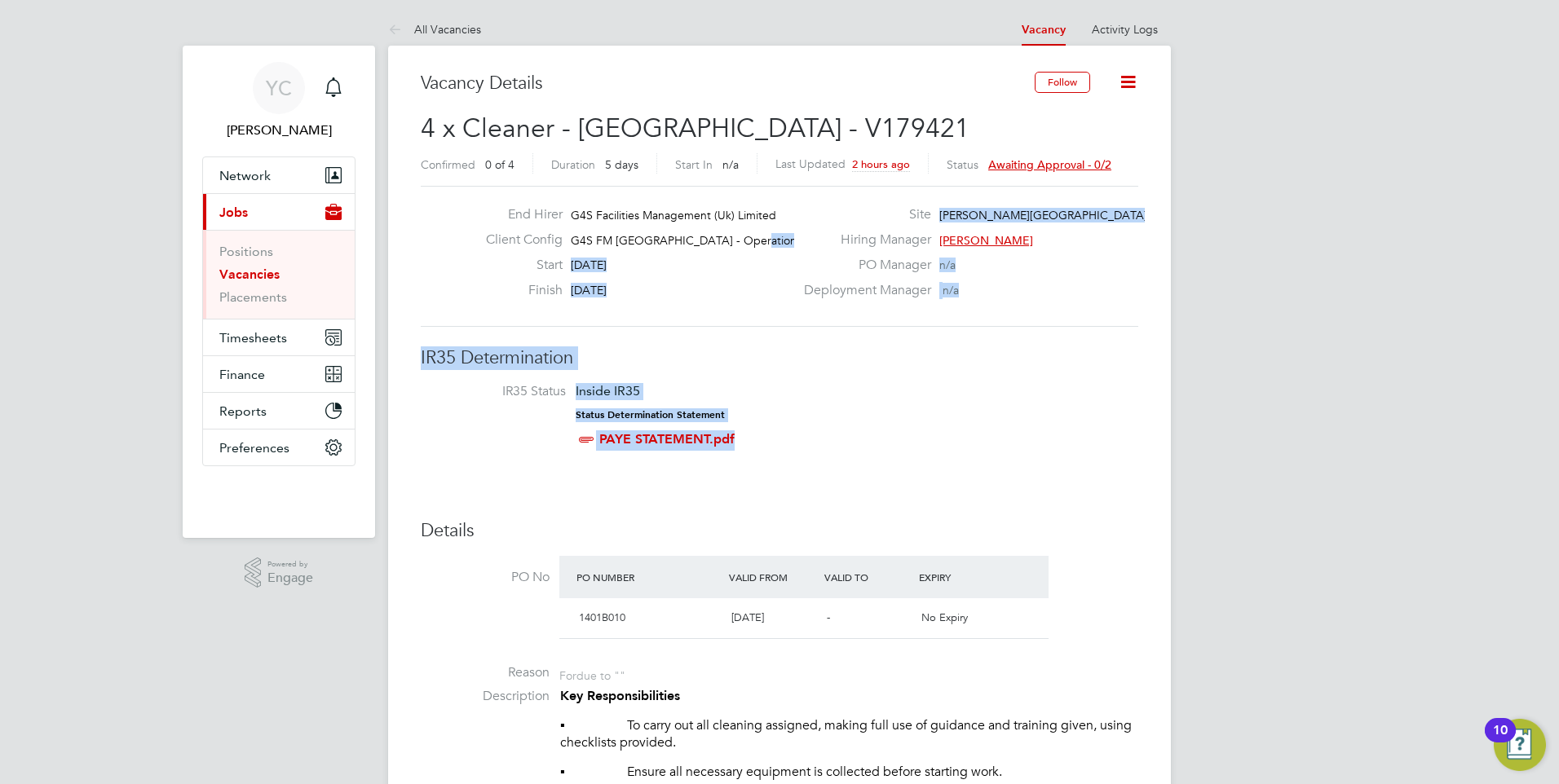
drag, startPoint x: 744, startPoint y: 236, endPoint x: 1082, endPoint y: 423, distance: 386.3
click at [1080, 427] on li "IR35 Status Inside IR35 Status Determination Statement PAYE STATEMENT.pdf" at bounding box center [779, 418] width 685 height 71
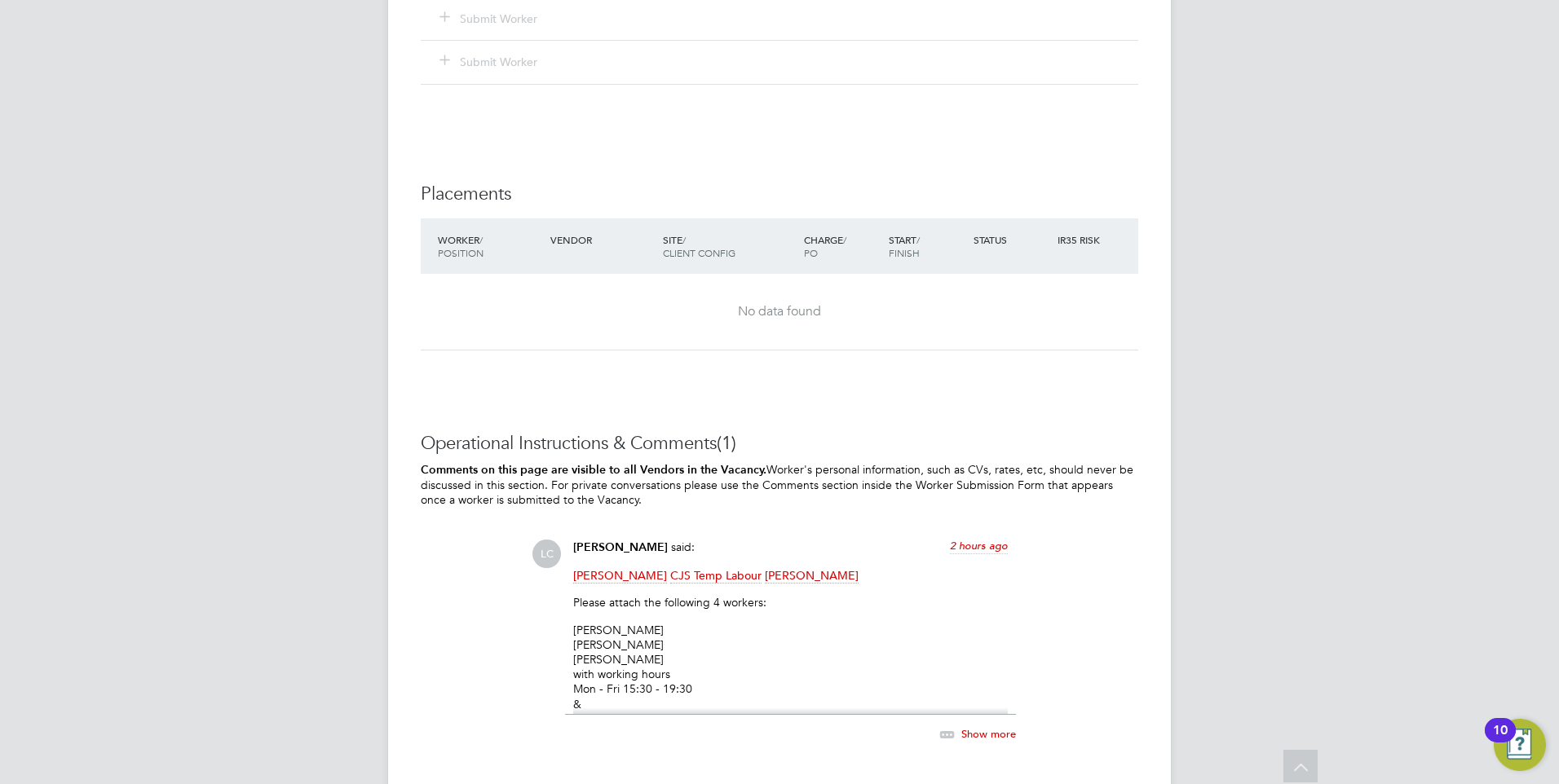
scroll to position [2281, 0]
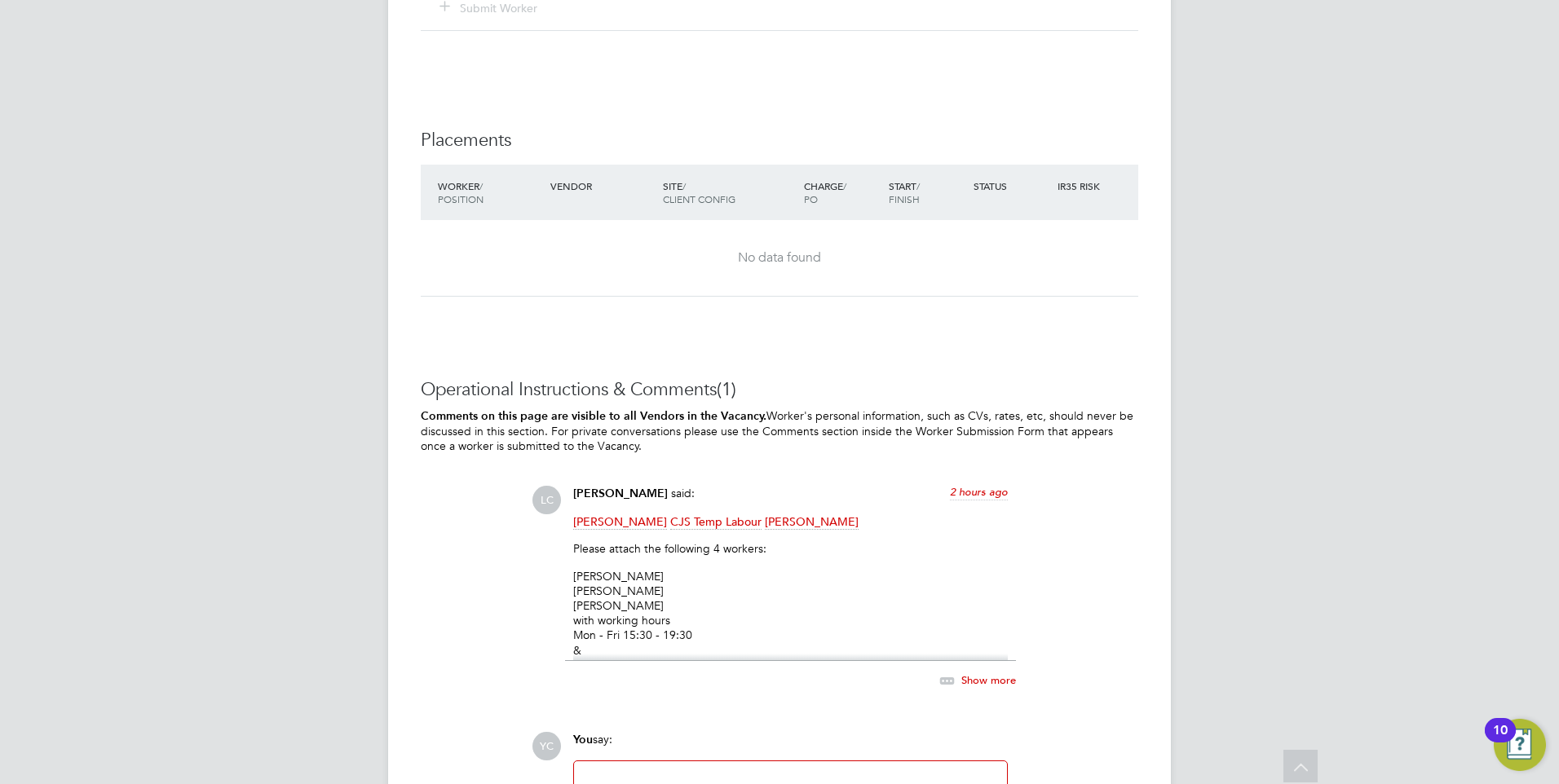
drag, startPoint x: 574, startPoint y: 543, endPoint x: 800, endPoint y: 638, distance: 245.2
click at [800, 638] on div "[PERSON_NAME] CJS Temp Labour [PERSON_NAME] Please attach the following 4 worke…" at bounding box center [791, 587] width 434 height 146
drag, startPoint x: 800, startPoint y: 638, endPoint x: 768, endPoint y: 628, distance: 33.5
click at [800, 638] on li "[PERSON_NAME] with working hours Mon - Fri 15:30 - 19:30" at bounding box center [791, 621] width 434 height 45
click at [614, 589] on li "[PERSON_NAME]" at bounding box center [791, 590] width 434 height 14
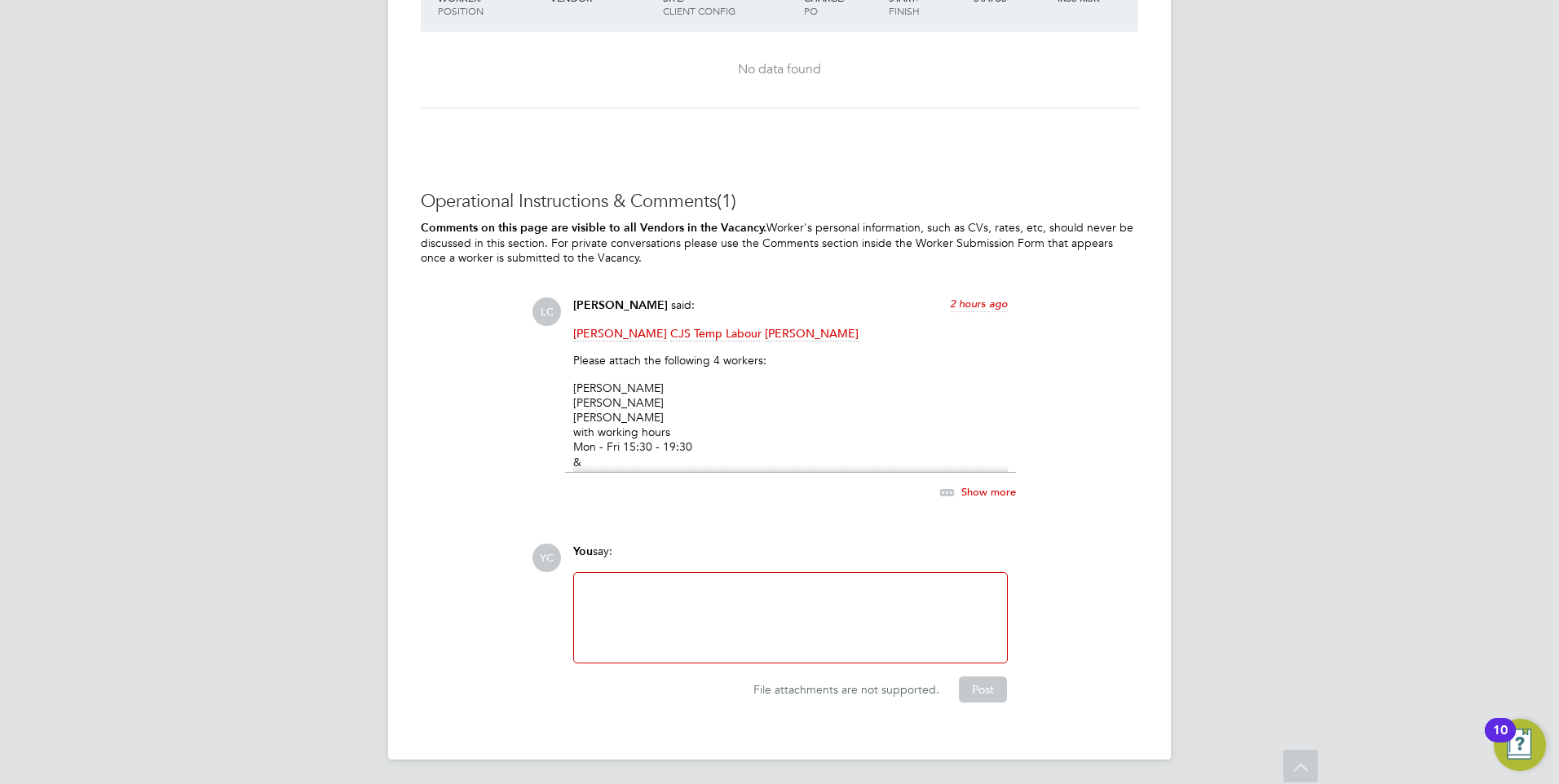
drag, startPoint x: 308, startPoint y: 470, endPoint x: 290, endPoint y: 466, distance: 18.4
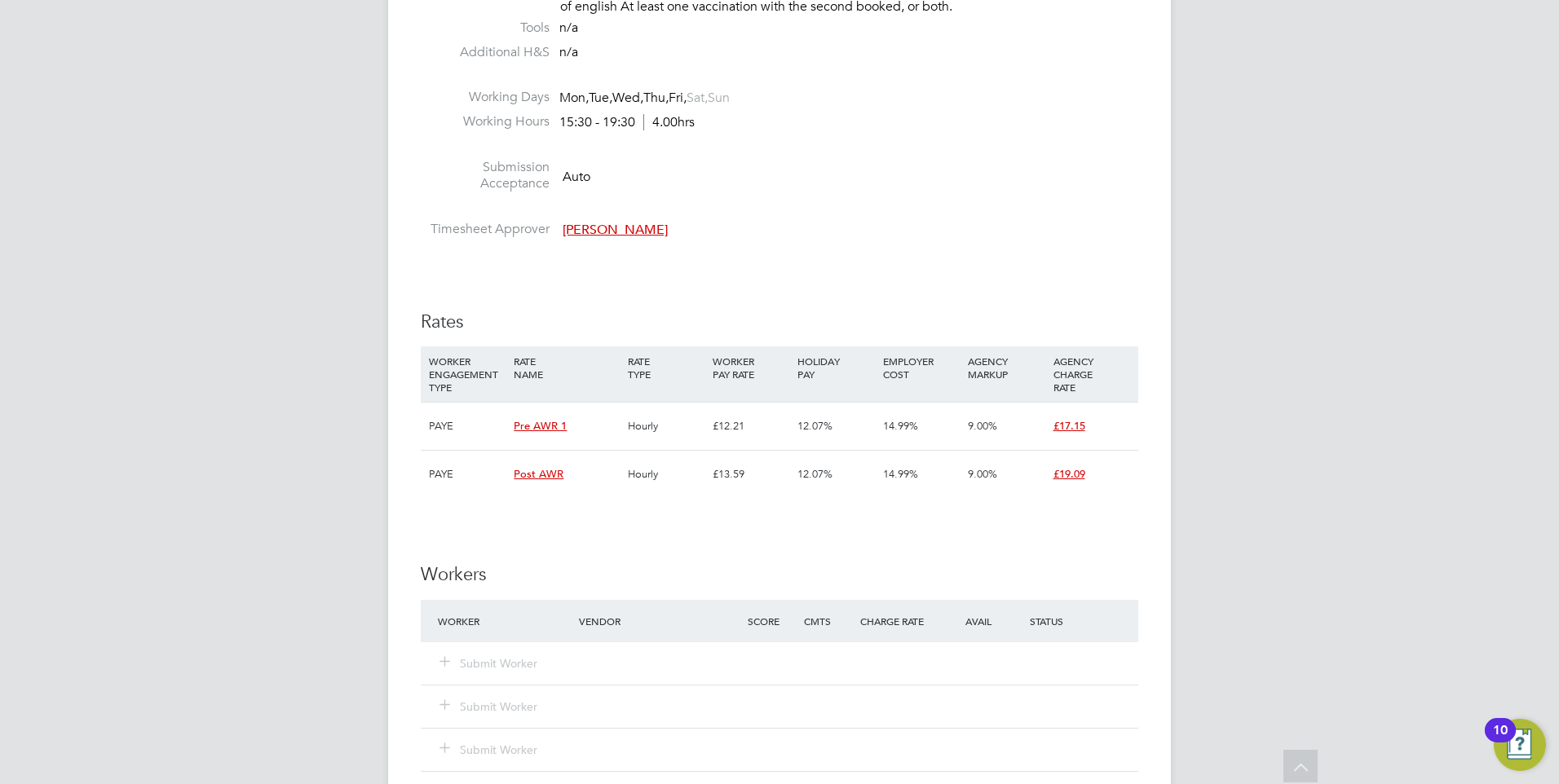
scroll to position [1573, 0]
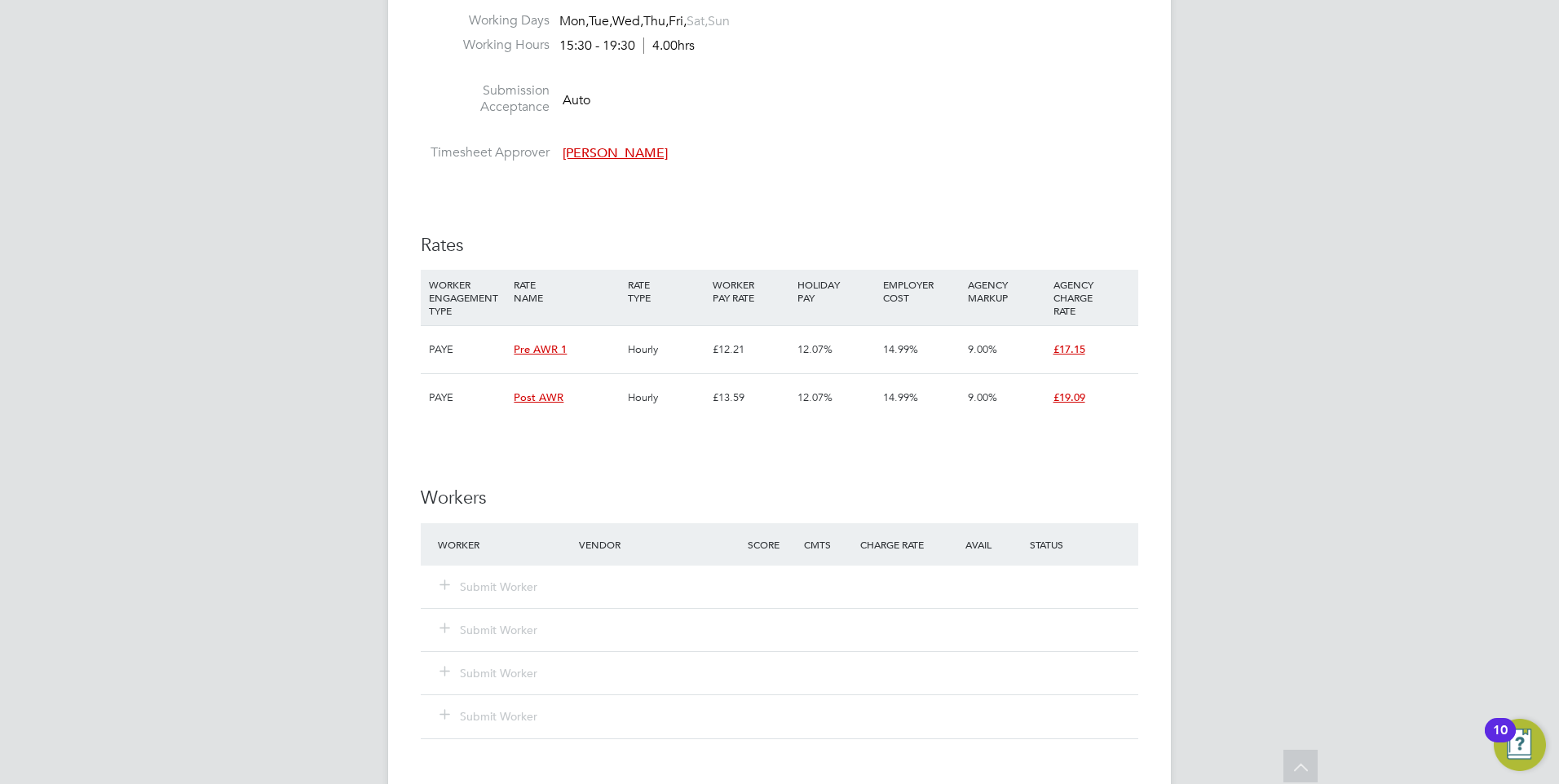
click at [298, 444] on div "YC [PERSON_NAME] Notifications Applications: Network Team Members Businesses Si…" at bounding box center [779, 54] width 1559 height 3255
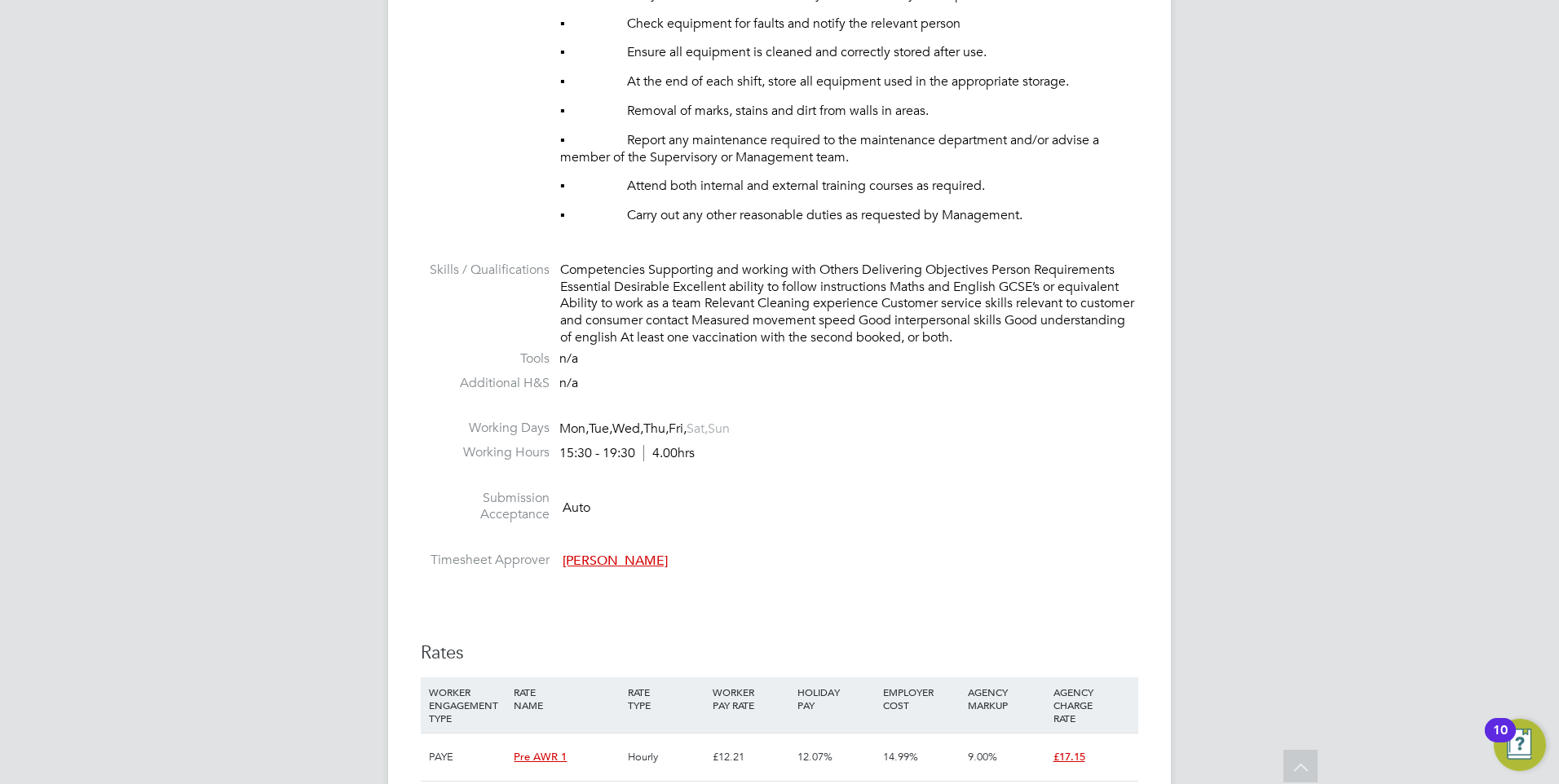
click at [774, 490] on li "Submission Acceptance Auto" at bounding box center [779, 510] width 717 height 41
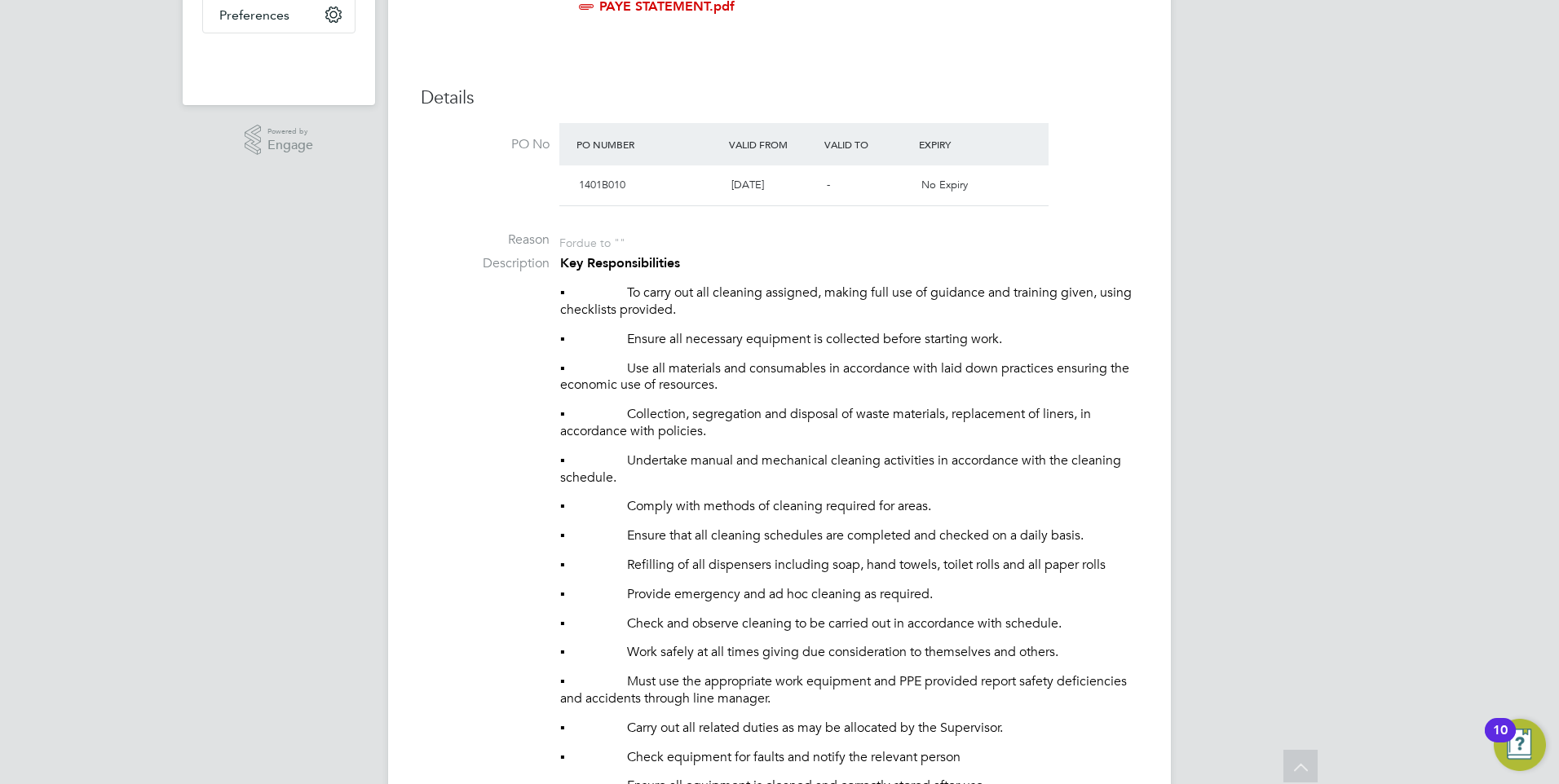
click at [706, 431] on p "▪ Collection, segregation and disposal of waste materials, replacement of liner…" at bounding box center [849, 422] width 578 height 34
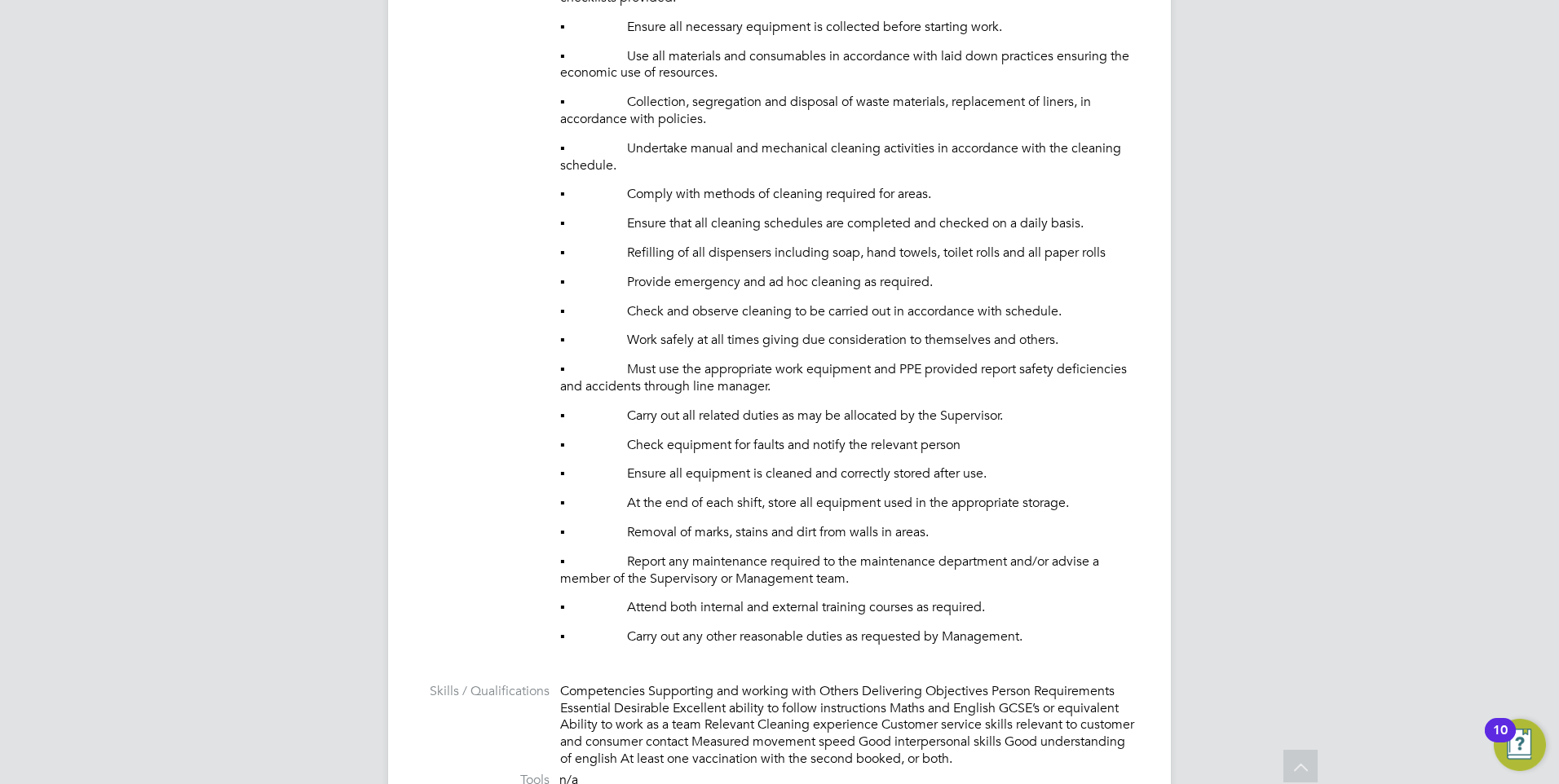
scroll to position [840, 0]
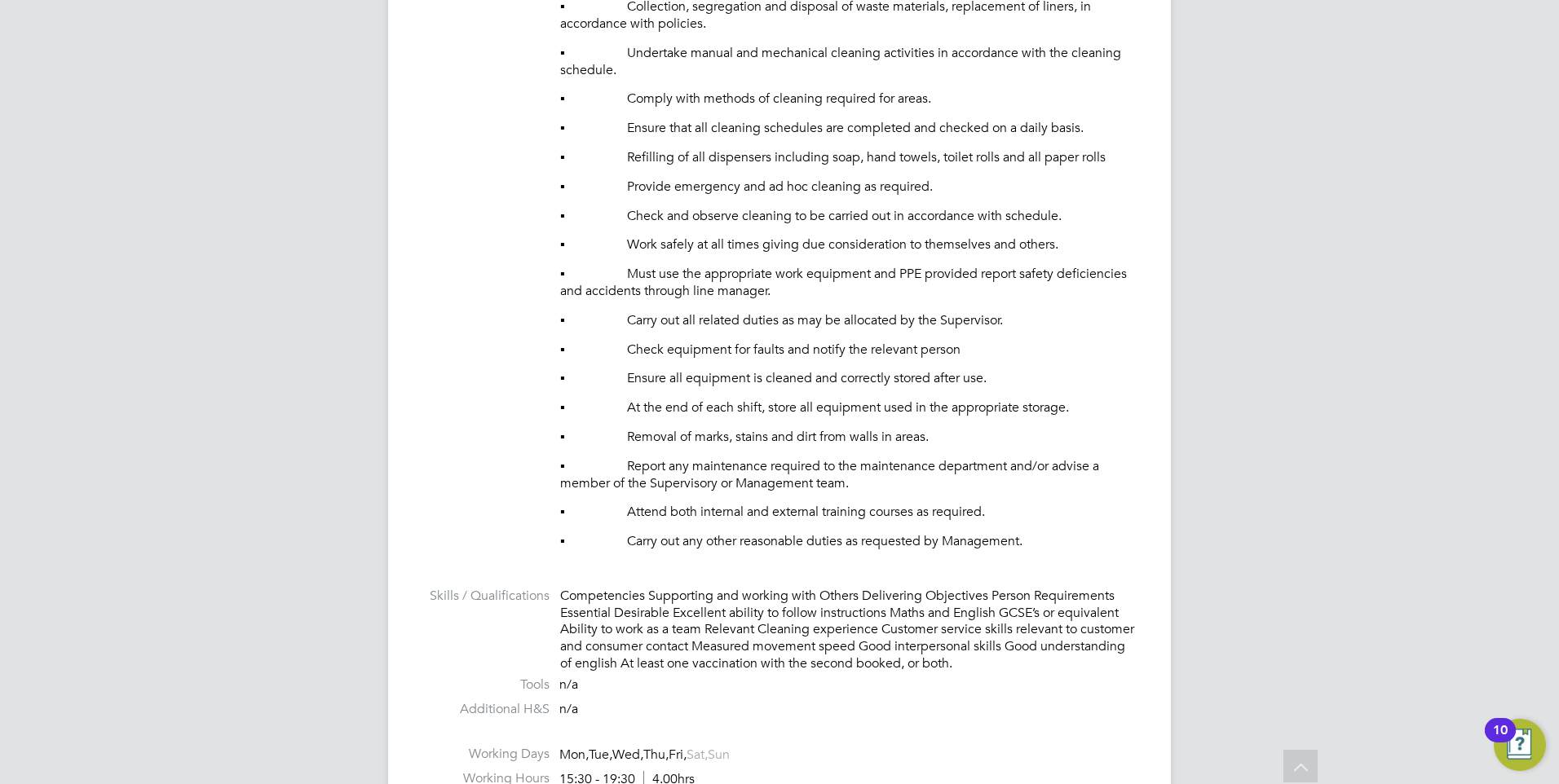
click at [760, 470] on p "▪ Report any maintenance required to the maintenance department and/or advise a…" at bounding box center [849, 475] width 578 height 34
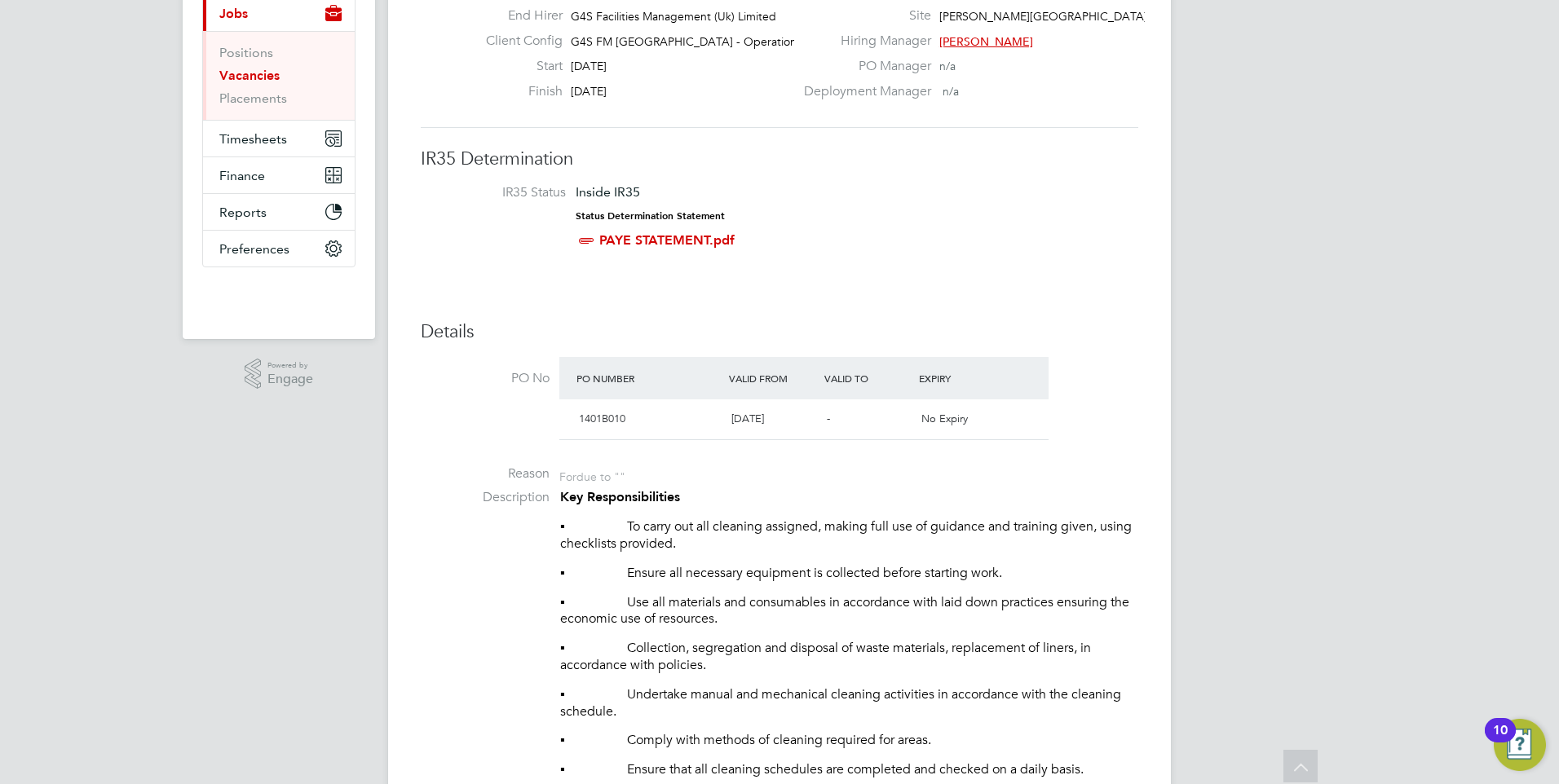
scroll to position [25, 0]
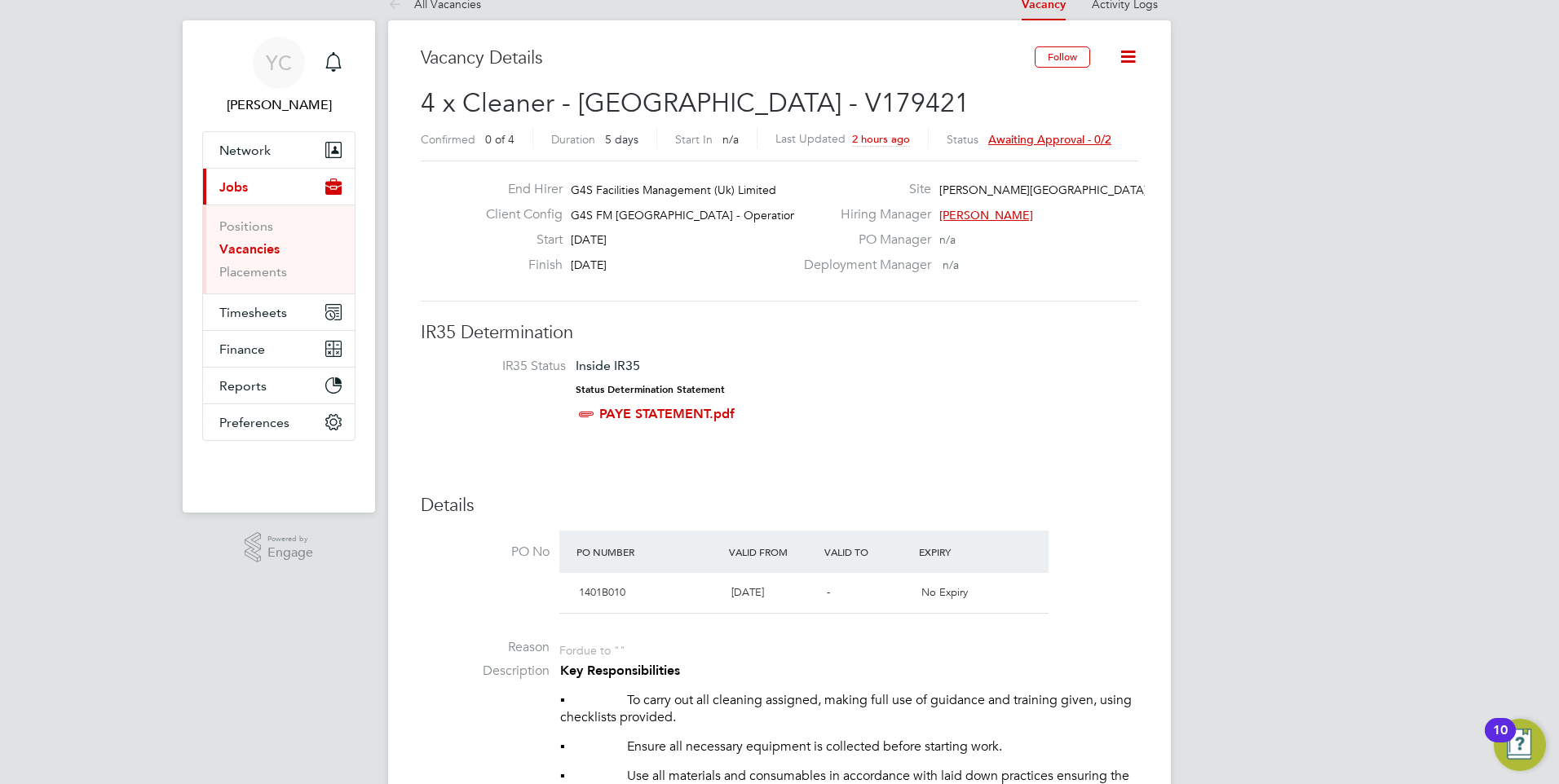
drag, startPoint x: 548, startPoint y: 418, endPoint x: 375, endPoint y: 361, distance: 182.1
click at [537, 408] on li "IR35 Status Inside IR35 Status Determination Statement PAYE STATEMENT.pdf" at bounding box center [779, 393] width 685 height 71
click at [253, 235] on li "Positions" at bounding box center [280, 229] width 122 height 22
click at [251, 248] on link "Vacancies" at bounding box center [249, 248] width 60 height 15
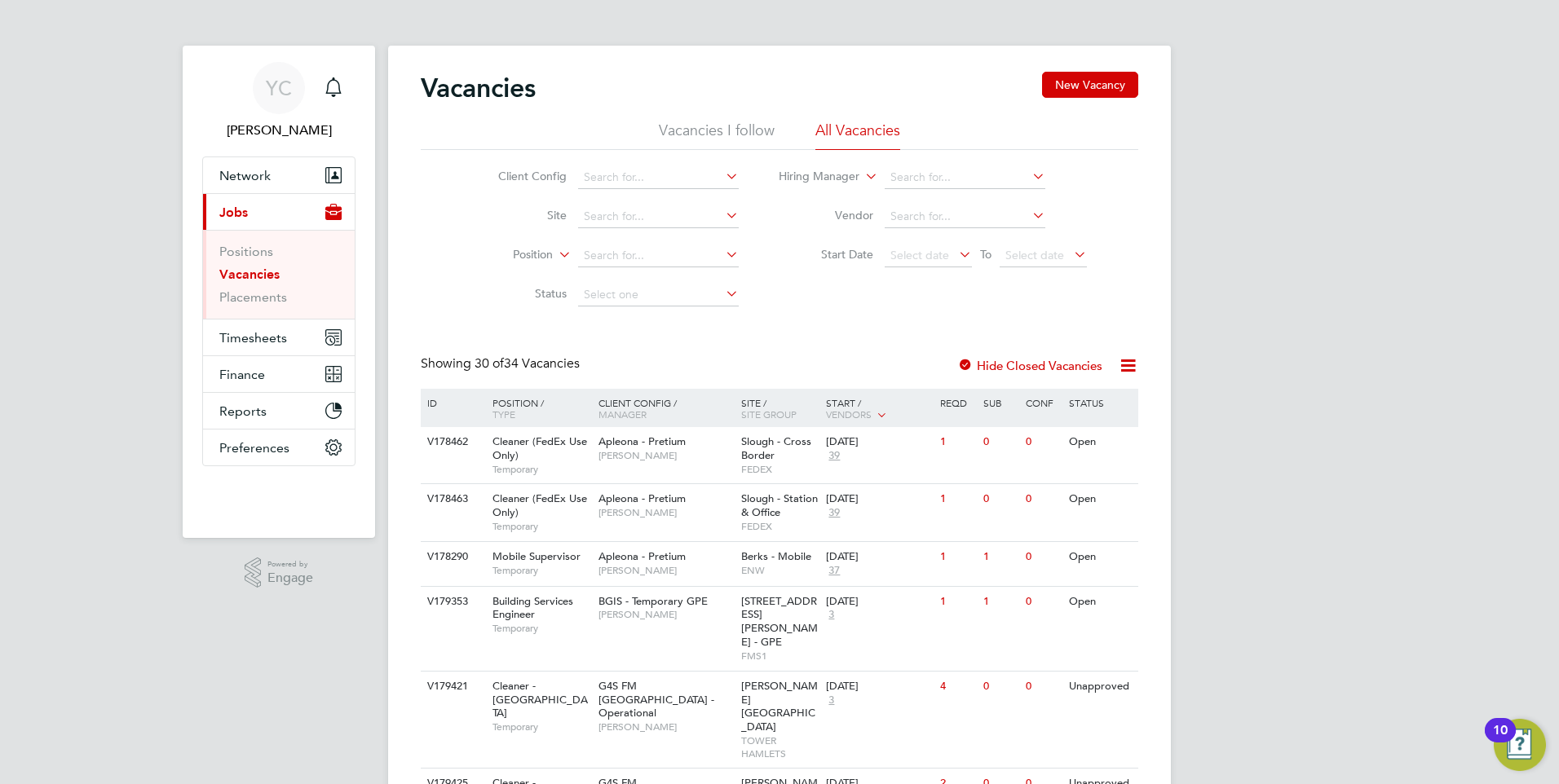
scroll to position [407, 0]
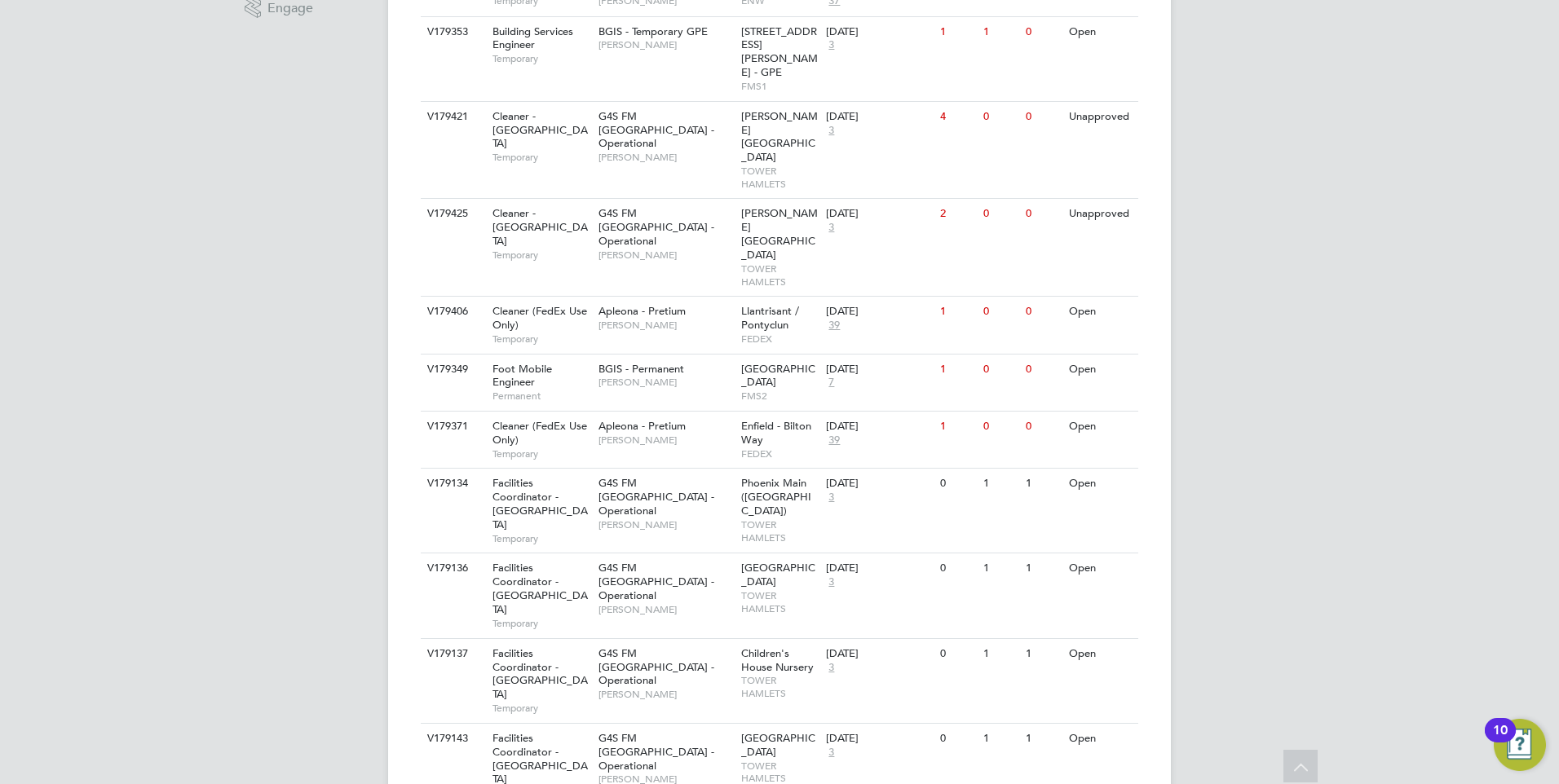
scroll to position [571, 0]
